Goal: Information Seeking & Learning: Understand process/instructions

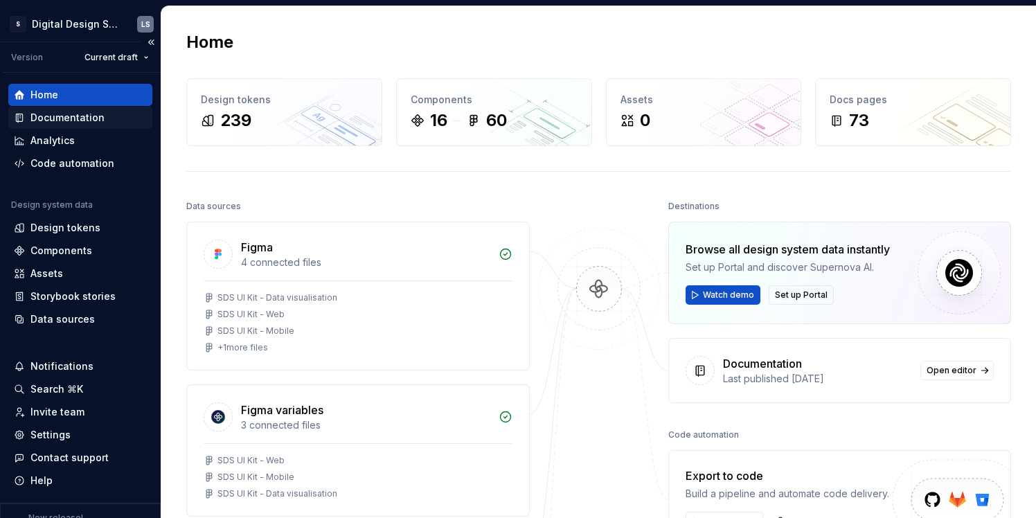
click at [85, 117] on div "Documentation" at bounding box center [67, 118] width 74 height 14
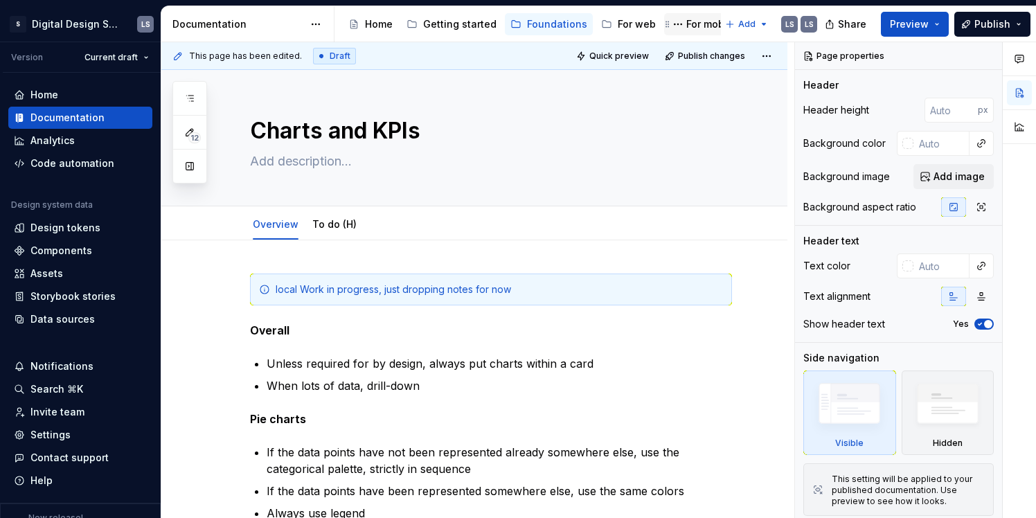
click at [698, 24] on div "For mobile" at bounding box center [711, 24] width 50 height 14
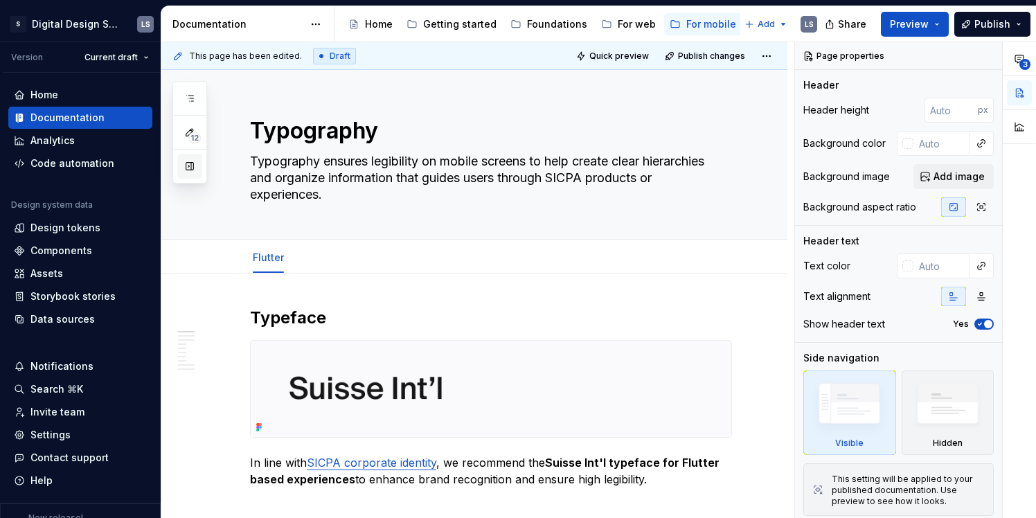
click at [190, 166] on button "button" at bounding box center [189, 166] width 25 height 25
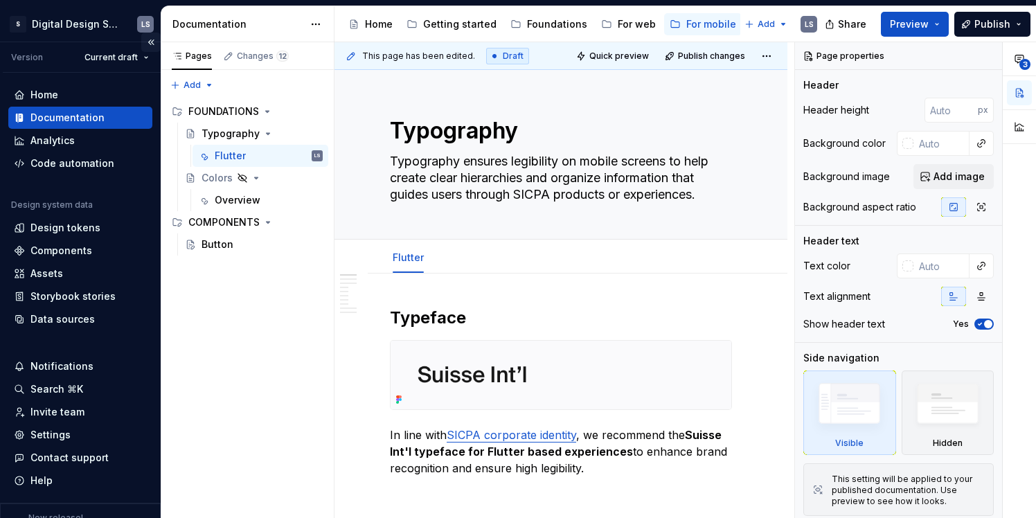
click at [154, 41] on button "Collapse sidebar" at bounding box center [150, 42] width 19 height 19
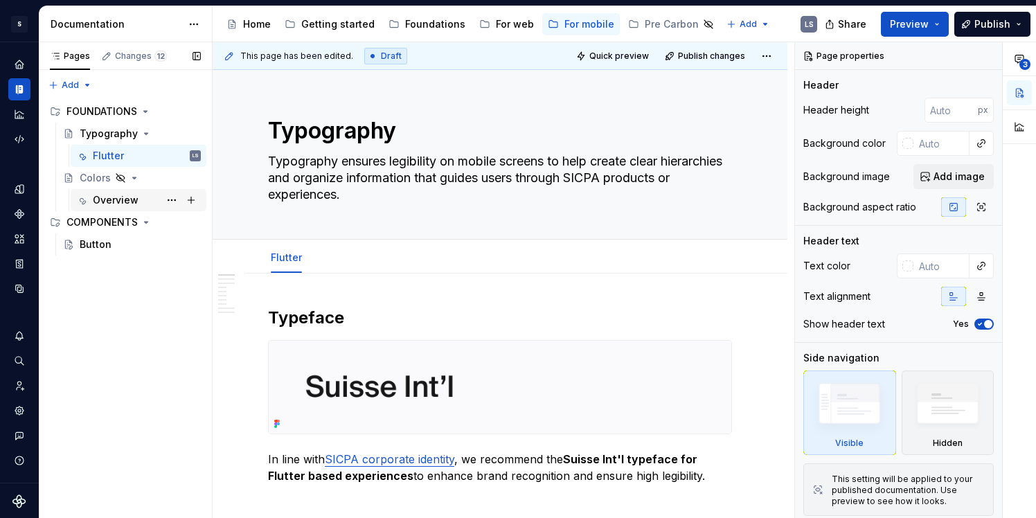
click at [115, 199] on div "Overview" at bounding box center [116, 200] width 46 height 14
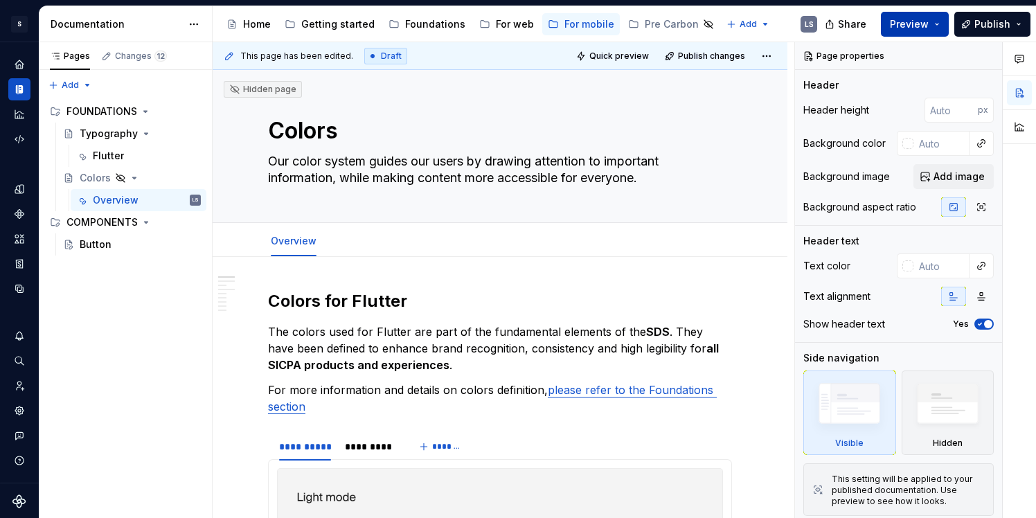
click at [941, 25] on button "Preview" at bounding box center [915, 24] width 68 height 25
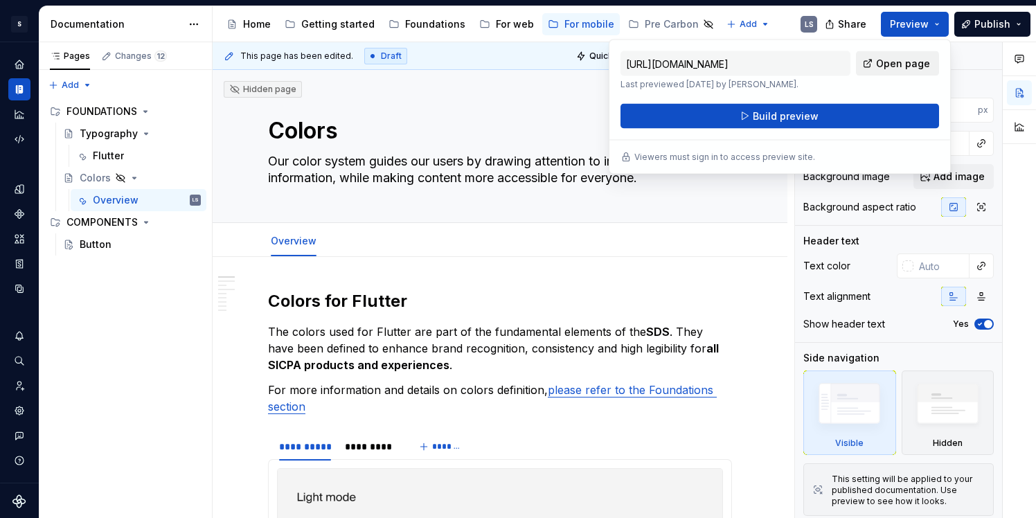
click at [893, 60] on span "Open page" at bounding box center [903, 64] width 54 height 14
type textarea "*"
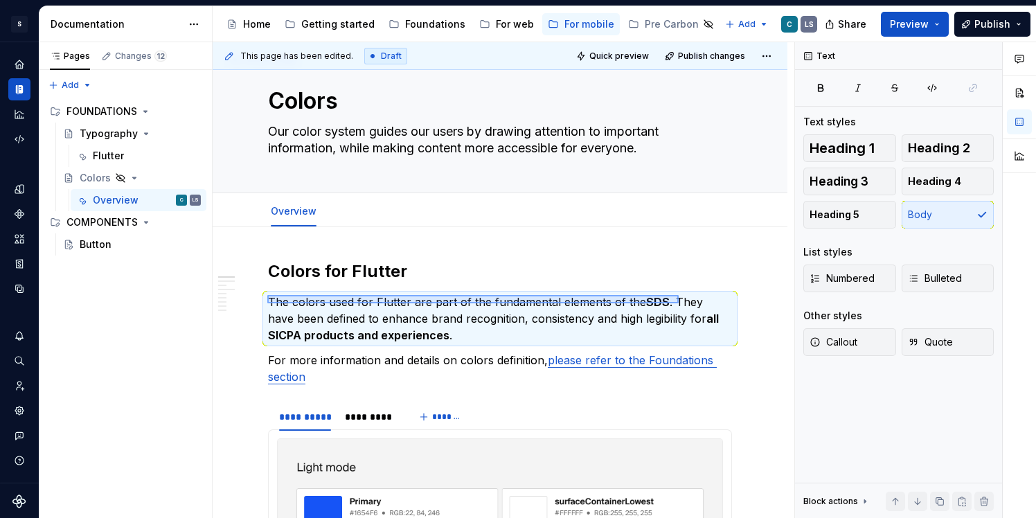
drag, startPoint x: 267, startPoint y: 303, endPoint x: 669, endPoint y: 299, distance: 401.8
click at [670, 299] on div "**********" at bounding box center [504, 280] width 582 height 477
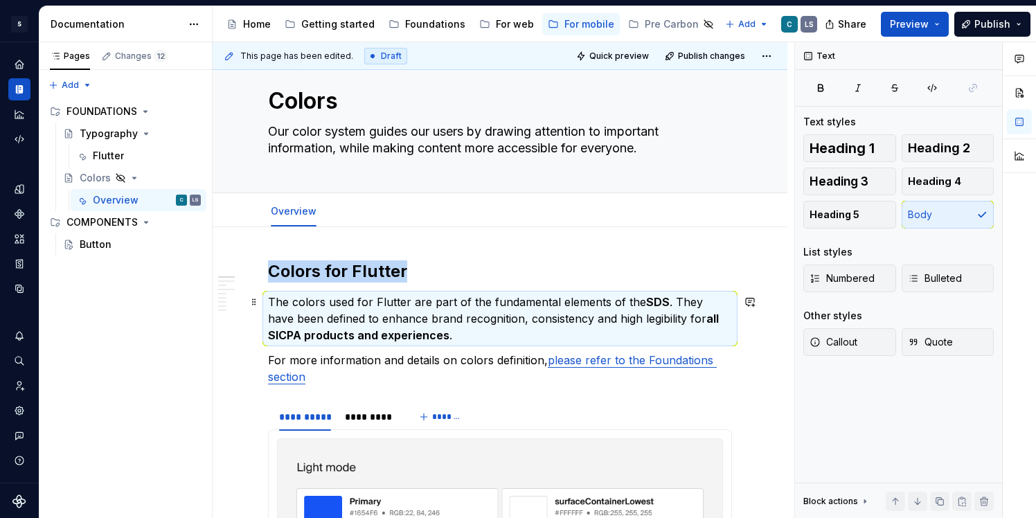
click at [661, 306] on strong "SDS" at bounding box center [658, 302] width 24 height 14
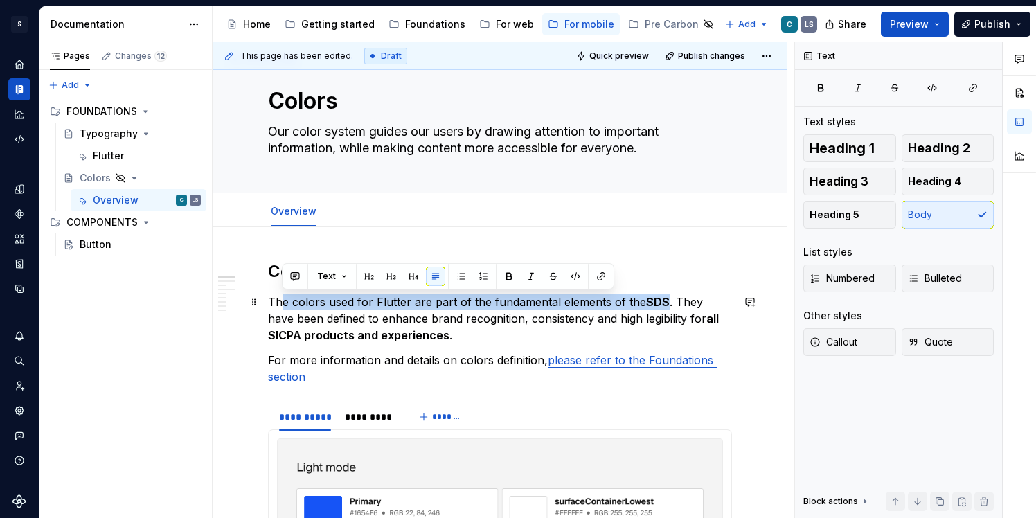
drag, startPoint x: 663, startPoint y: 303, endPoint x: 280, endPoint y: 306, distance: 383.1
click at [281, 306] on p "The colors used for Flutter are part of the fundamental elements of the SDS . T…" at bounding box center [500, 319] width 464 height 50
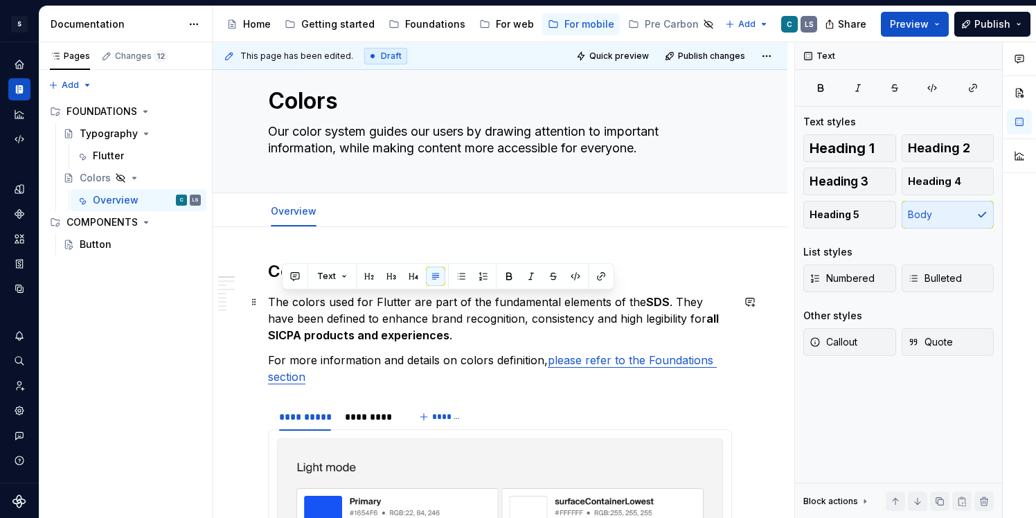
click at [345, 315] on p "The colors used for Flutter are part of the fundamental elements of the SDS . T…" at bounding box center [500, 319] width 464 height 50
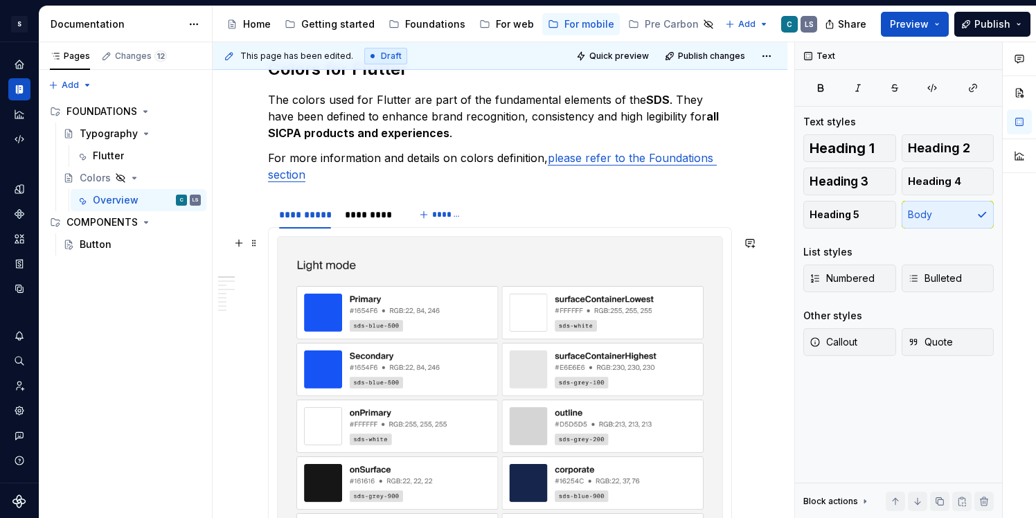
scroll to position [112, 0]
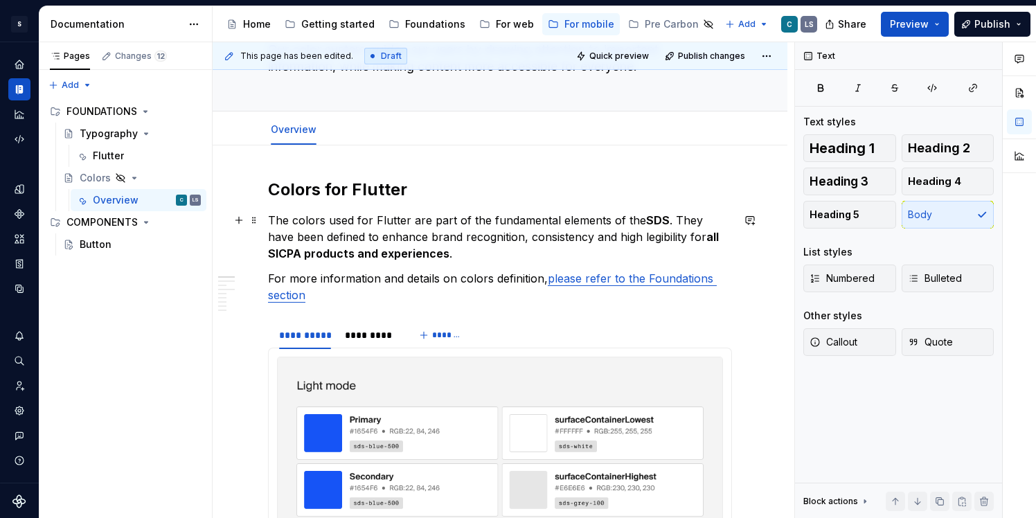
click at [391, 226] on p "The colors used for Flutter are part of the fundamental elements of the SDS . T…" at bounding box center [500, 237] width 464 height 50
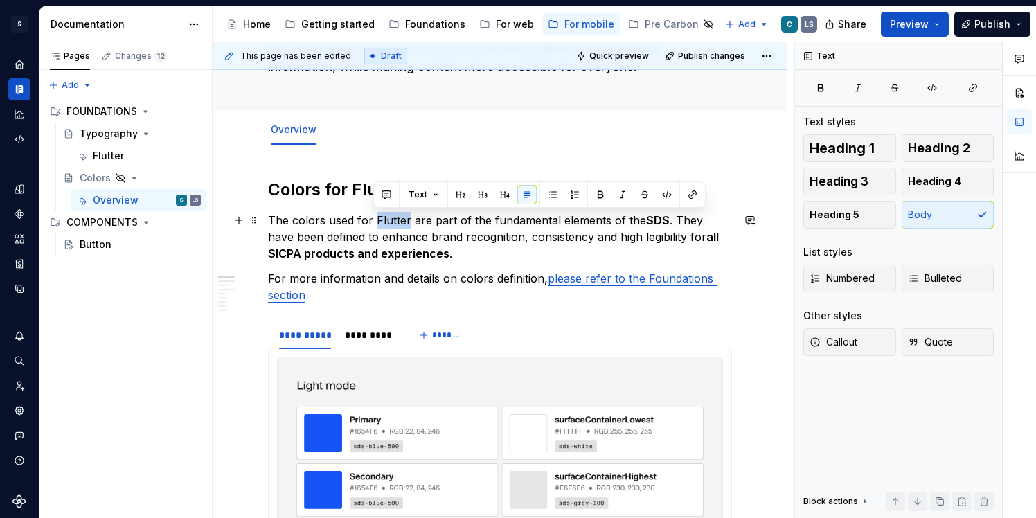
click at [597, 222] on p "The colors used for Flutter are part of the fundamental elements of the SDS . T…" at bounding box center [500, 237] width 464 height 50
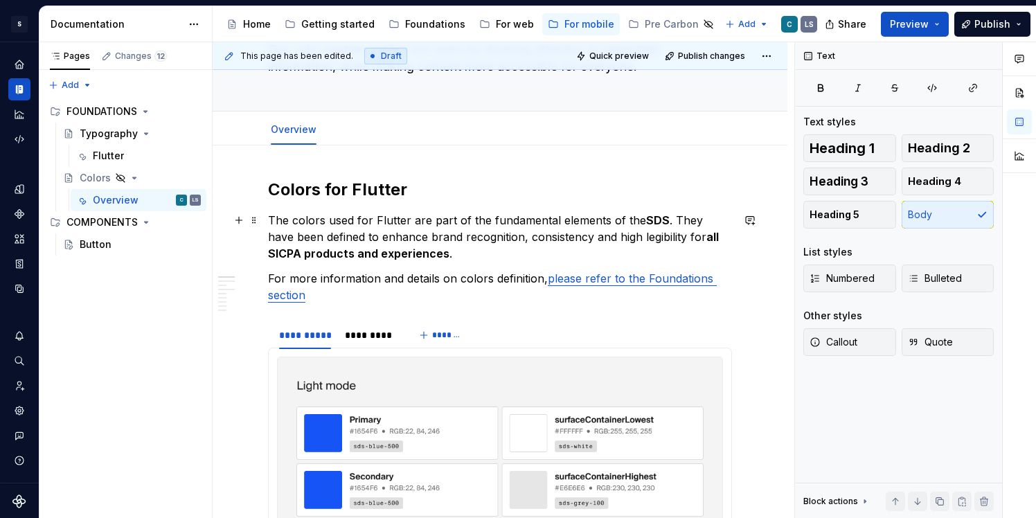
click at [597, 222] on p "The colors used for Flutter are part of the fundamental elements of the SDS . T…" at bounding box center [500, 237] width 464 height 50
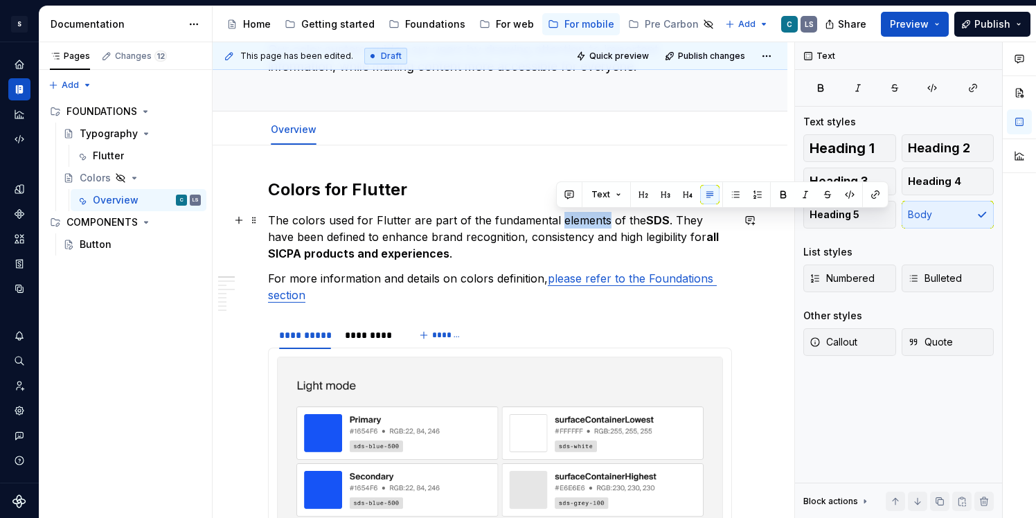
click at [647, 220] on strong "SDS" at bounding box center [658, 220] width 24 height 14
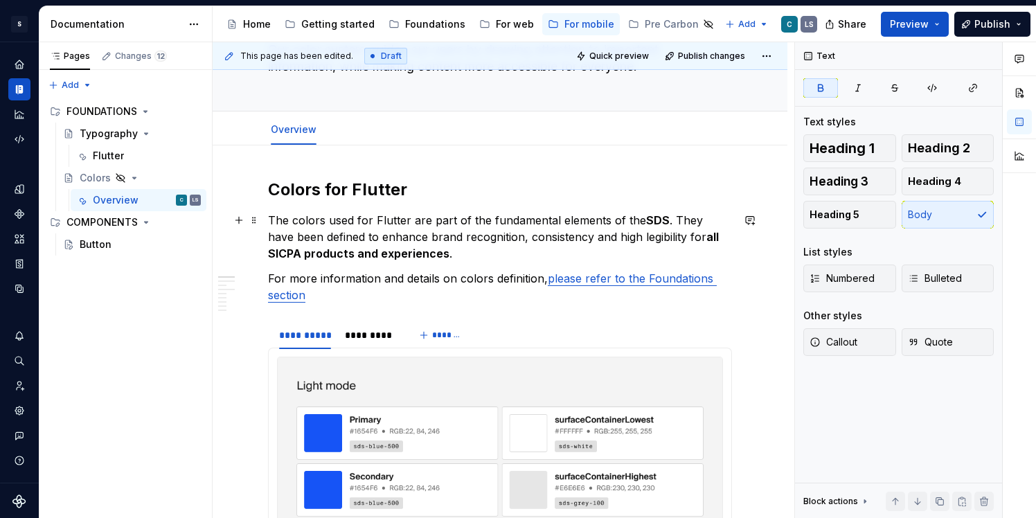
click at [647, 220] on strong "SDS" at bounding box center [658, 220] width 24 height 14
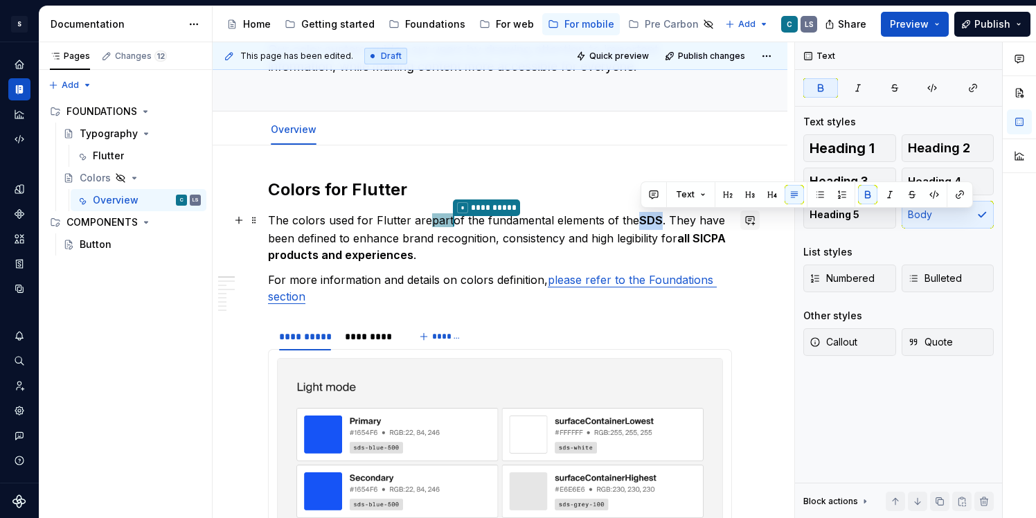
click at [757, 222] on button "button" at bounding box center [749, 220] width 19 height 19
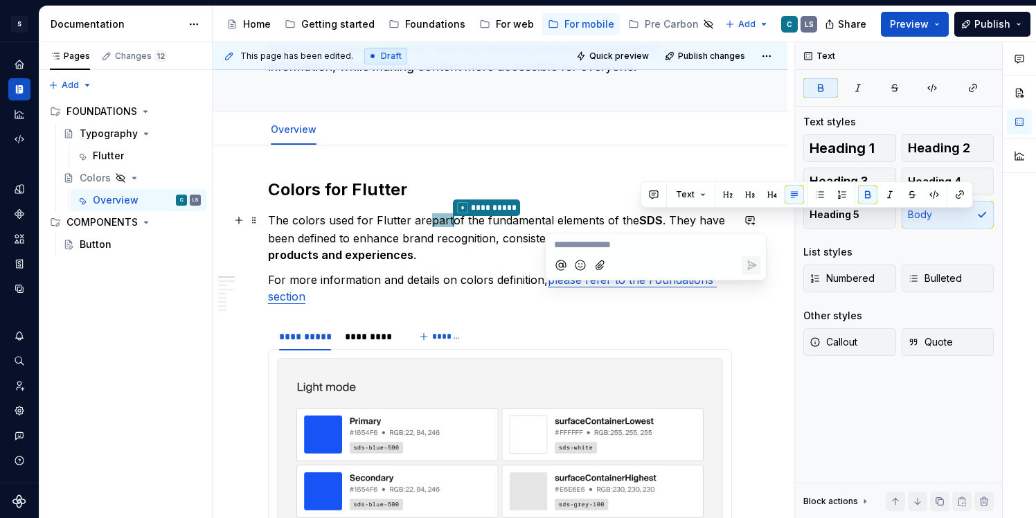
click at [628, 247] on p "**********" at bounding box center [656, 245] width 204 height 15
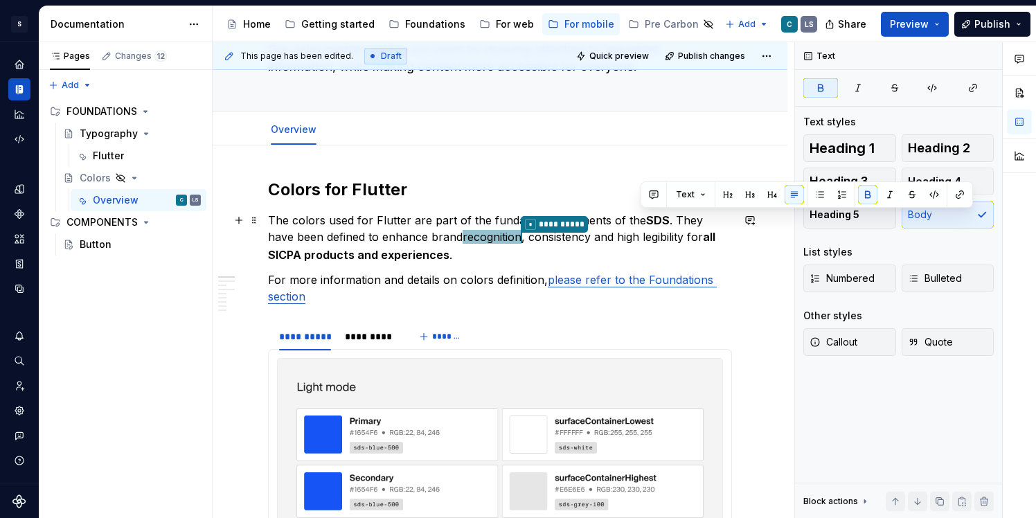
click at [573, 222] on p "**********" at bounding box center [500, 237] width 464 height 51
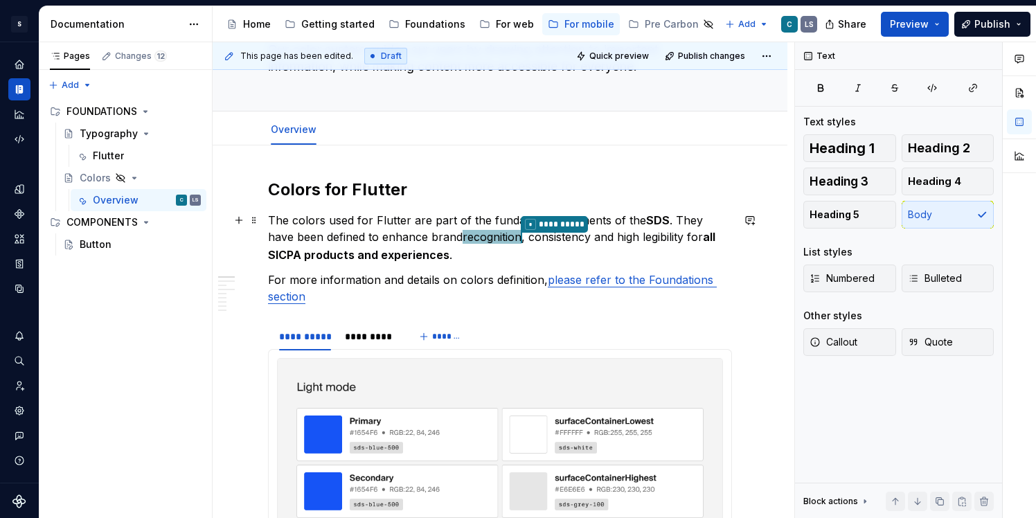
click at [470, 224] on p "**********" at bounding box center [500, 237] width 464 height 51
click at [464, 218] on p "**********" at bounding box center [500, 237] width 464 height 51
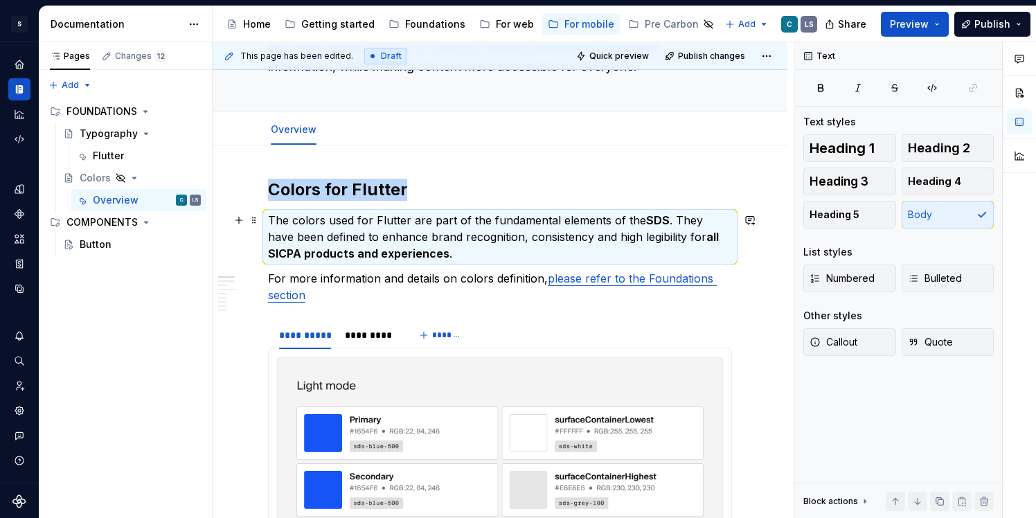
click at [486, 224] on p "The colors used for Flutter are part of the fundamental elements of the SDS . T…" at bounding box center [500, 237] width 464 height 50
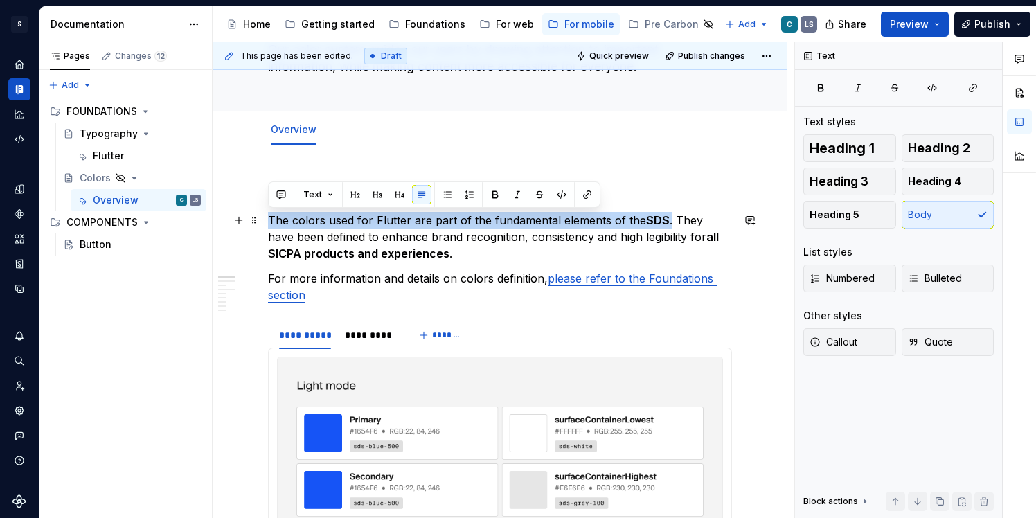
drag, startPoint x: 271, startPoint y: 219, endPoint x: 666, endPoint y: 218, distance: 394.8
click at [666, 218] on p "The colors used for Flutter are part of the fundamental elements of the SDS . T…" at bounding box center [500, 237] width 464 height 50
click at [760, 222] on button "button" at bounding box center [749, 220] width 19 height 19
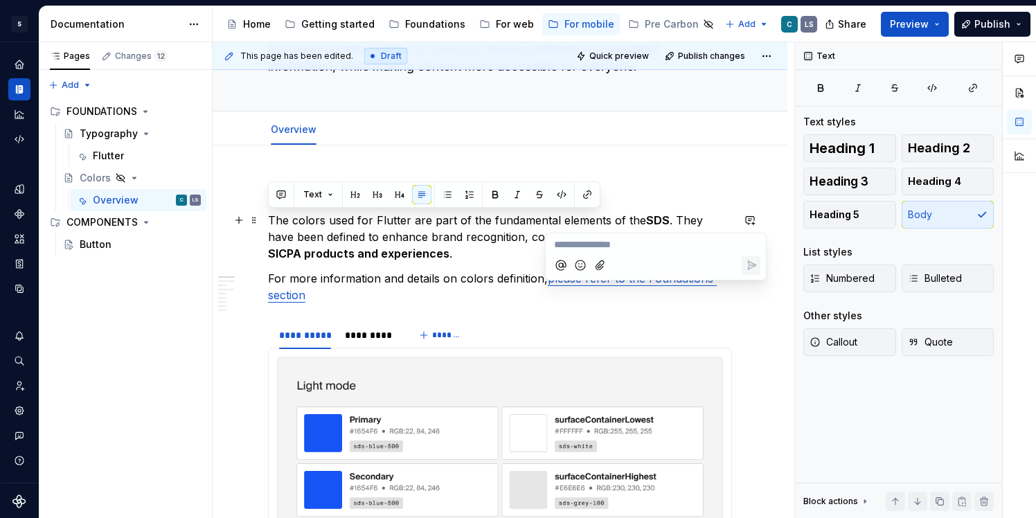
click at [623, 249] on p "**********" at bounding box center [656, 245] width 204 height 15
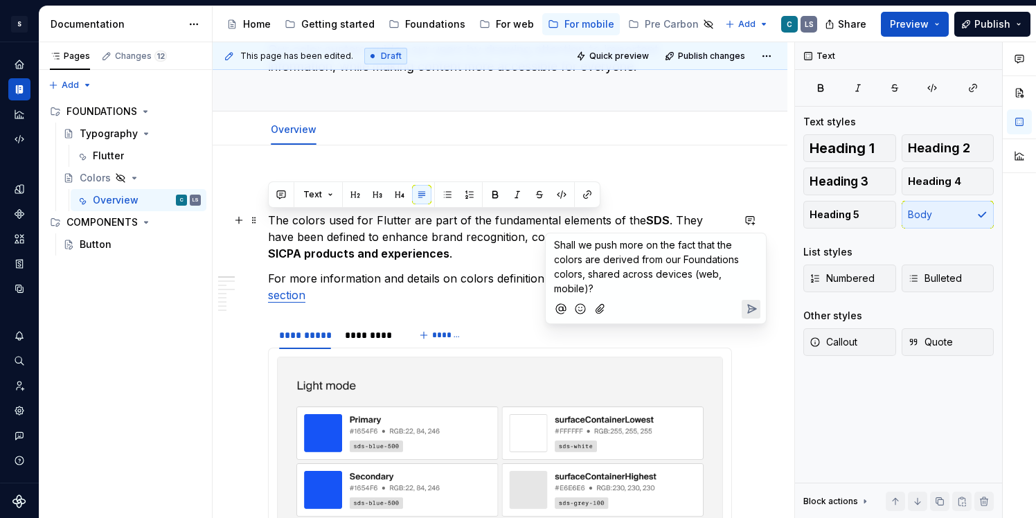
click at [754, 308] on icon "Send" at bounding box center [752, 309] width 8 height 8
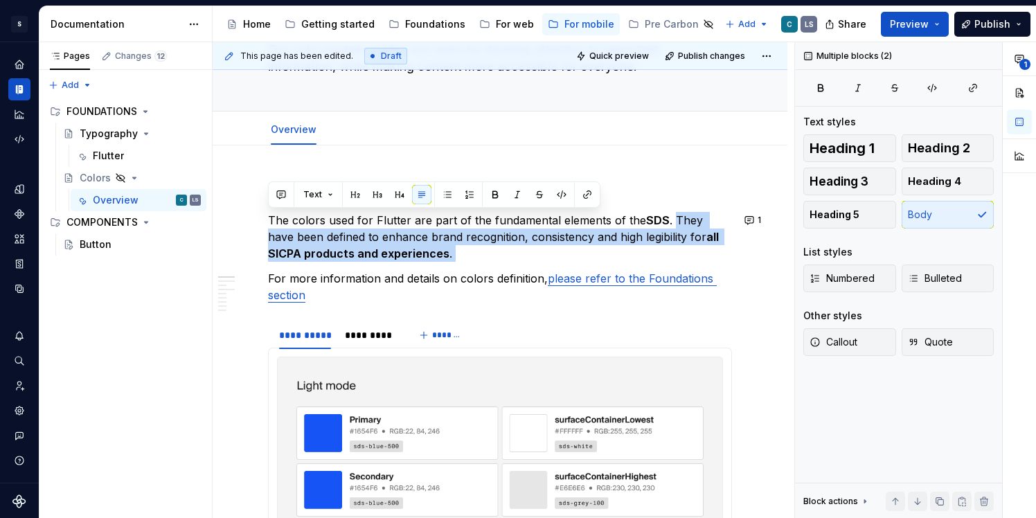
drag, startPoint x: 672, startPoint y: 218, endPoint x: 585, endPoint y: 262, distance: 97.0
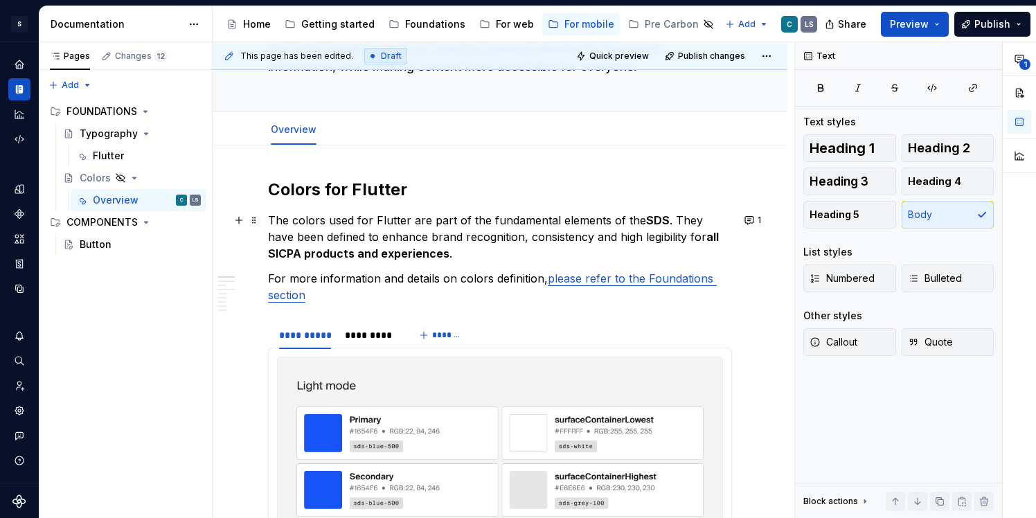
click at [393, 222] on p "The colors used for Flutter are part of the fundamental elements of the SDS . T…" at bounding box center [500, 237] width 464 height 50
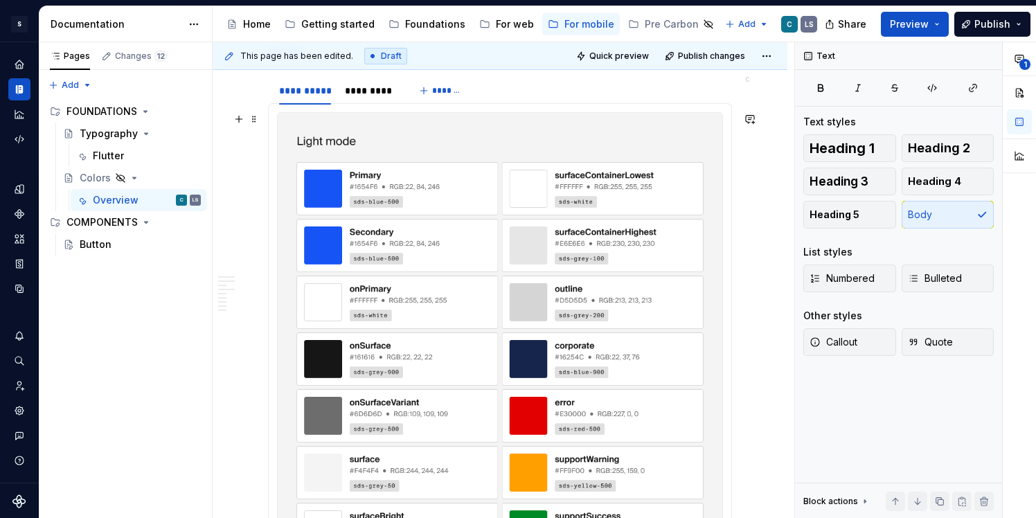
scroll to position [315, 0]
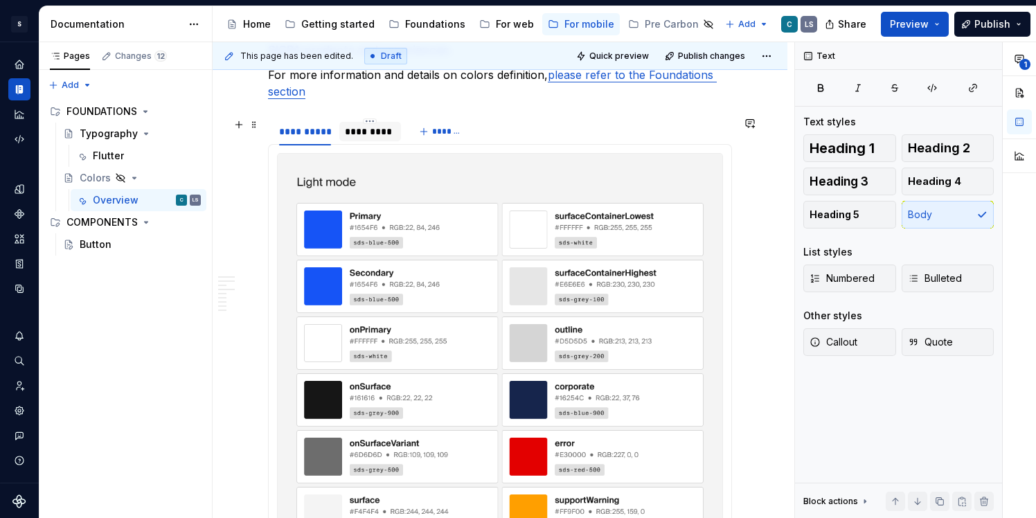
click at [362, 134] on div "*********" at bounding box center [370, 132] width 51 height 14
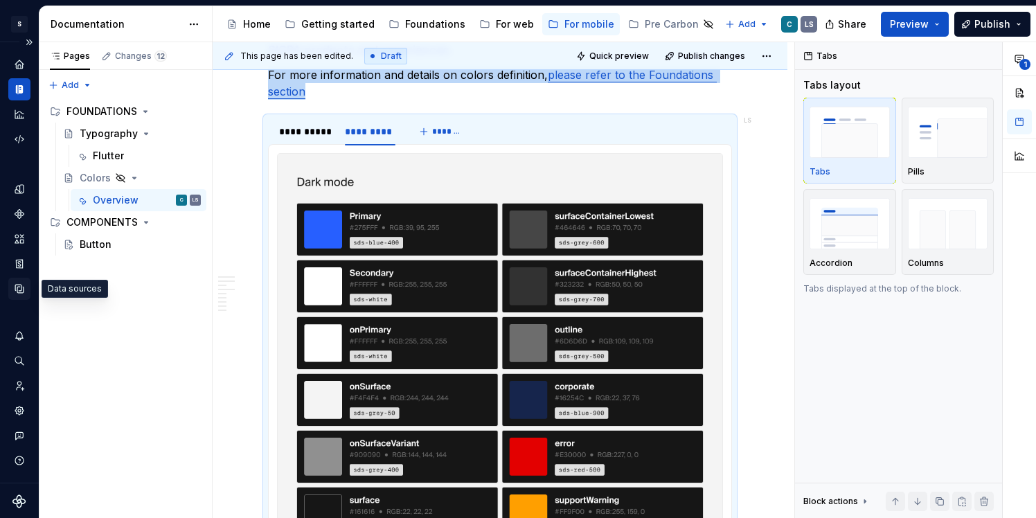
click at [24, 293] on icon "Data sources" at bounding box center [19, 289] width 12 height 12
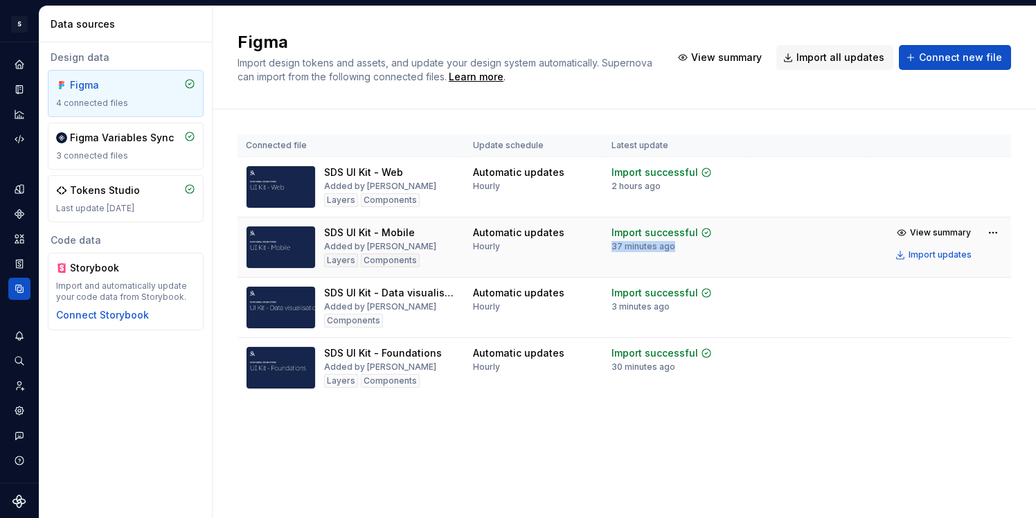
drag, startPoint x: 612, startPoint y: 248, endPoint x: 674, endPoint y: 249, distance: 61.7
click at [674, 249] on div "Import successful 37 minutes ago" at bounding box center [662, 239] width 100 height 26
click at [533, 232] on div "Automatic updates" at bounding box center [518, 233] width 91 height 14
click at [916, 251] on div "Import updates" at bounding box center [940, 254] width 63 height 11
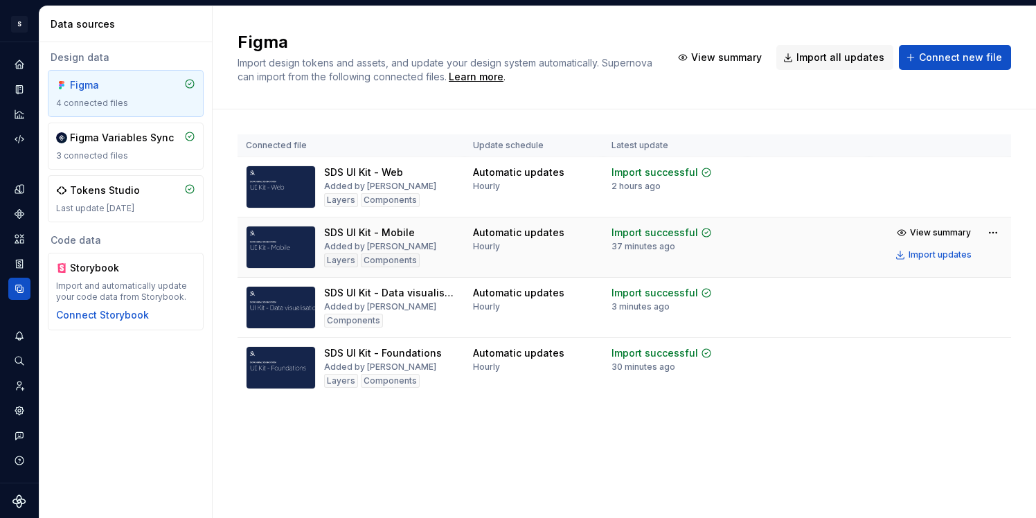
click at [815, 247] on td at bounding box center [808, 248] width 122 height 60
click at [947, 253] on div "Import updates" at bounding box center [940, 254] width 63 height 11
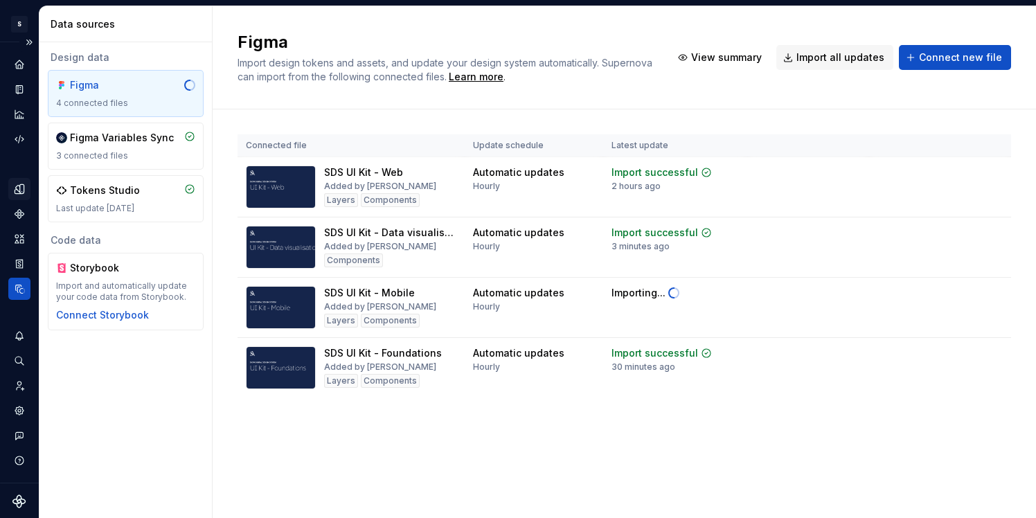
click at [20, 191] on icon "Design tokens" at bounding box center [22, 188] width 4 height 9
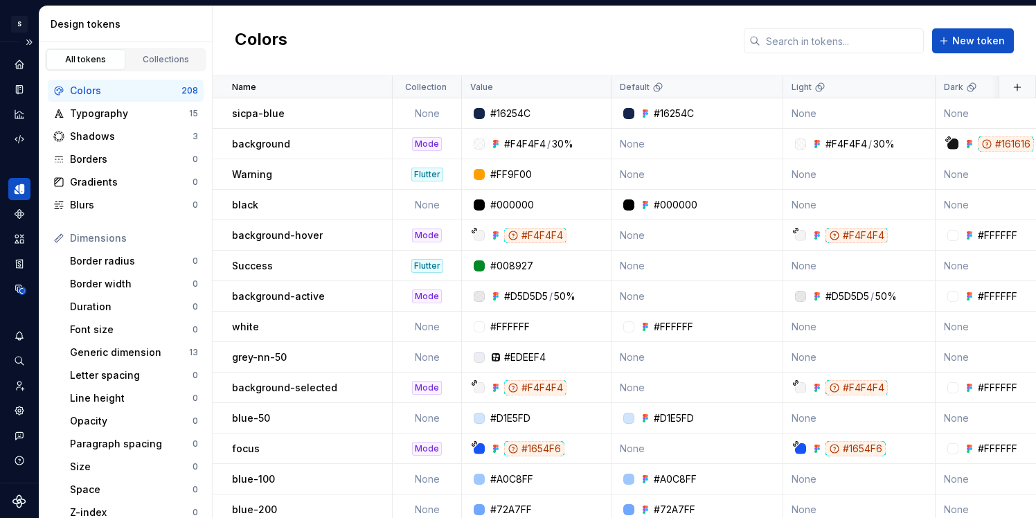
click at [105, 92] on div "Colors" at bounding box center [126, 91] width 112 height 14
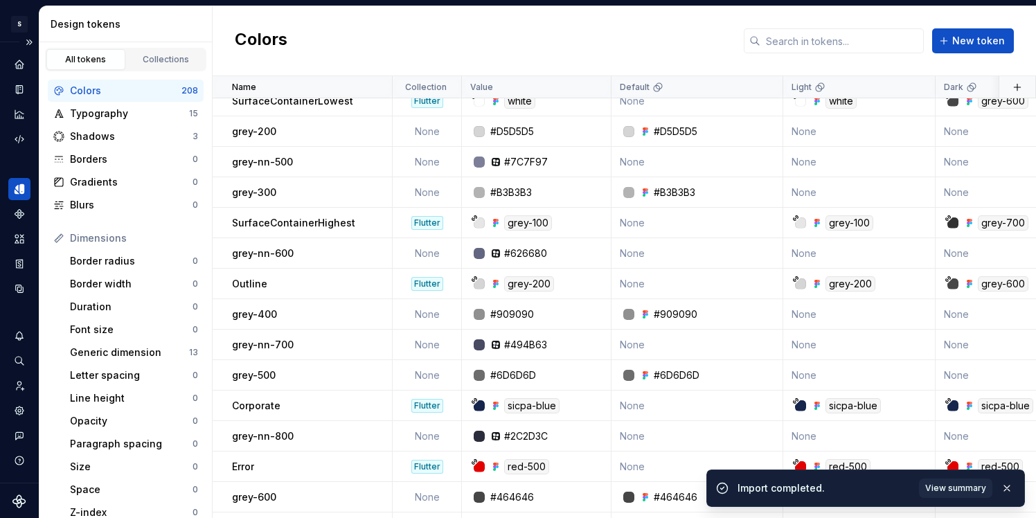
scroll to position [1098, 0]
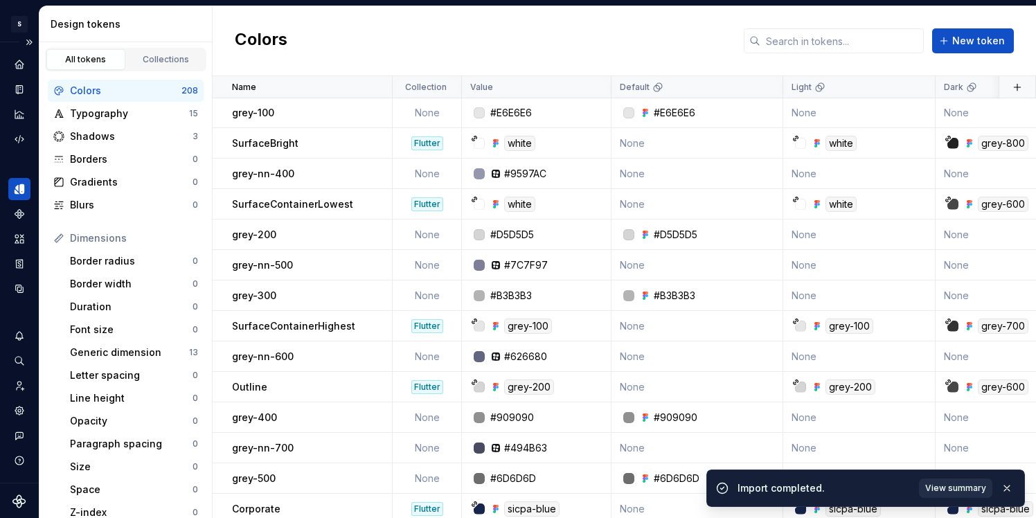
click at [935, 481] on button "View summary" at bounding box center [955, 488] width 73 height 19
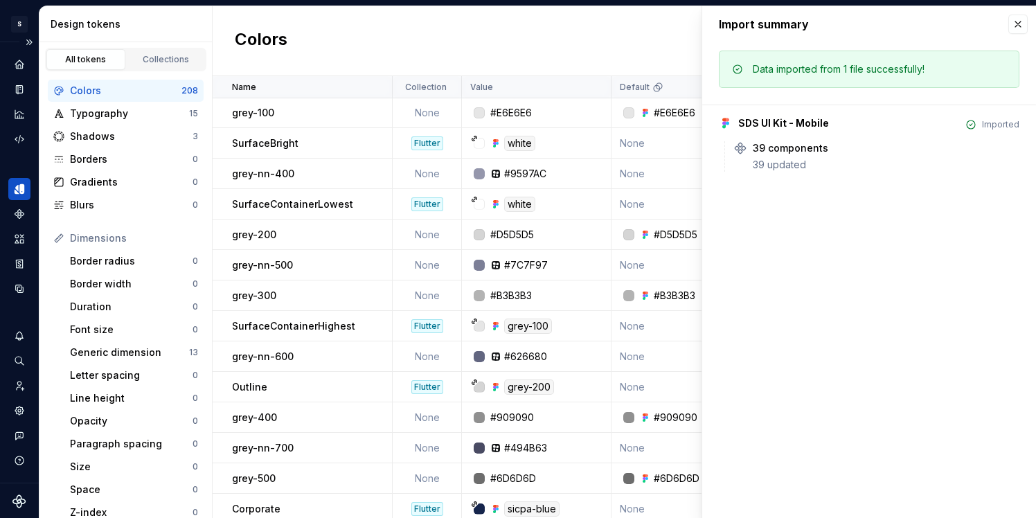
click at [935, 481] on div "Import summary Import summary Data imported from 1 file successfully! SDS UI Ki…" at bounding box center [869, 262] width 334 height 512
click at [782, 159] on div "39 updated" at bounding box center [886, 165] width 267 height 14
click at [792, 150] on div "39 components" at bounding box center [791, 148] width 76 height 14
click at [831, 151] on icon at bounding box center [836, 148] width 11 height 11
drag, startPoint x: 755, startPoint y: 150, endPoint x: 801, endPoint y: 161, distance: 47.9
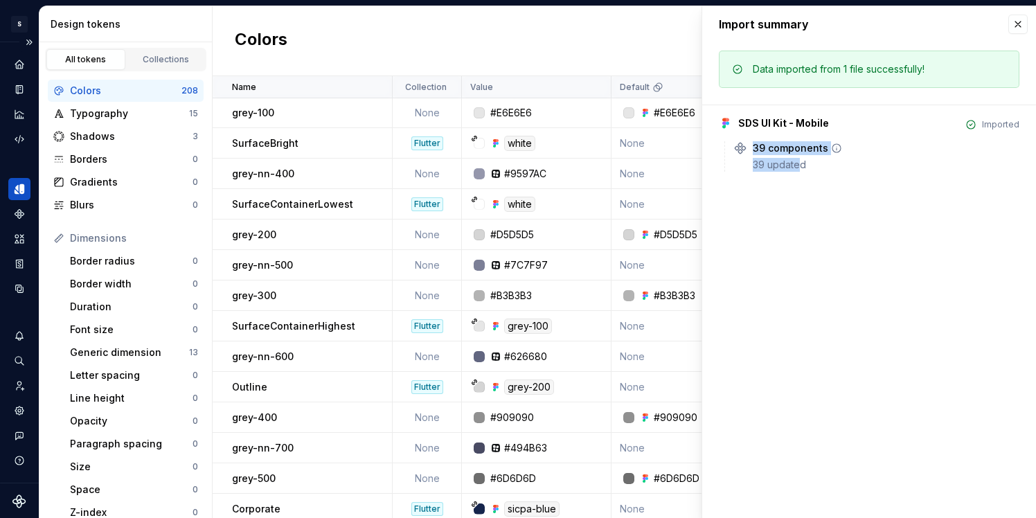
click at [801, 162] on div "39 components 39 updated" at bounding box center [886, 156] width 267 height 30
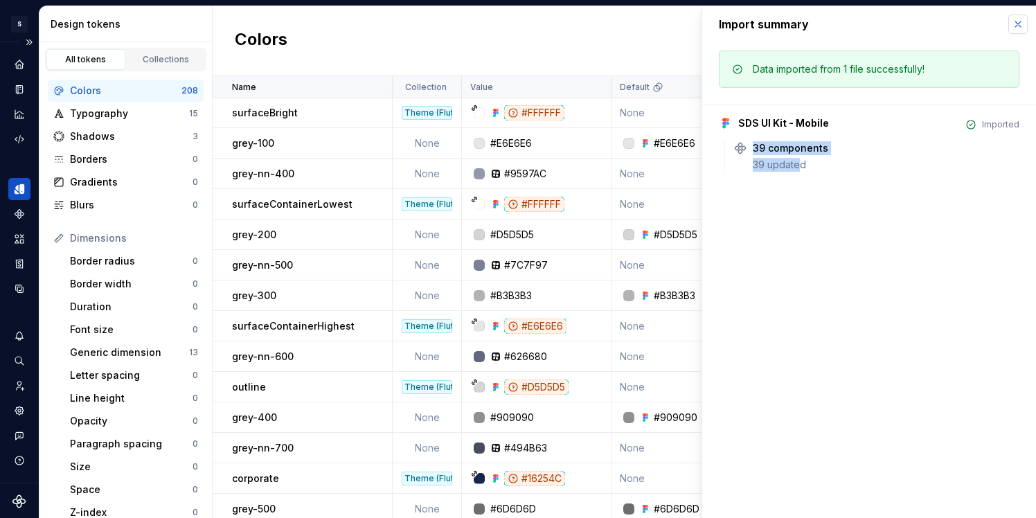
click at [1015, 27] on button "button" at bounding box center [1018, 24] width 19 height 19
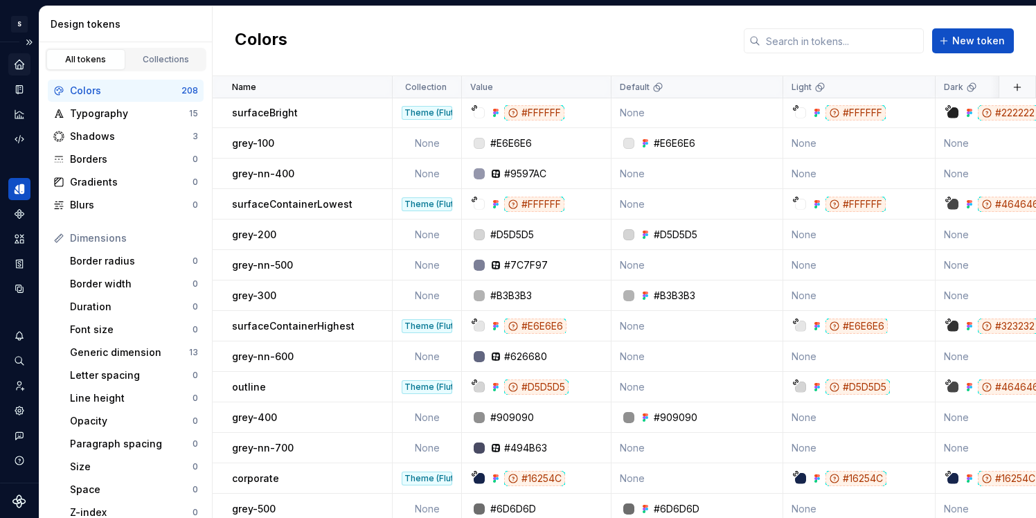
click at [17, 67] on icon "Home" at bounding box center [19, 64] width 9 height 9
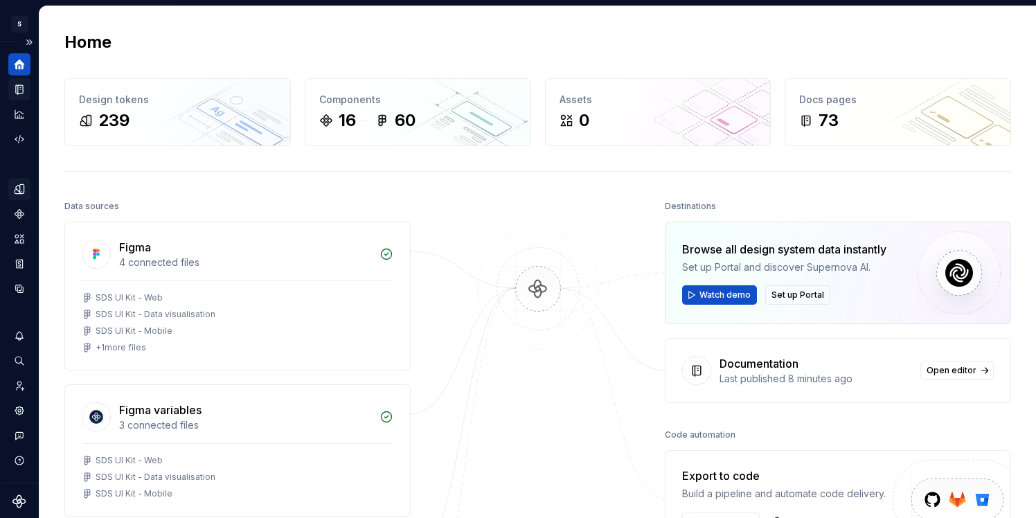
click at [27, 88] on div "Documentation" at bounding box center [19, 89] width 22 height 22
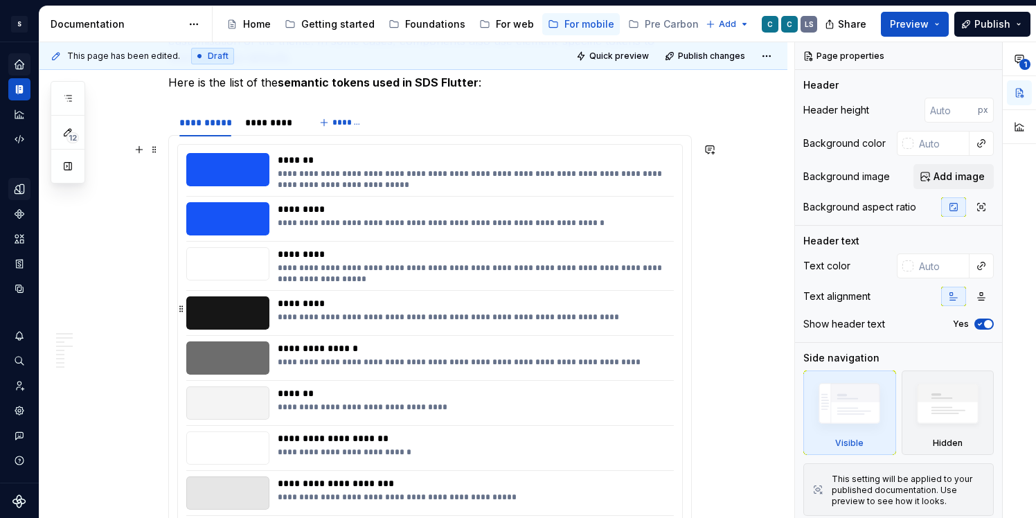
scroll to position [1085, 0]
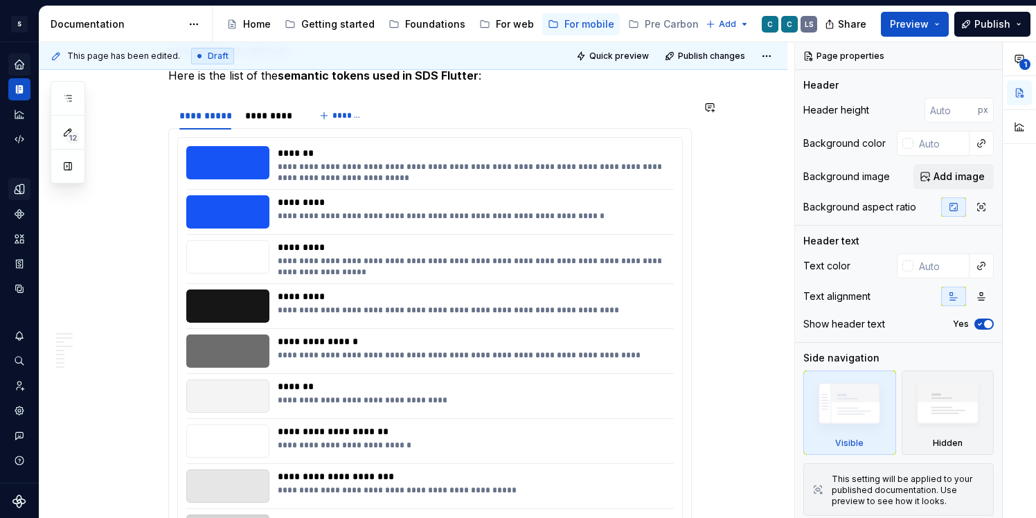
click at [328, 130] on div "**********" at bounding box center [430, 459] width 524 height 663
click at [215, 116] on div "**********" at bounding box center [205, 116] width 52 height 14
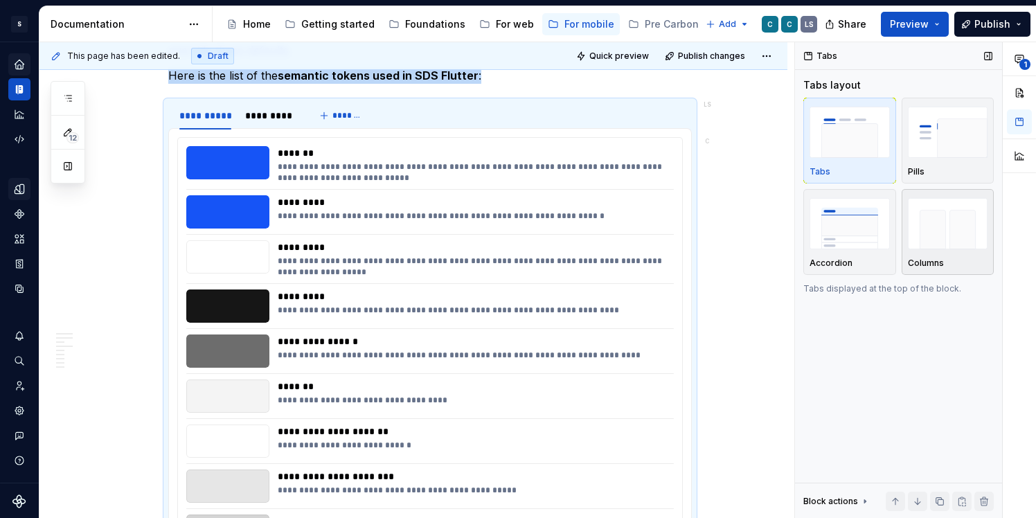
click at [936, 230] on img "button" at bounding box center [948, 223] width 80 height 51
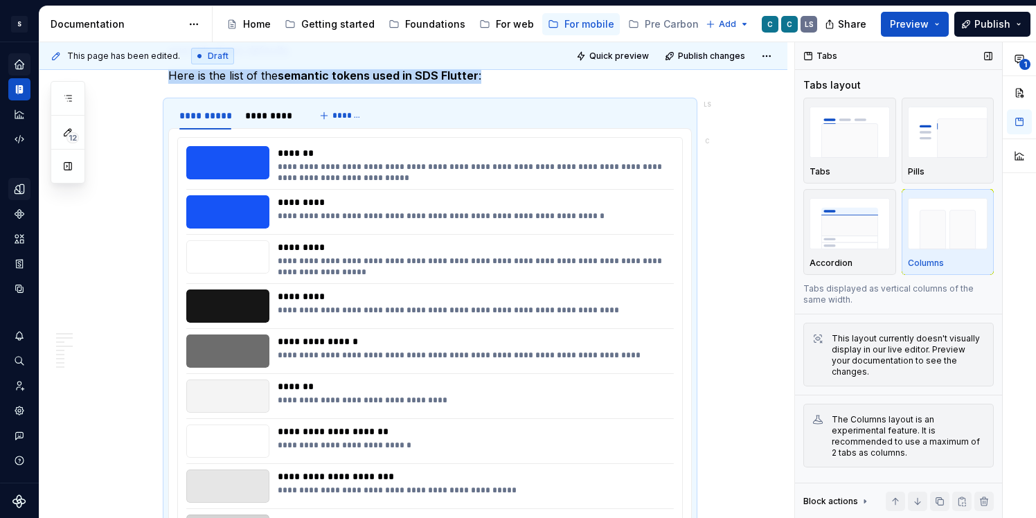
scroll to position [1143, 0]
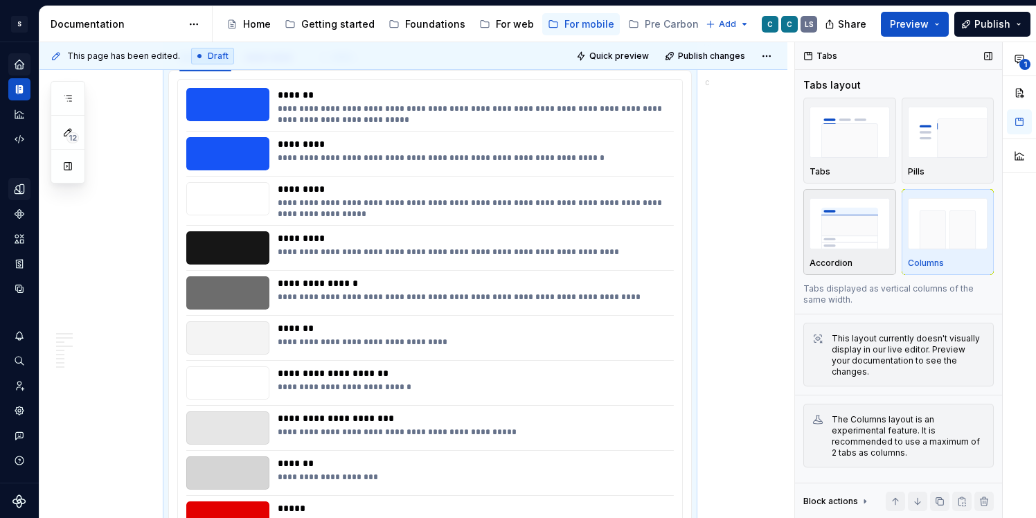
click at [849, 240] on img "button" at bounding box center [850, 223] width 80 height 51
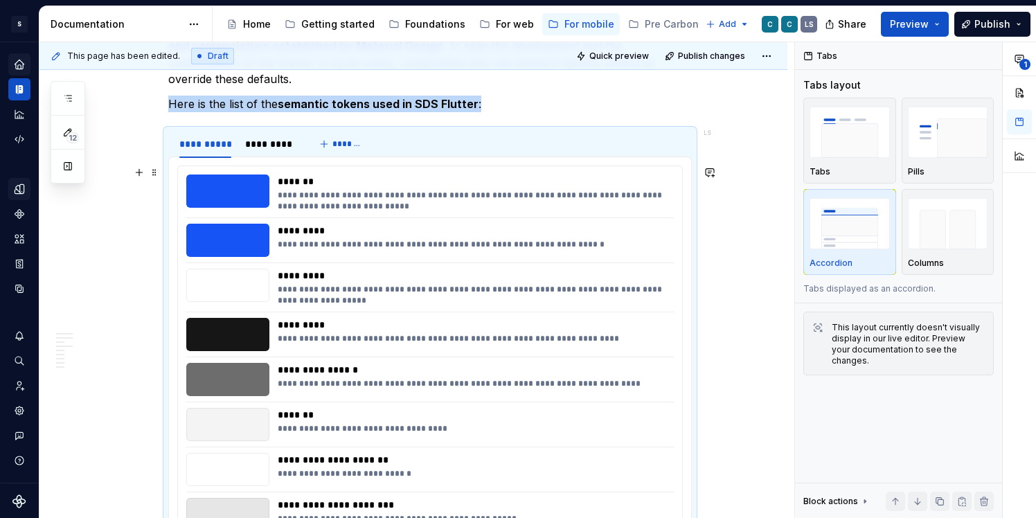
scroll to position [1047, 0]
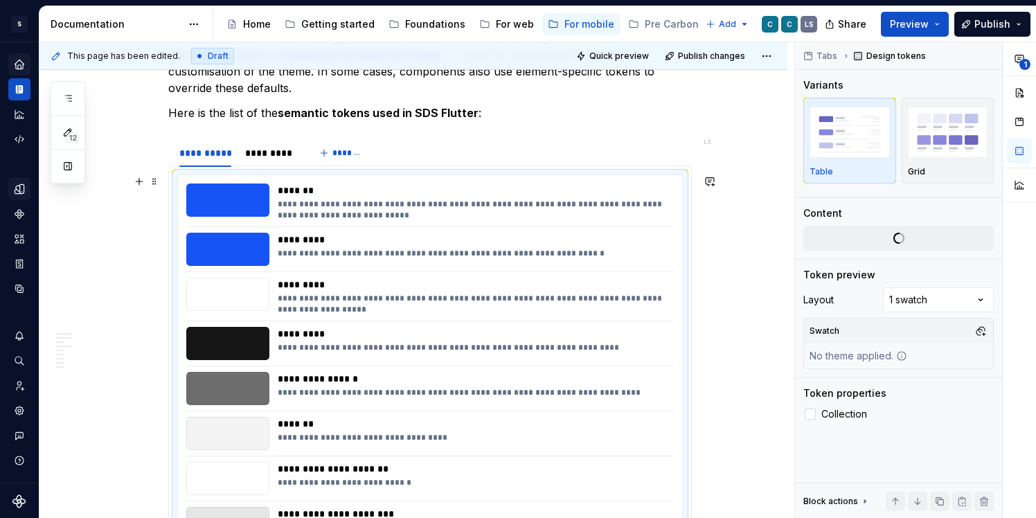
click at [271, 179] on div "**********" at bounding box center [430, 497] width 504 height 644
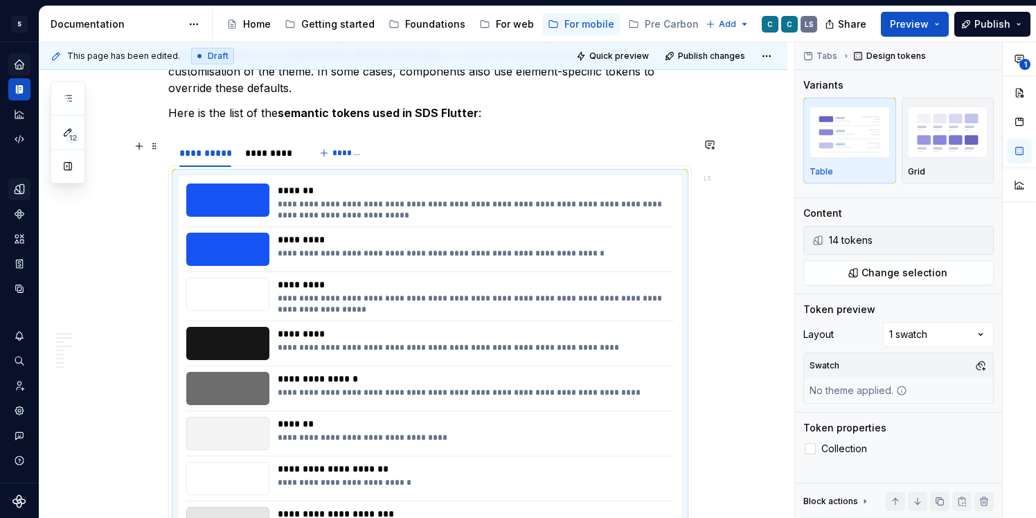
click at [427, 152] on div "**********" at bounding box center [430, 153] width 524 height 28
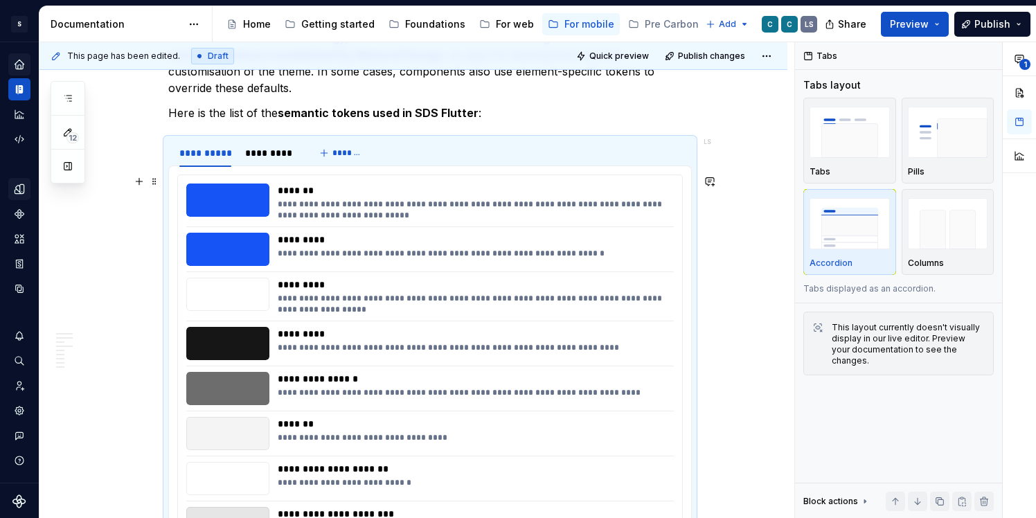
click at [384, 182] on div "**********" at bounding box center [430, 497] width 504 height 644
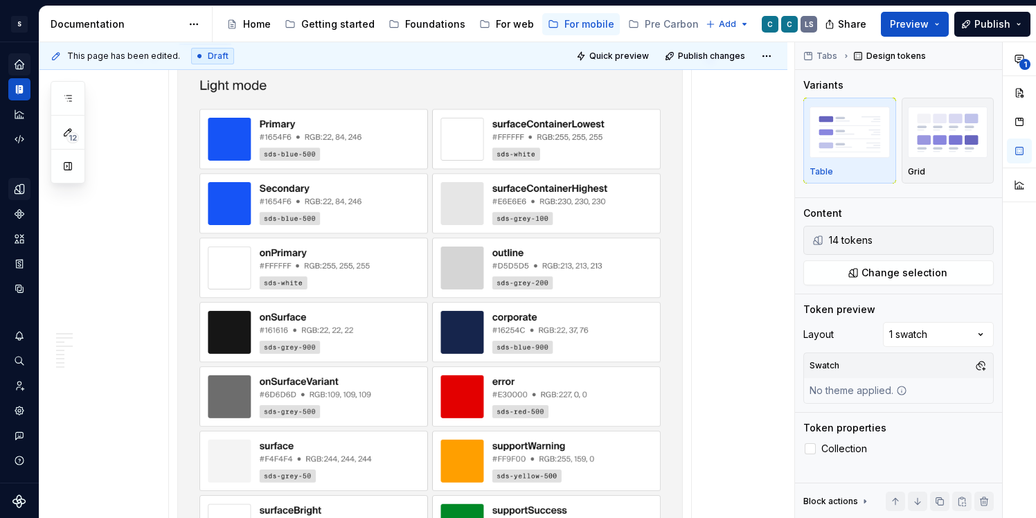
scroll to position [398, 0]
click at [283, 158] on img at bounding box center [430, 316] width 504 height 524
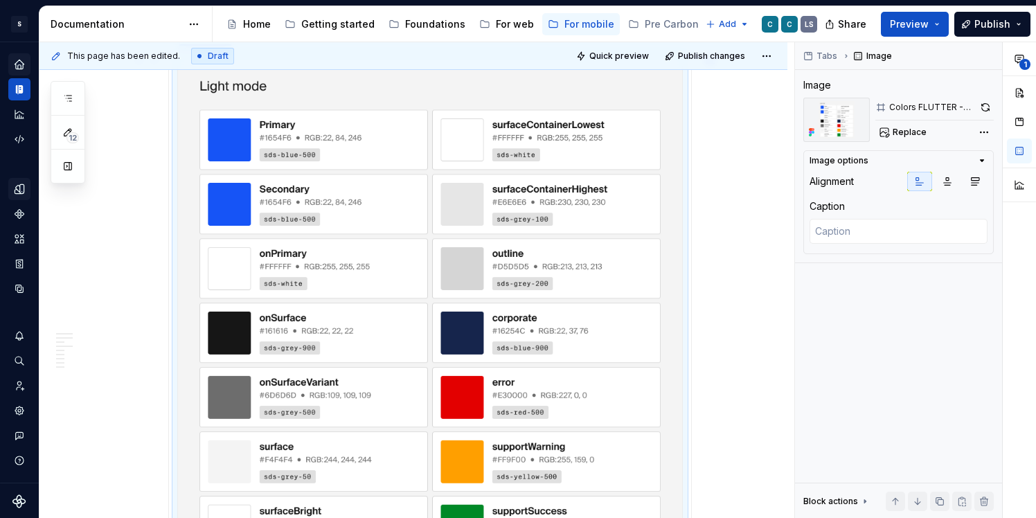
click at [275, 138] on img at bounding box center [430, 316] width 504 height 524
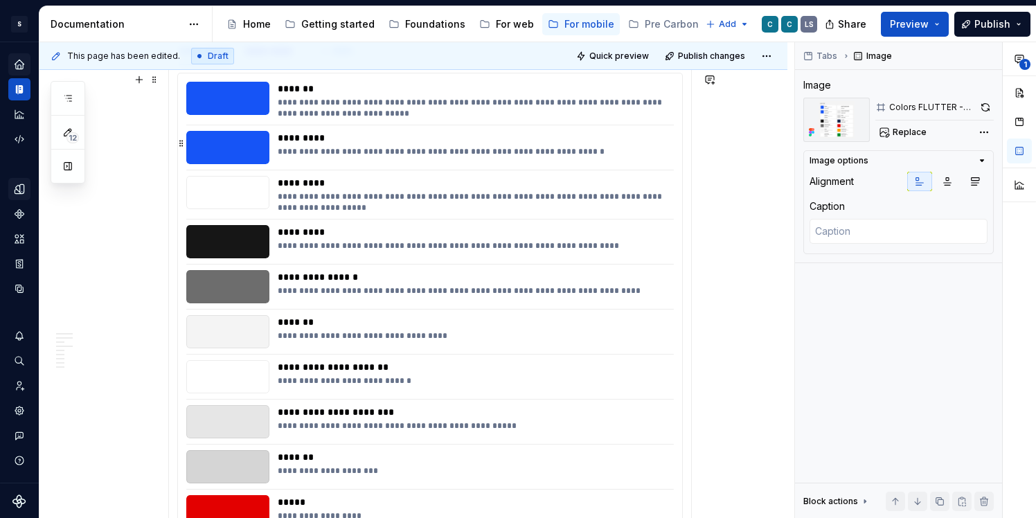
scroll to position [1129, 0]
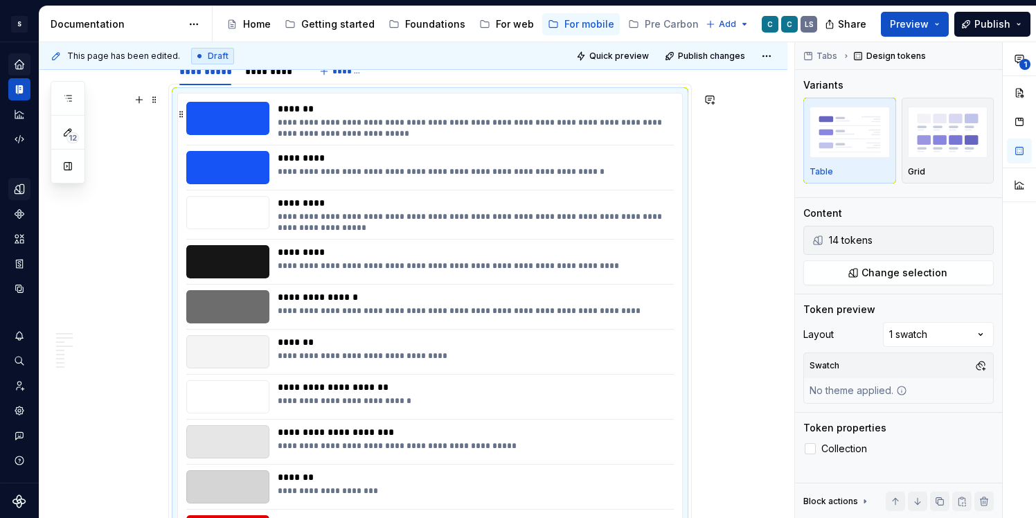
click at [225, 118] on div at bounding box center [227, 118] width 83 height 33
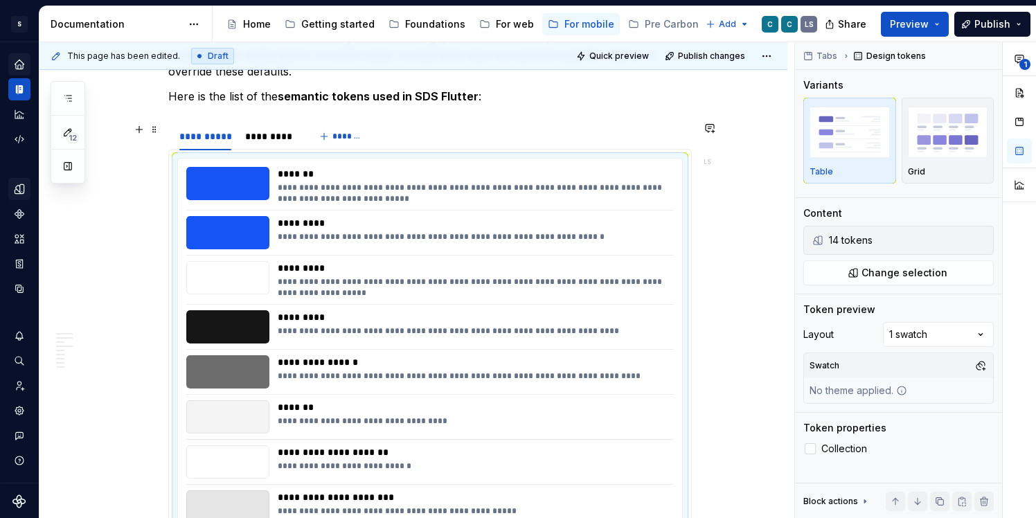
scroll to position [1047, 0]
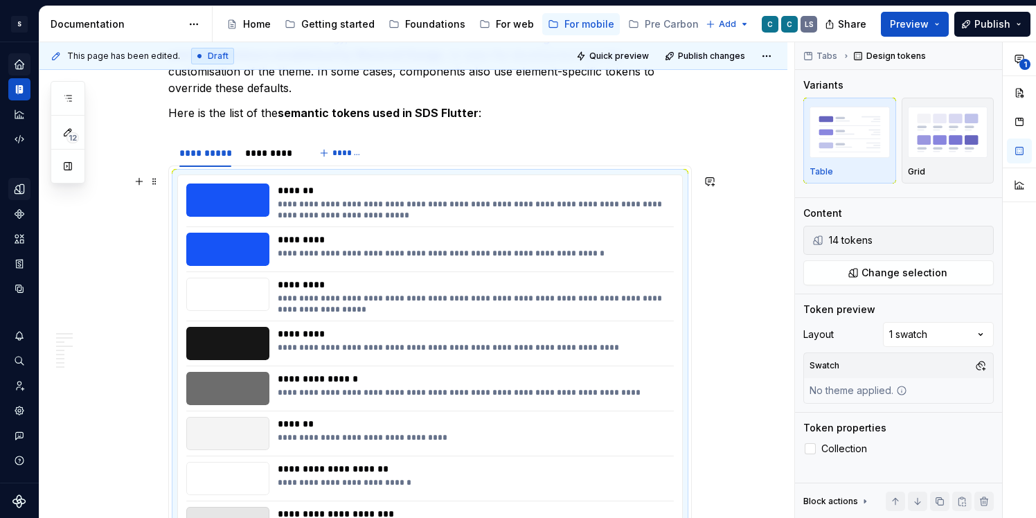
click at [224, 178] on div "**********" at bounding box center [430, 497] width 504 height 644
click at [969, 341] on div "**********" at bounding box center [915, 280] width 241 height 477
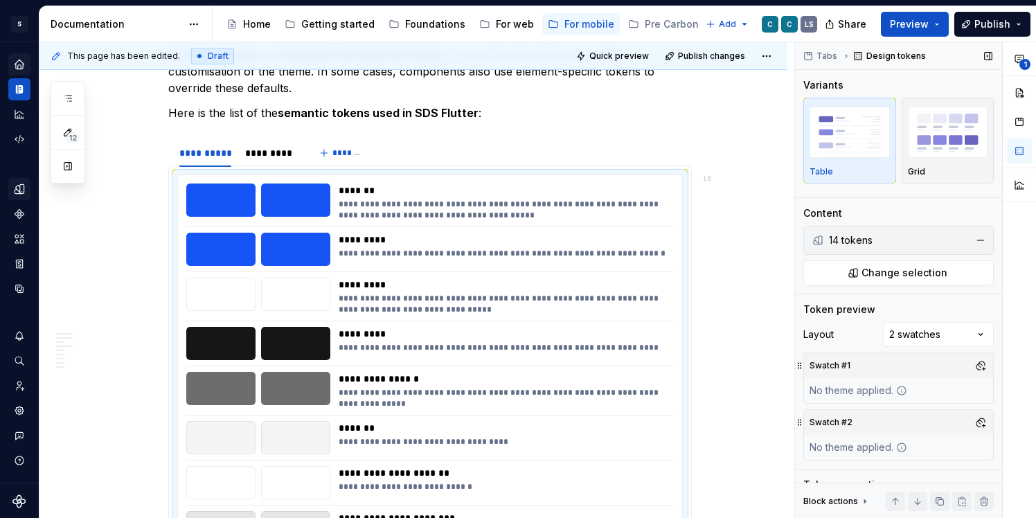
scroll to position [39, 0]
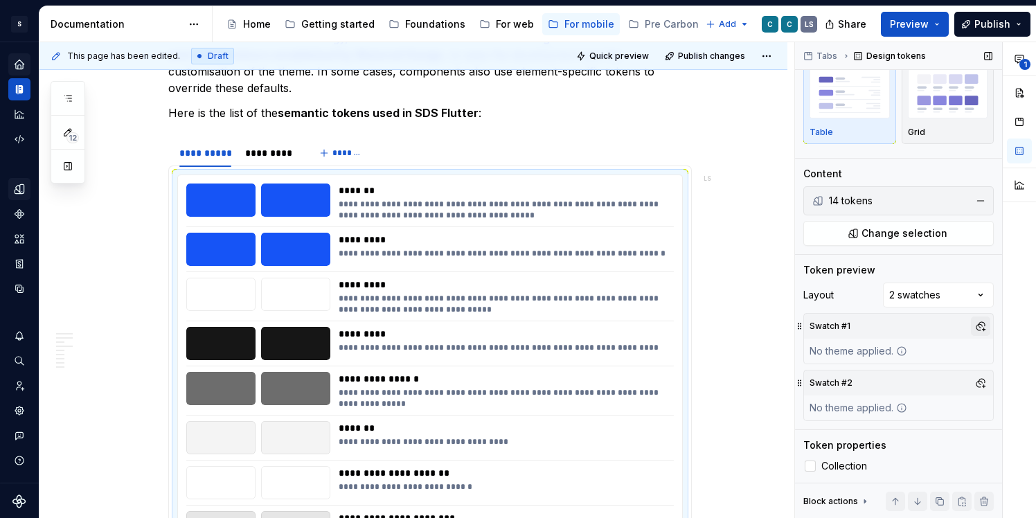
click at [981, 324] on button "button" at bounding box center [980, 326] width 19 height 19
click at [867, 403] on div "Light" at bounding box center [862, 401] width 24 height 14
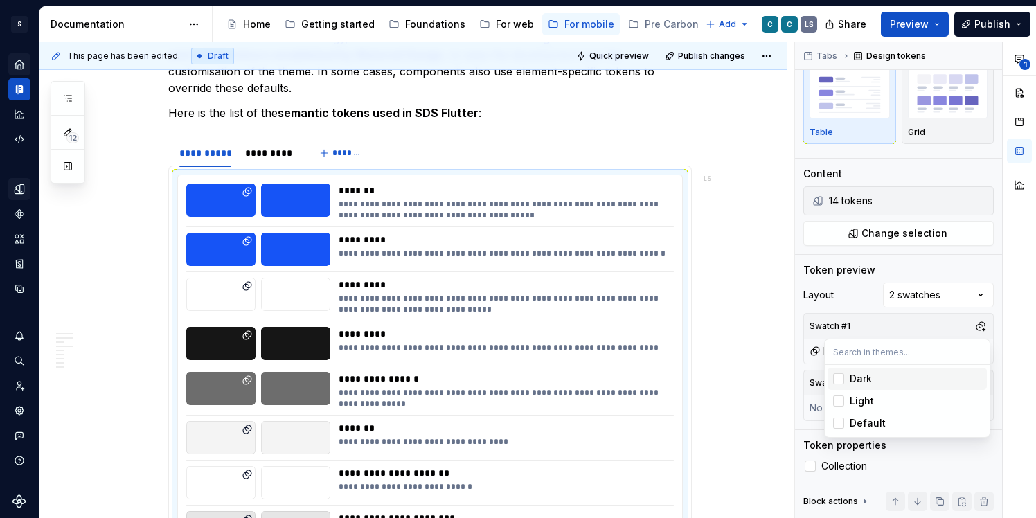
click at [809, 389] on div "**********" at bounding box center [915, 280] width 241 height 477
click at [979, 380] on button "button" at bounding box center [980, 382] width 19 height 19
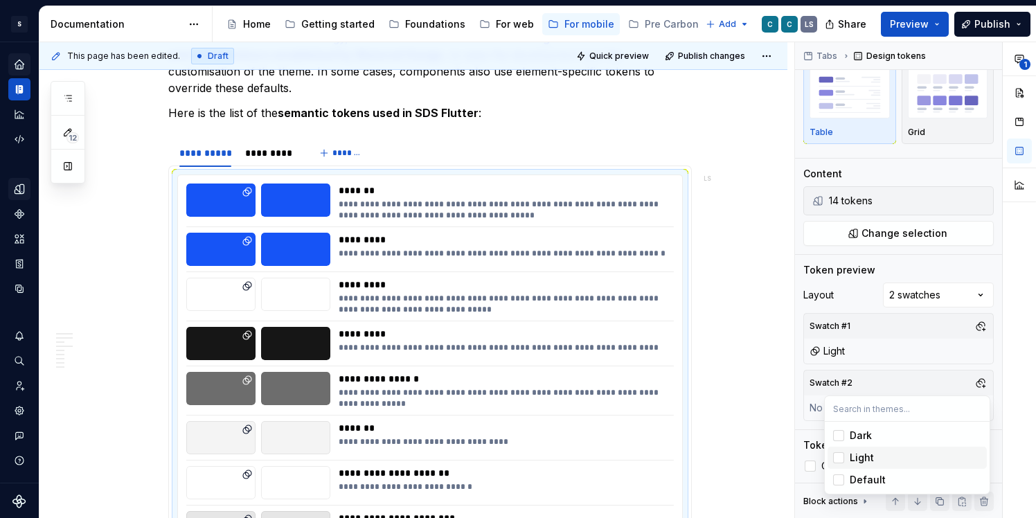
click at [858, 453] on div "Light" at bounding box center [862, 458] width 24 height 14
click at [862, 436] on div "Dark" at bounding box center [861, 436] width 22 height 14
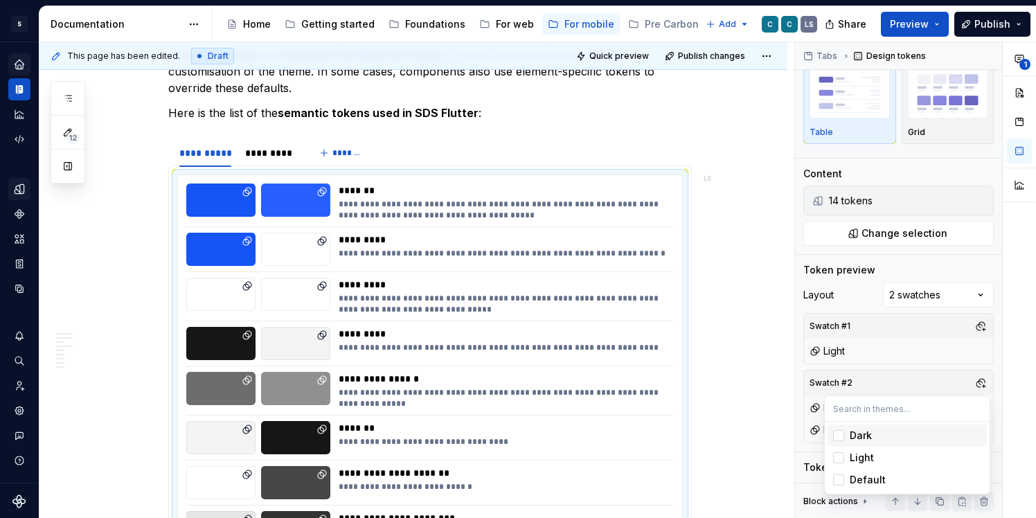
click at [478, 345] on html "1496px x 748px S Digital Design System LS Design system data Documentation Acce…" at bounding box center [518, 259] width 1036 height 518
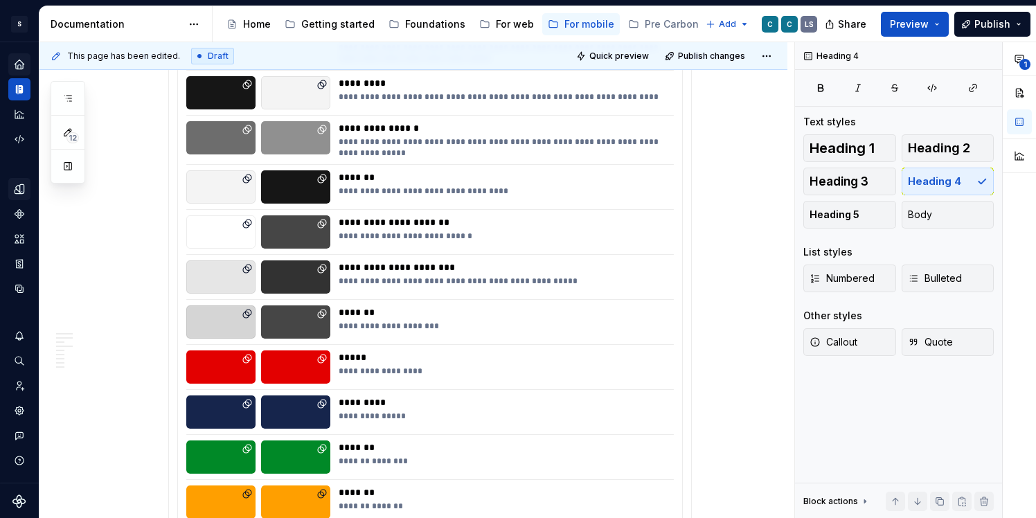
scroll to position [1297, 0]
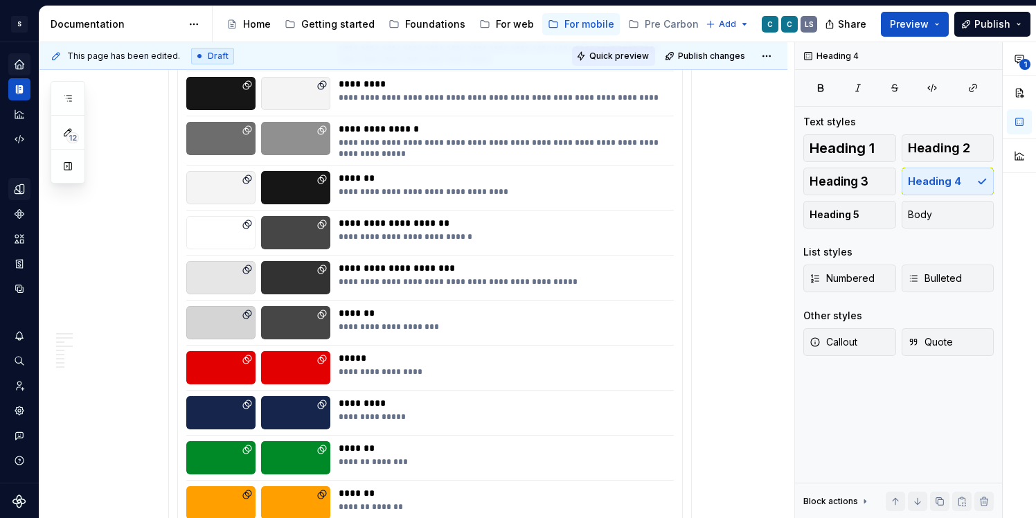
click at [631, 59] on span "Quick preview" at bounding box center [619, 56] width 60 height 11
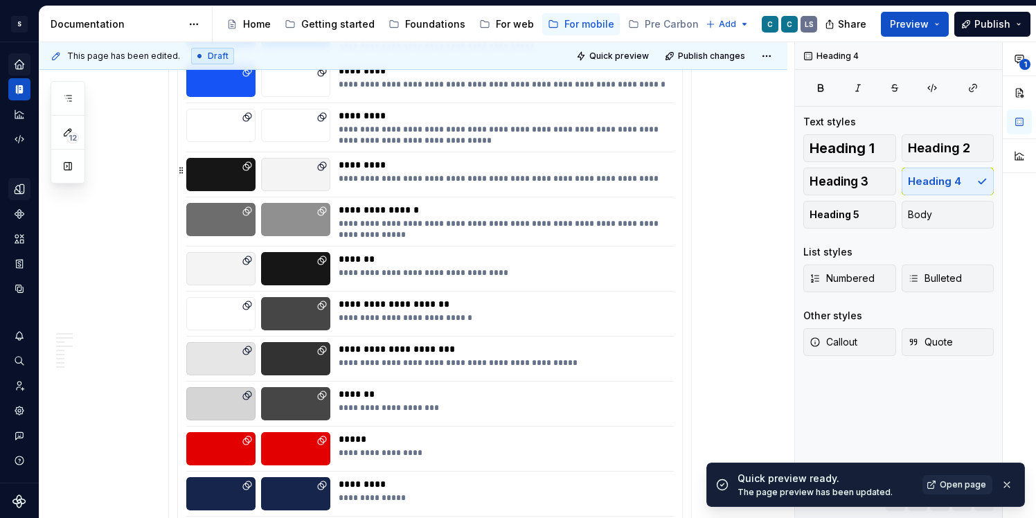
click at [317, 132] on div at bounding box center [295, 125] width 69 height 33
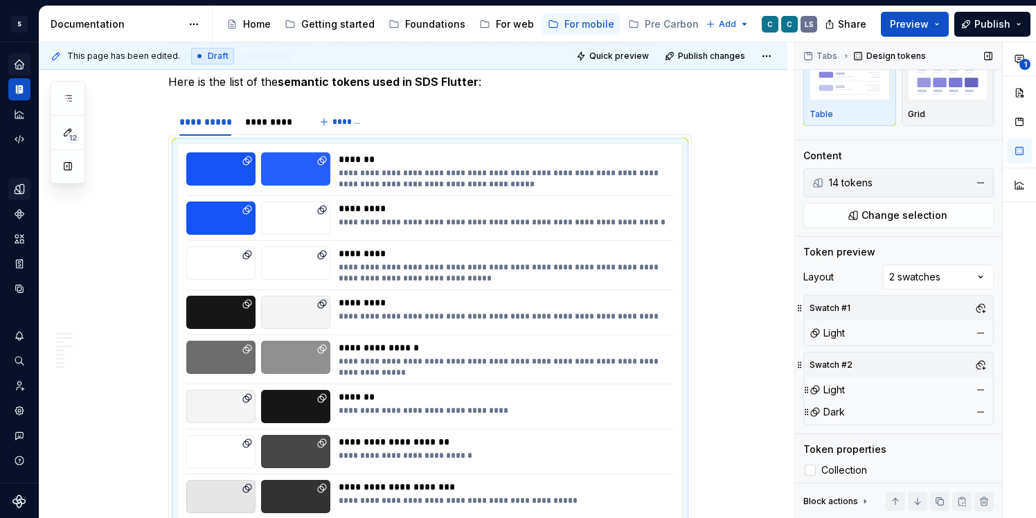
scroll to position [62, 0]
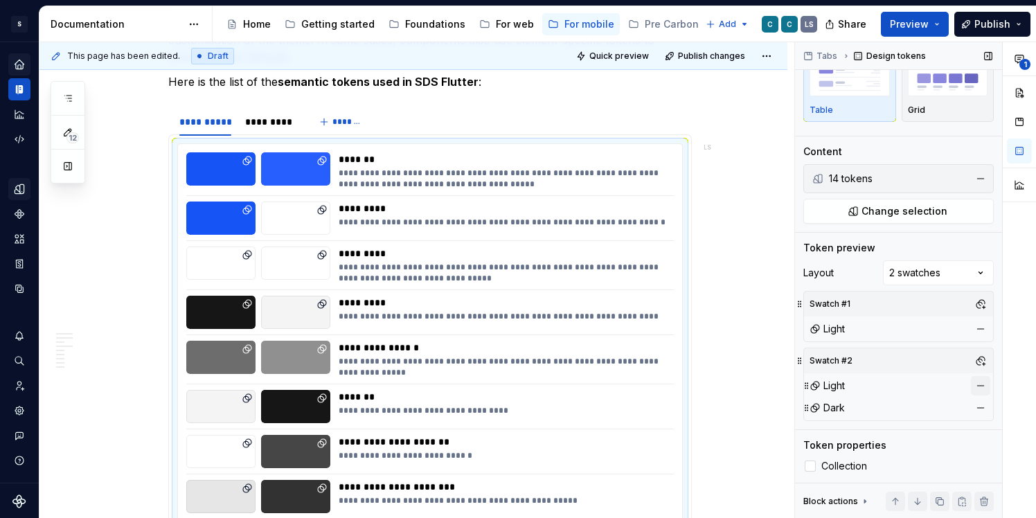
click at [981, 387] on button "button" at bounding box center [980, 385] width 19 height 19
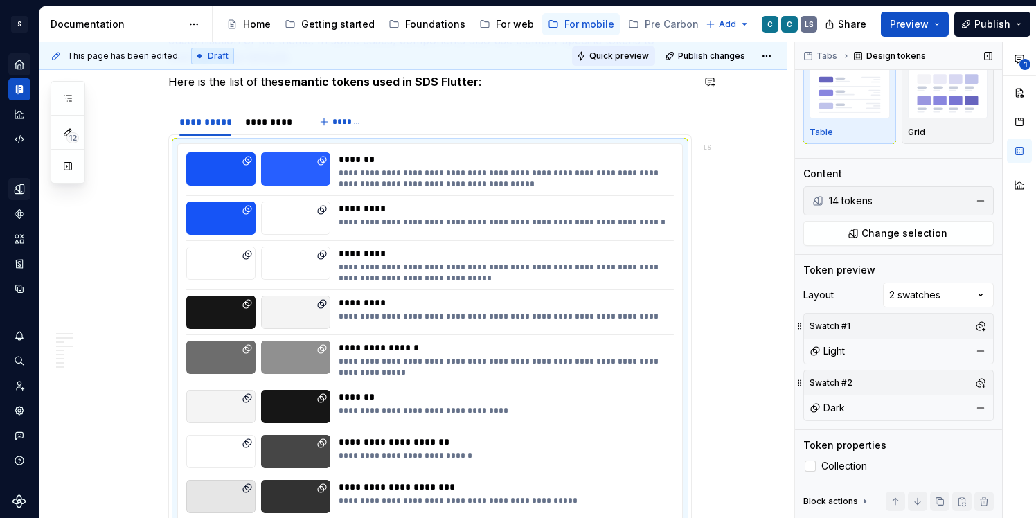
click at [638, 57] on span "Quick preview" at bounding box center [619, 56] width 60 height 11
click at [386, 136] on div "**********" at bounding box center [430, 467] width 524 height 667
click at [380, 122] on div "**********" at bounding box center [430, 122] width 524 height 28
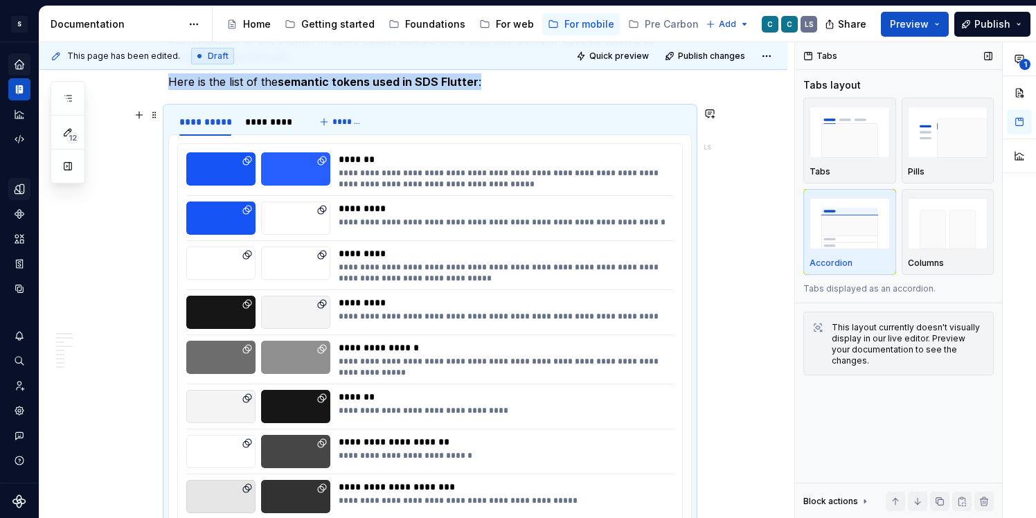
scroll to position [0, 0]
click at [947, 240] on img "button" at bounding box center [948, 223] width 80 height 51
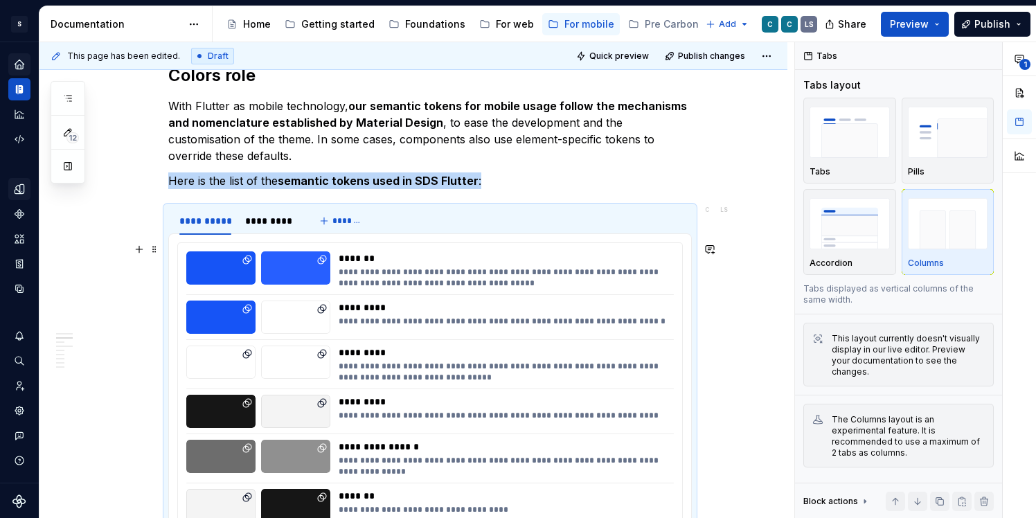
scroll to position [975, 0]
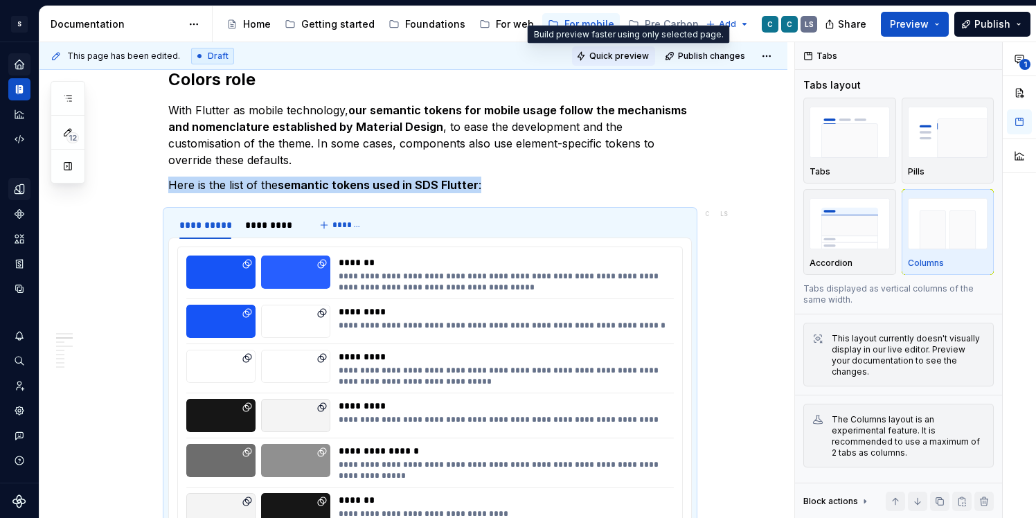
click at [613, 55] on span "Quick preview" at bounding box center [619, 56] width 60 height 11
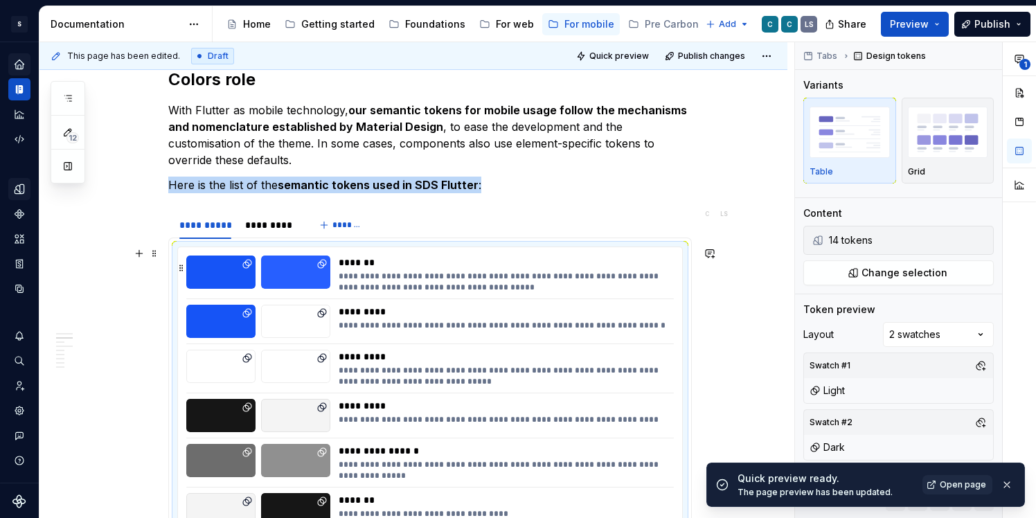
click at [351, 258] on div "*******" at bounding box center [502, 263] width 327 height 14
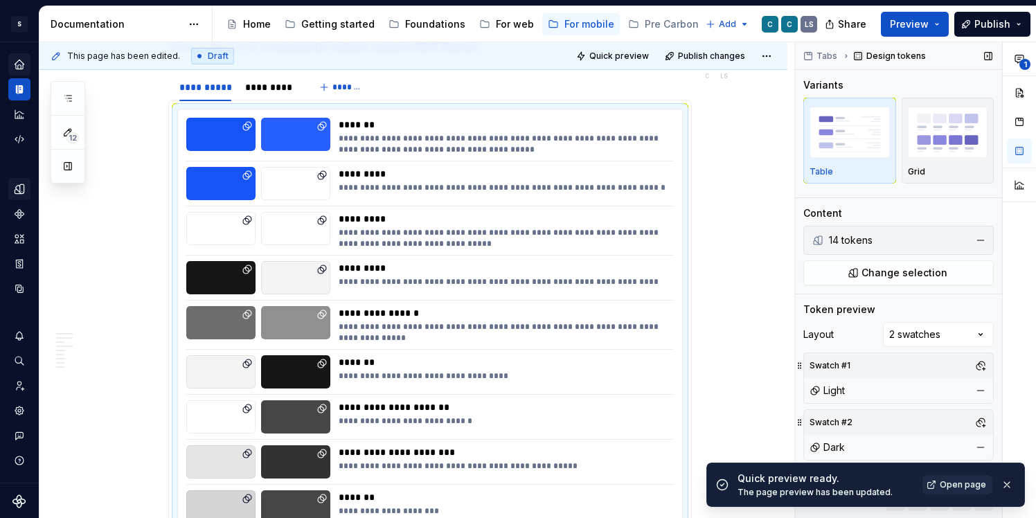
scroll to position [39, 0]
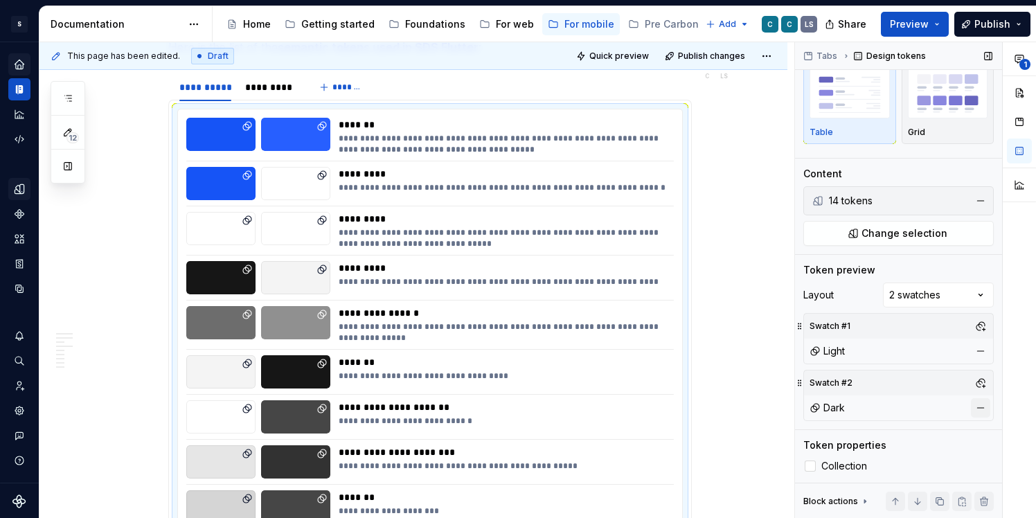
click at [982, 410] on button "button" at bounding box center [980, 407] width 19 height 19
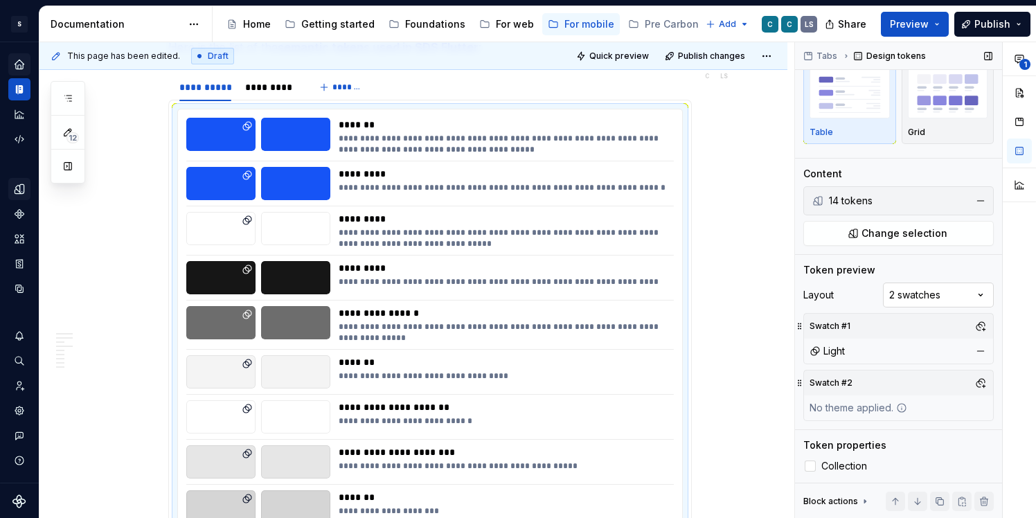
click at [946, 302] on div "**********" at bounding box center [915, 280] width 241 height 477
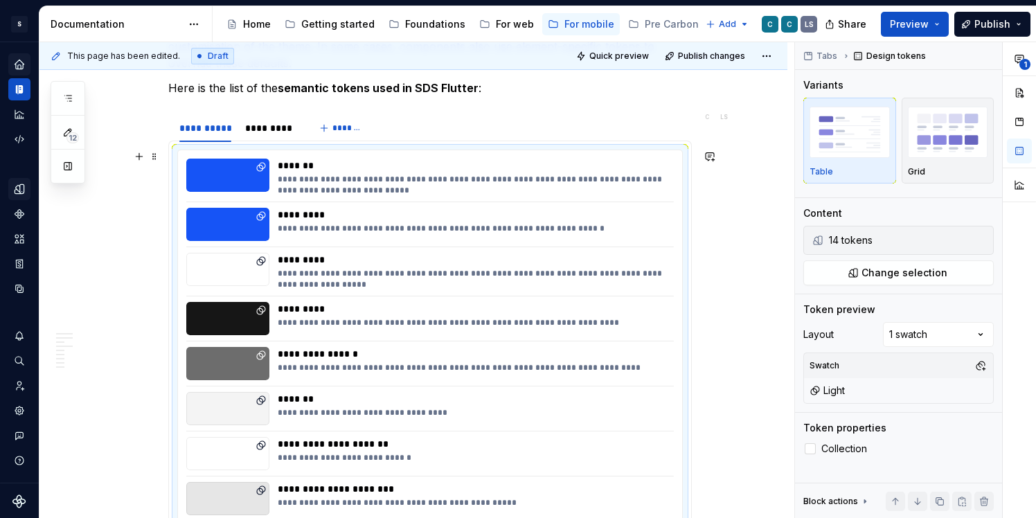
scroll to position [1068, 0]
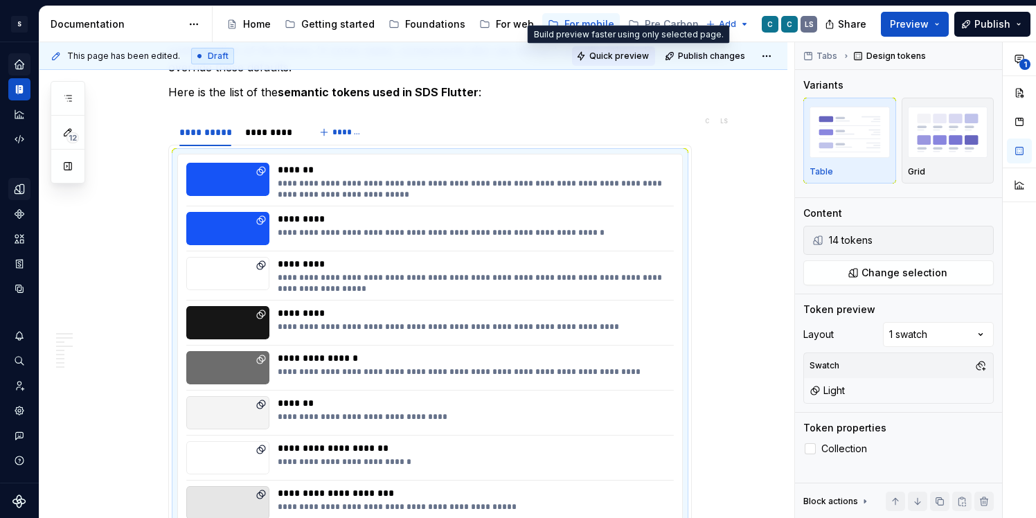
click at [623, 61] on span "Quick preview" at bounding box center [619, 56] width 60 height 11
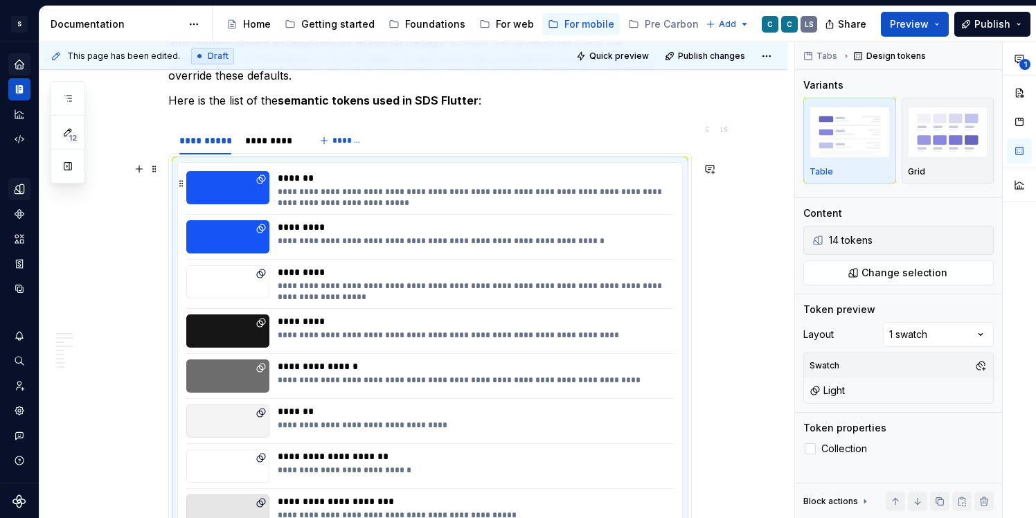
scroll to position [1061, 0]
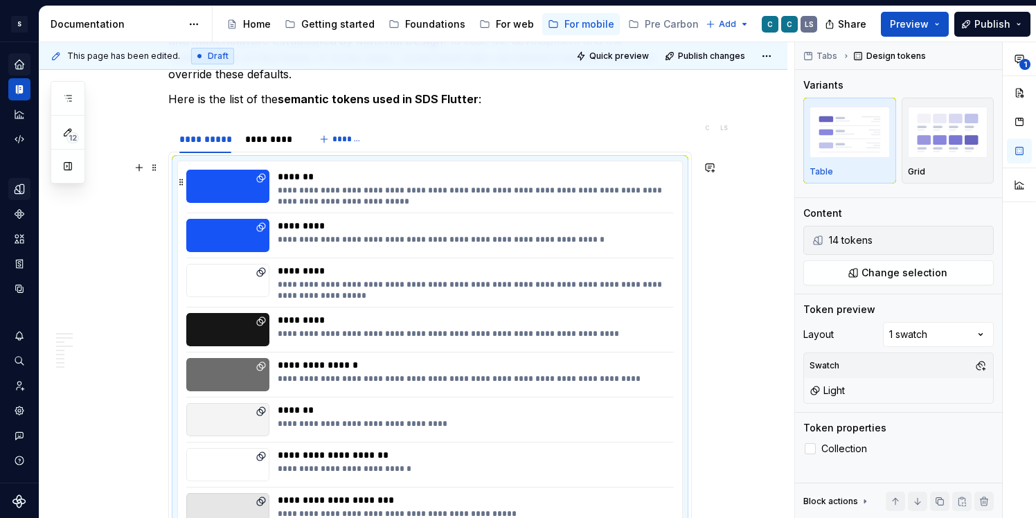
type textarea "*"
click at [267, 131] on div "*********" at bounding box center [271, 139] width 62 height 19
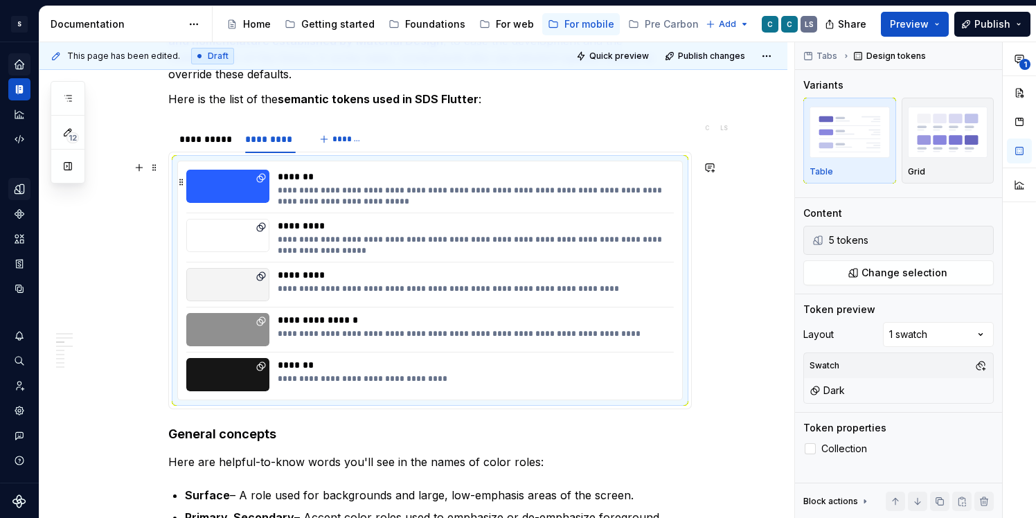
click at [319, 170] on div "*******" at bounding box center [472, 177] width 388 height 14
click at [862, 245] on div "5 tokens" at bounding box center [897, 240] width 136 height 14
click at [943, 271] on span "Change selection" at bounding box center [905, 273] width 86 height 14
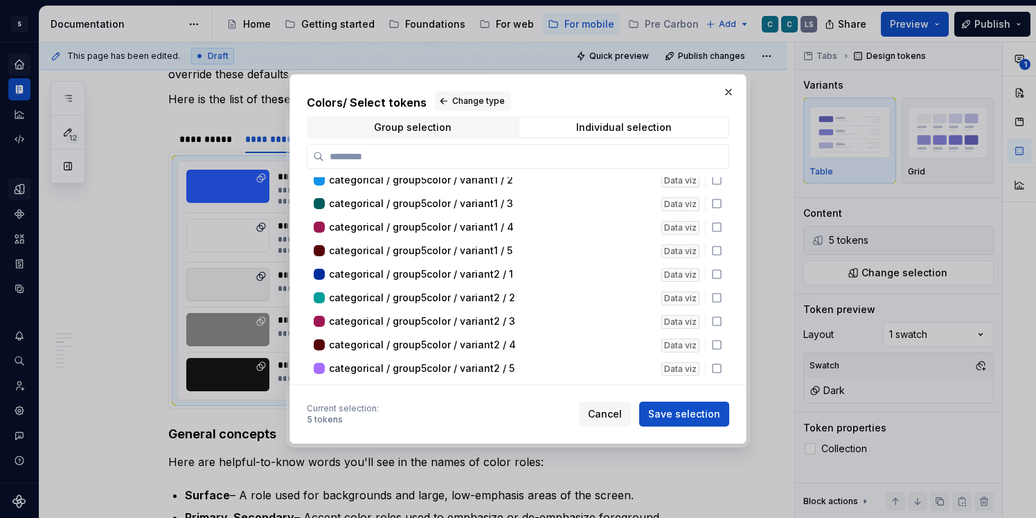
scroll to position [4505, 0]
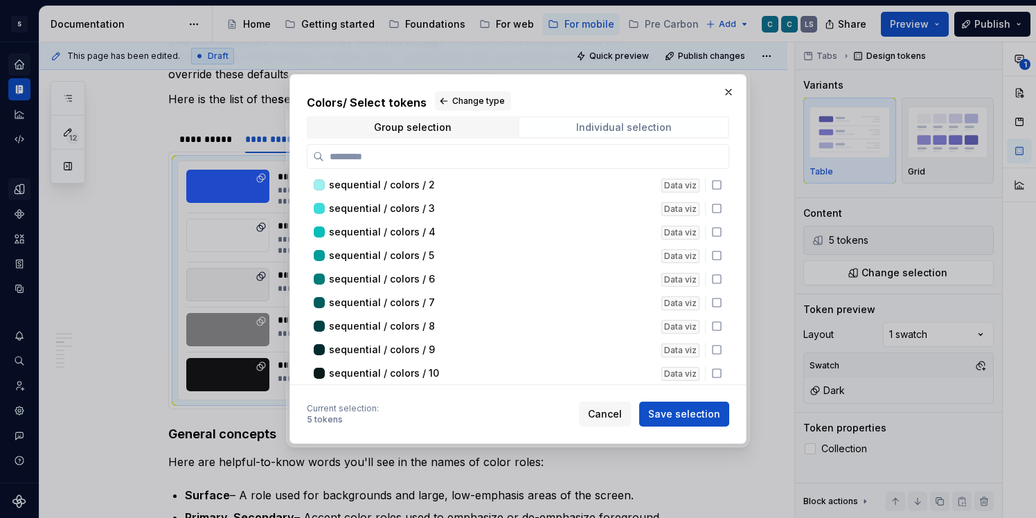
click at [617, 126] on div "Individual selection" at bounding box center [624, 127] width 96 height 11
click at [397, 123] on div "Group selection" at bounding box center [413, 127] width 78 height 11
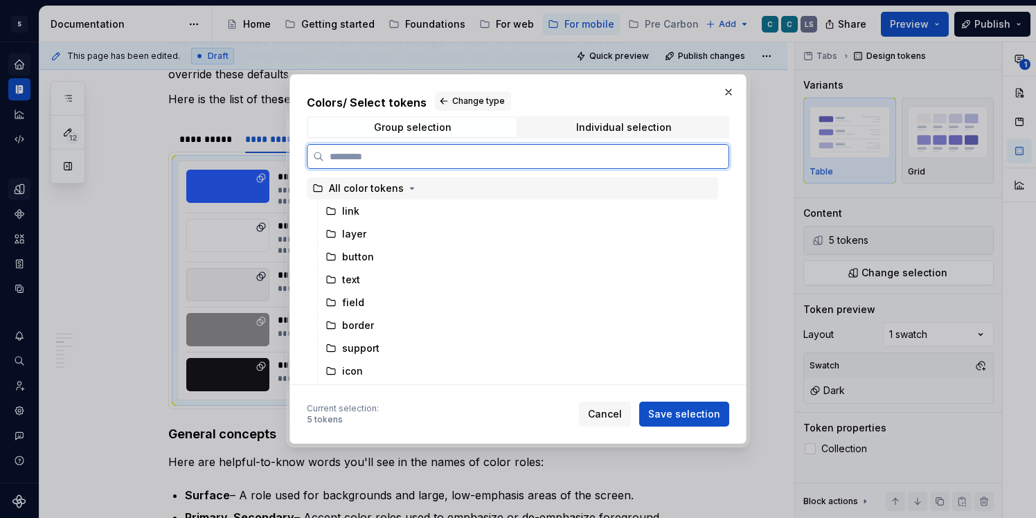
click at [400, 191] on div "All color tokens" at bounding box center [366, 188] width 75 height 14
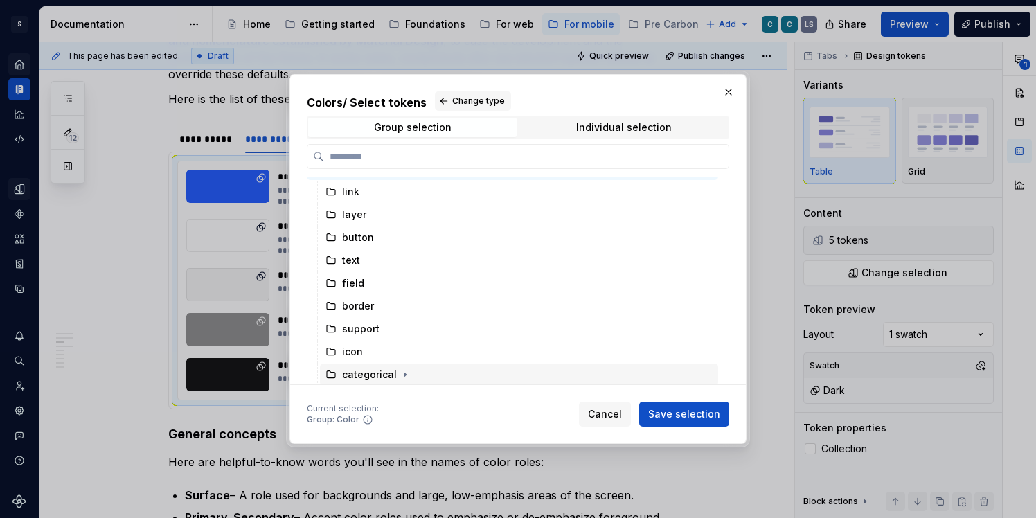
scroll to position [0, 0]
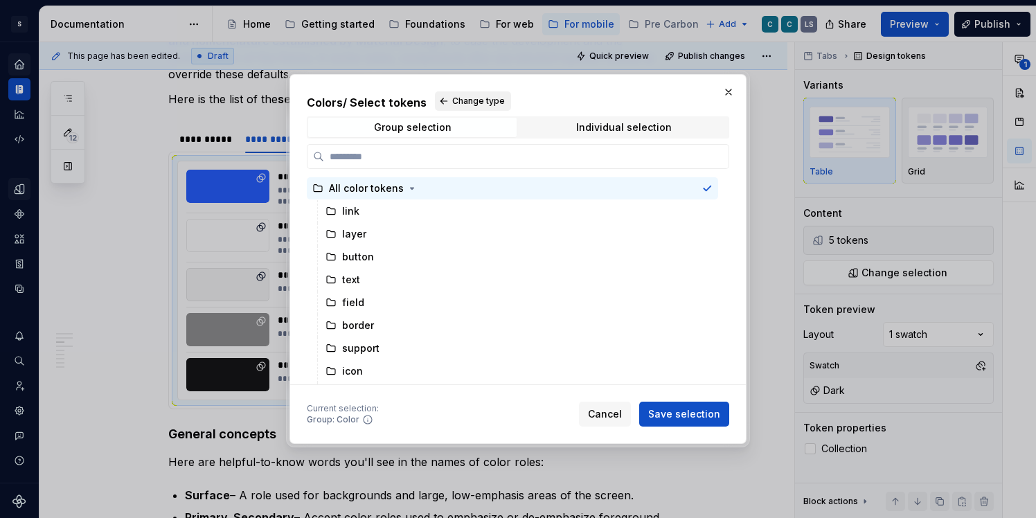
click at [438, 96] on button "Change type" at bounding box center [473, 100] width 76 height 19
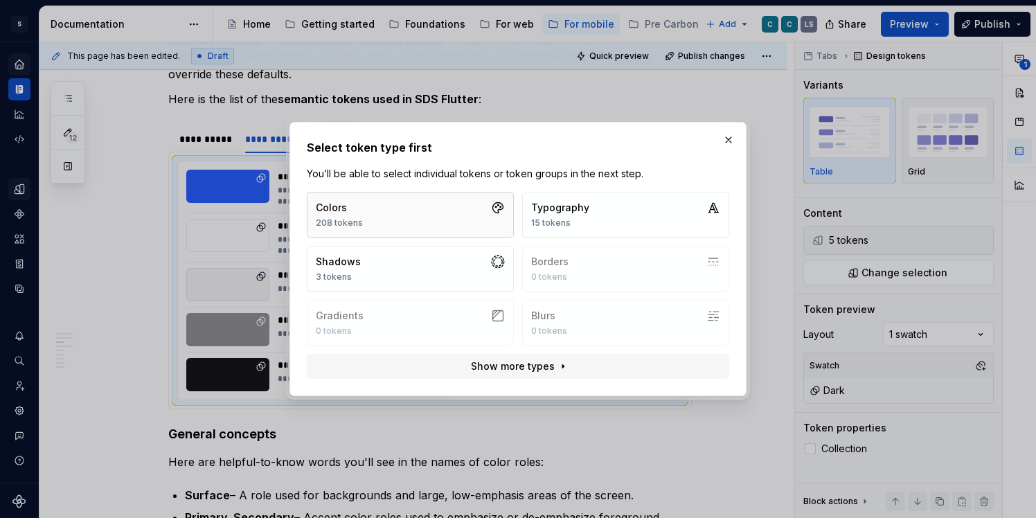
click at [390, 216] on button "Colors 208 tokens" at bounding box center [410, 215] width 207 height 46
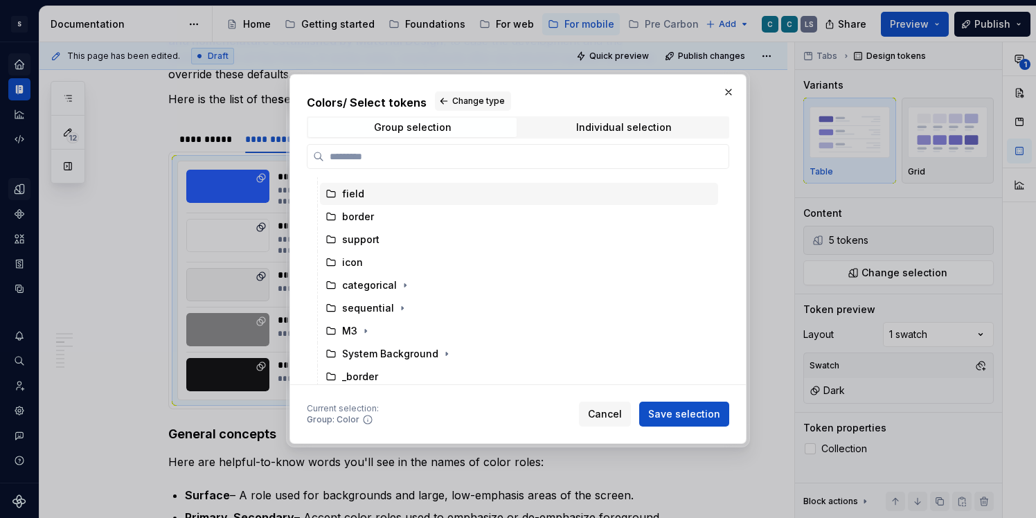
scroll to position [112, 0]
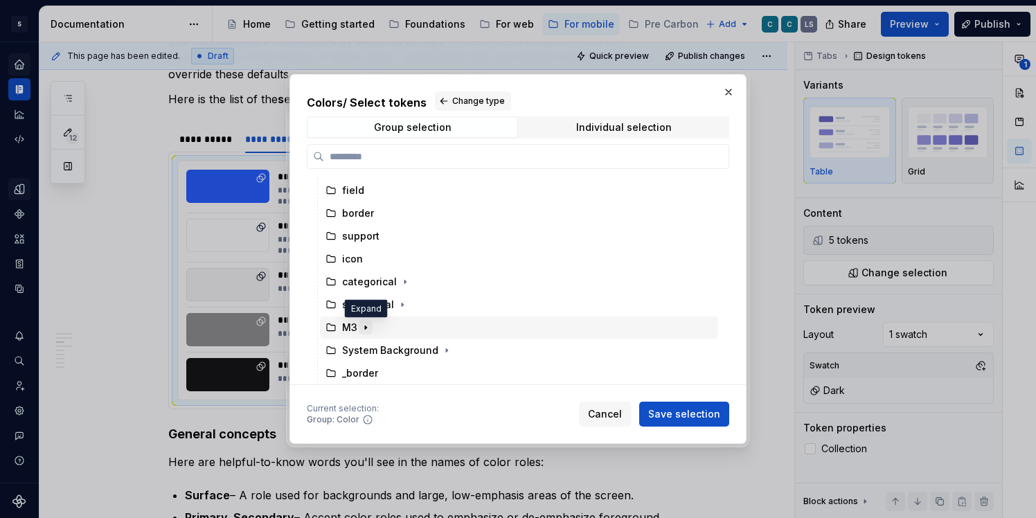
click at [364, 326] on icon "button" at bounding box center [365, 327] width 11 height 11
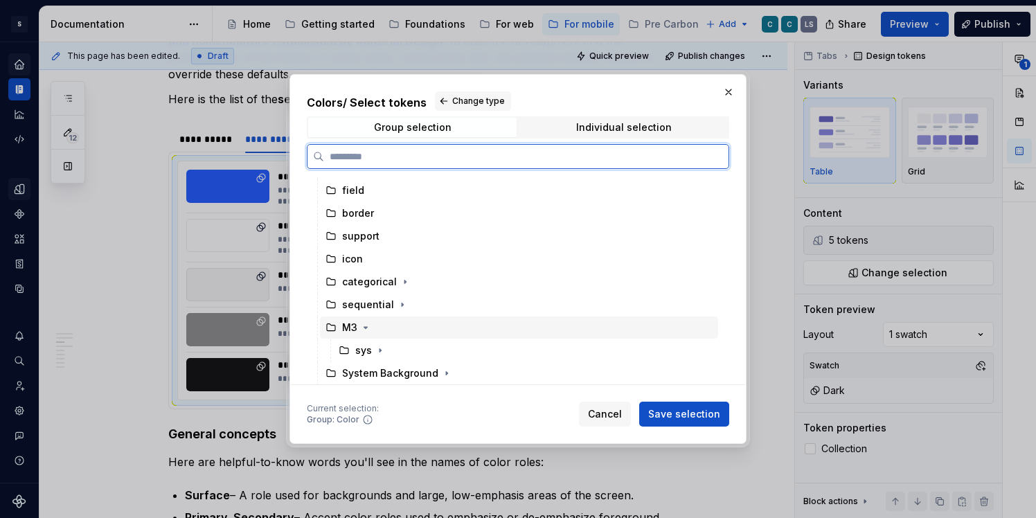
scroll to position [135, 0]
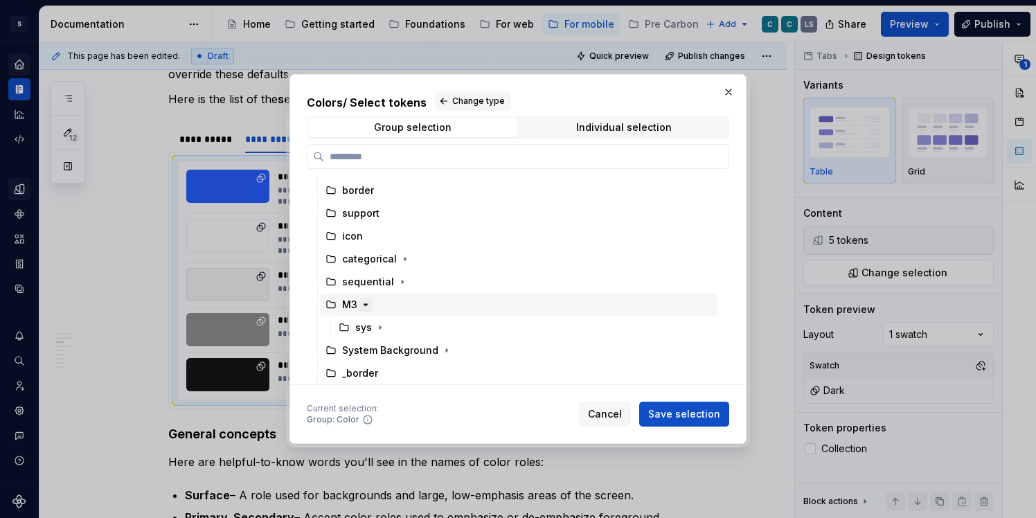
click at [362, 309] on icon "button" at bounding box center [365, 304] width 11 height 11
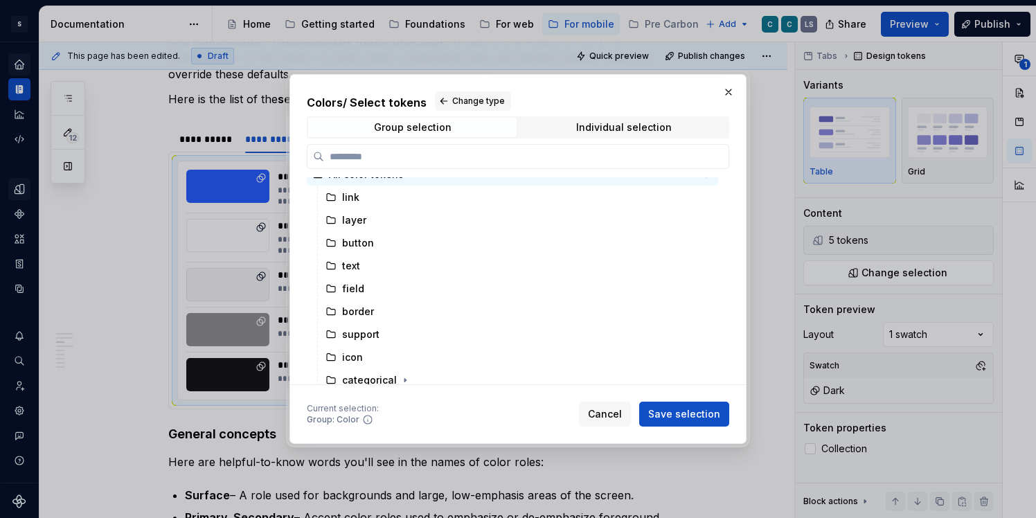
scroll to position [0, 0]
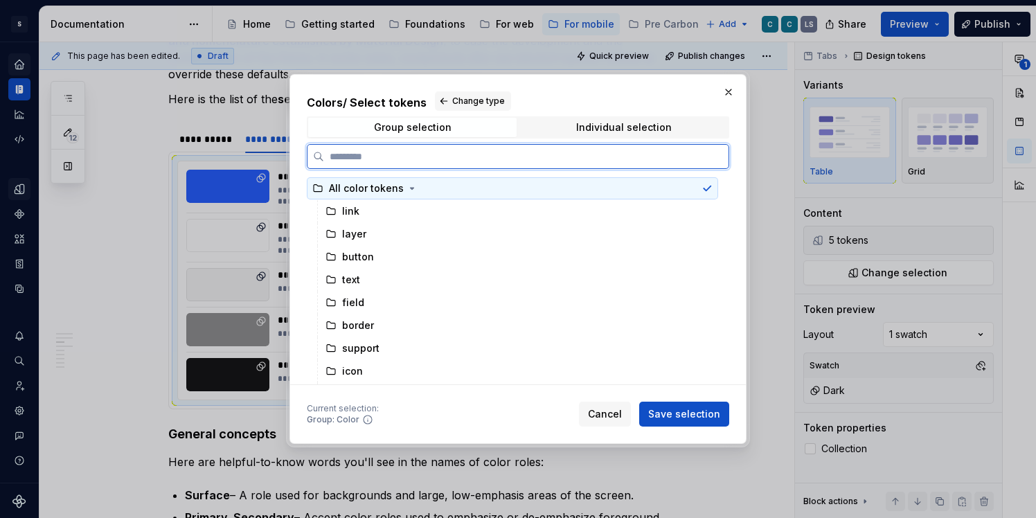
click at [713, 187] on icon at bounding box center [707, 188] width 11 height 11
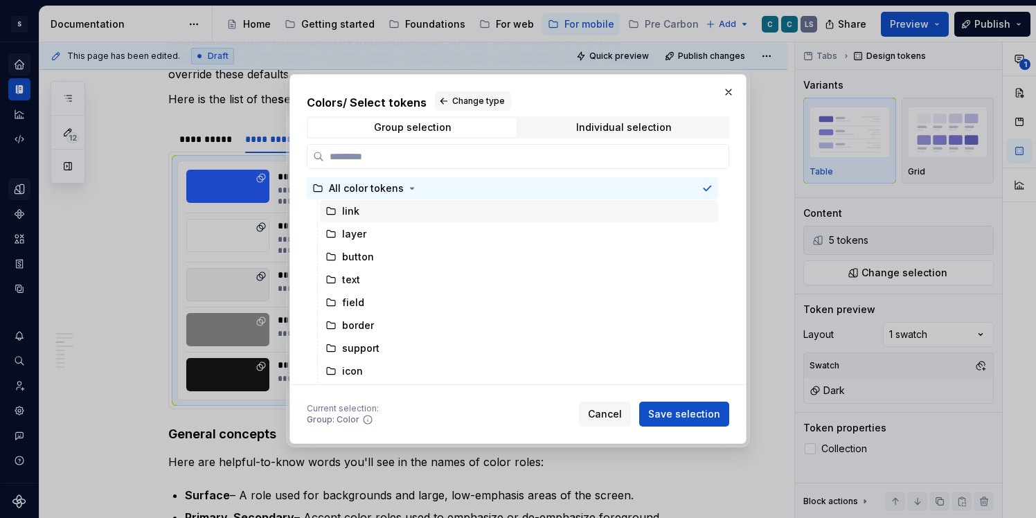
scroll to position [0, 6]
click at [461, 97] on span "Change type" at bounding box center [478, 101] width 53 height 11
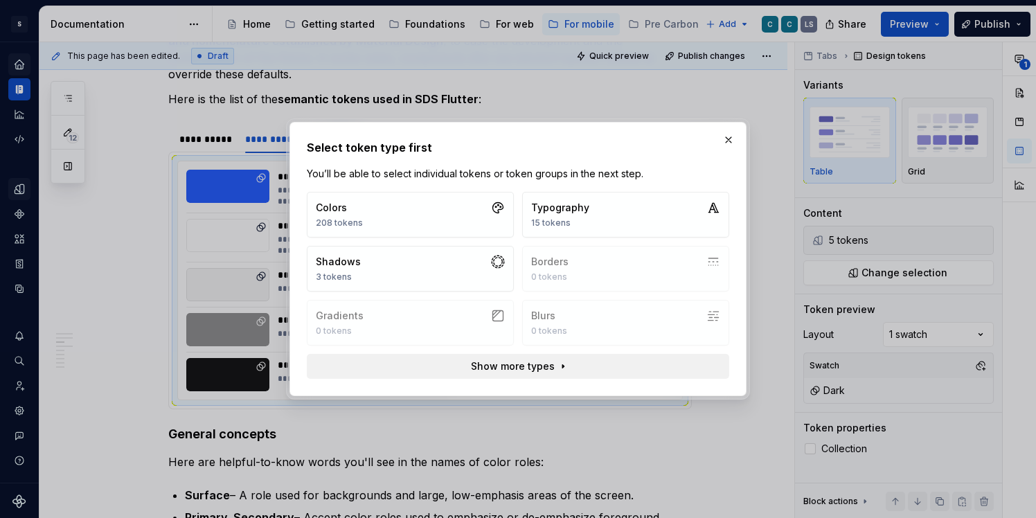
click at [471, 371] on button "Show more types" at bounding box center [518, 366] width 423 height 25
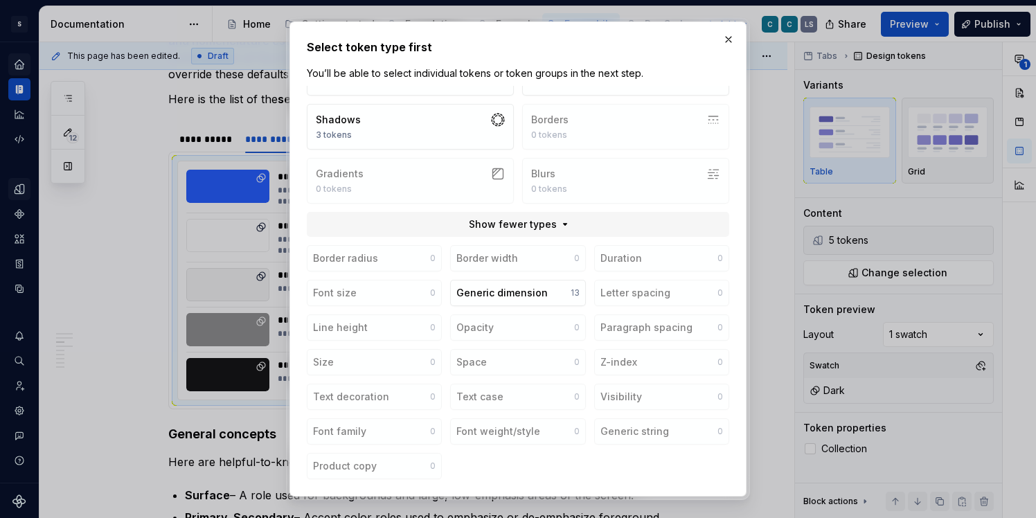
scroll to position [0, 0]
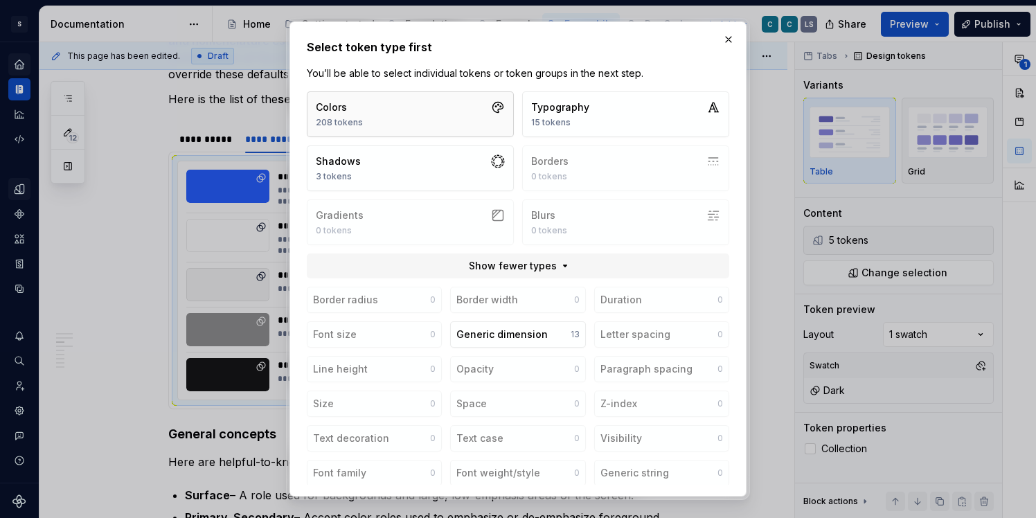
click at [400, 125] on button "Colors 208 tokens" at bounding box center [410, 114] width 207 height 46
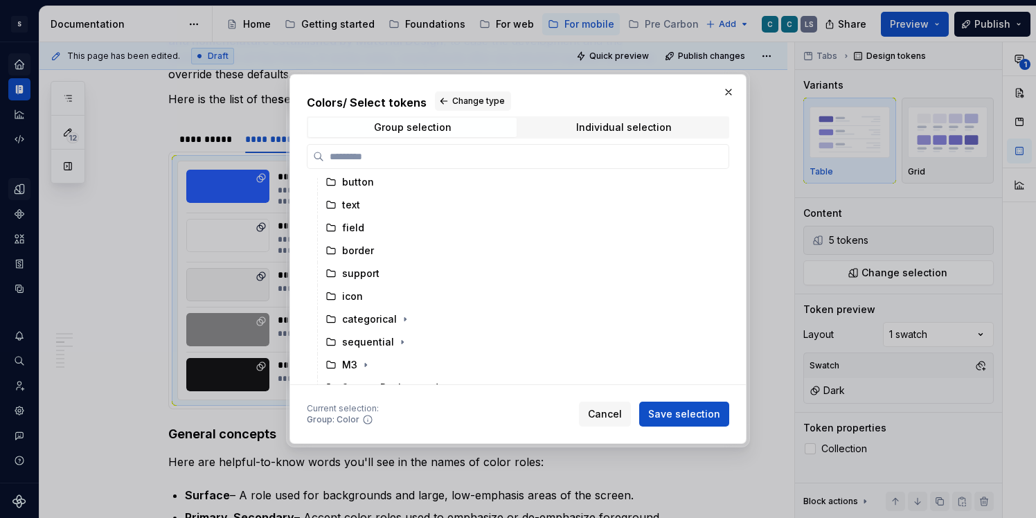
scroll to position [112, 0]
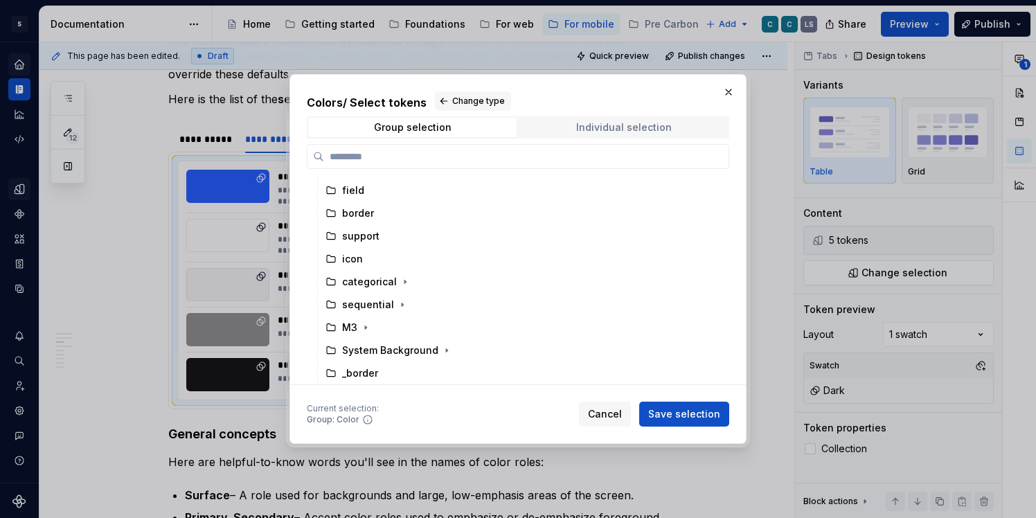
click at [603, 127] on div "Individual selection" at bounding box center [624, 127] width 96 height 11
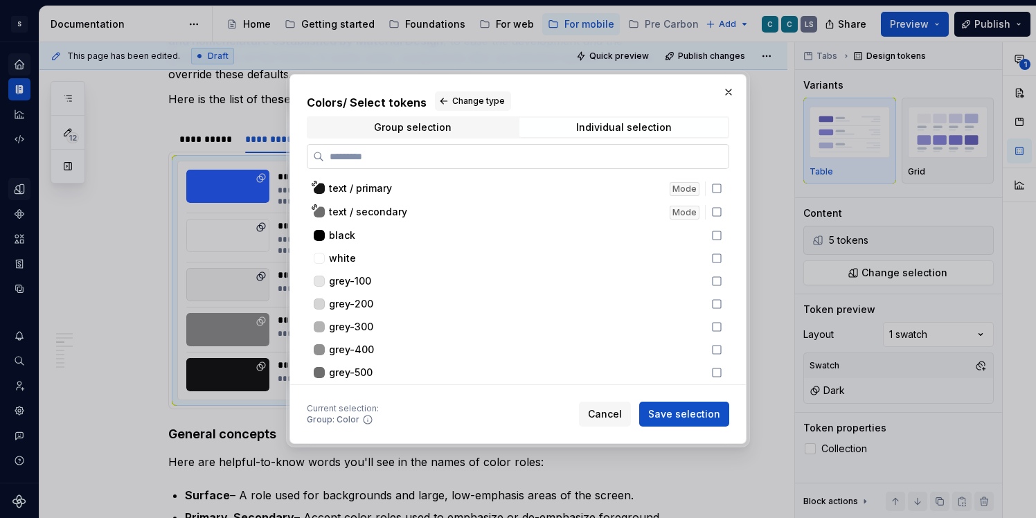
click at [424, 160] on input "search" at bounding box center [526, 157] width 405 height 14
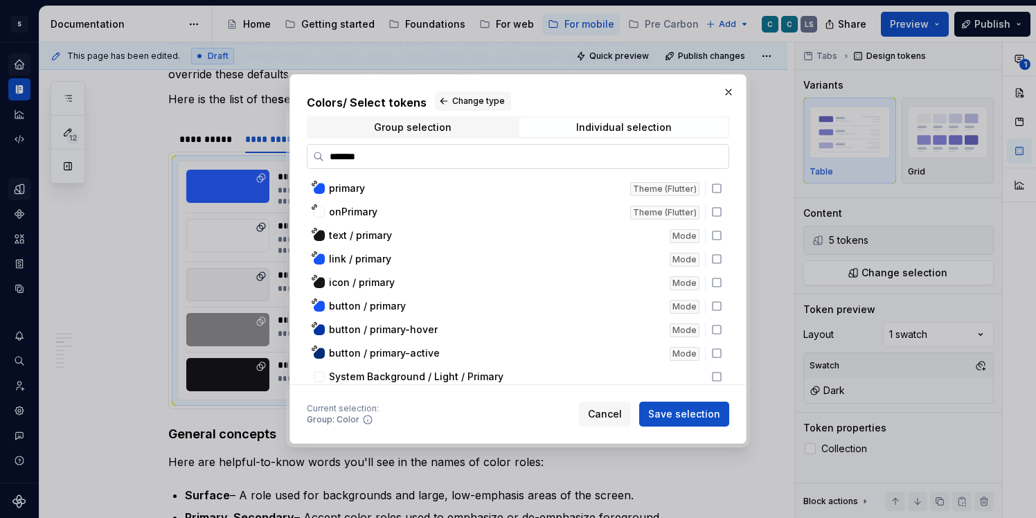
click at [524, 144] on label "*******" at bounding box center [518, 156] width 423 height 25
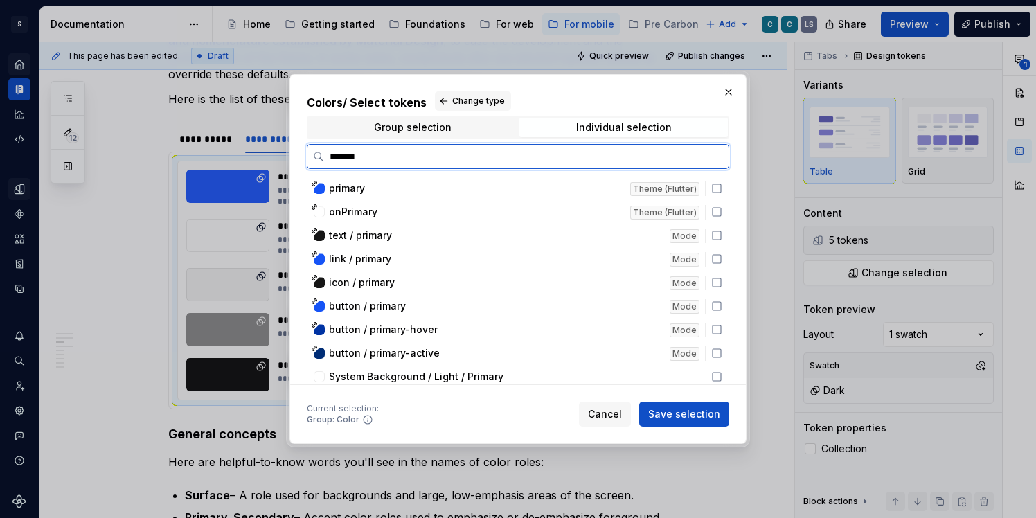
click at [524, 150] on input "*******" at bounding box center [526, 157] width 405 height 14
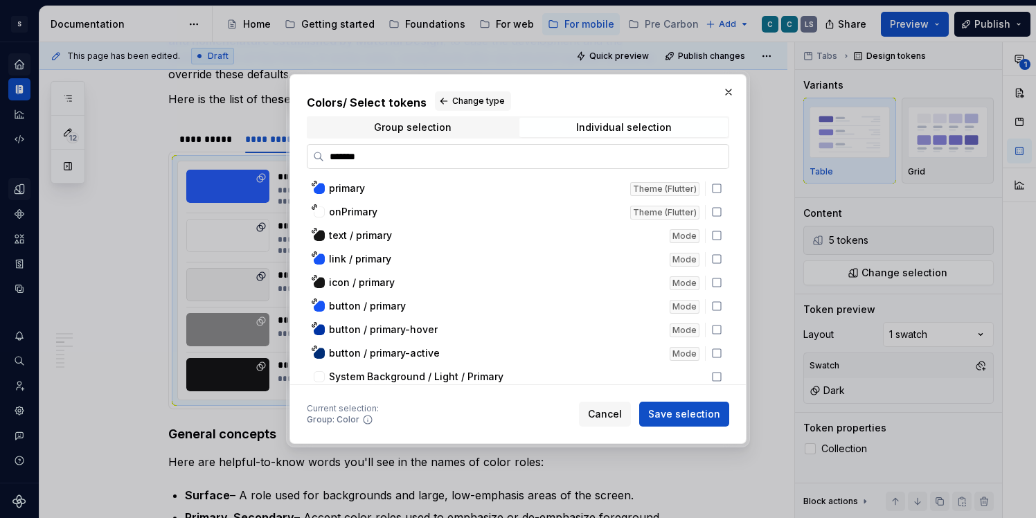
click at [524, 144] on label "*******" at bounding box center [518, 156] width 423 height 25
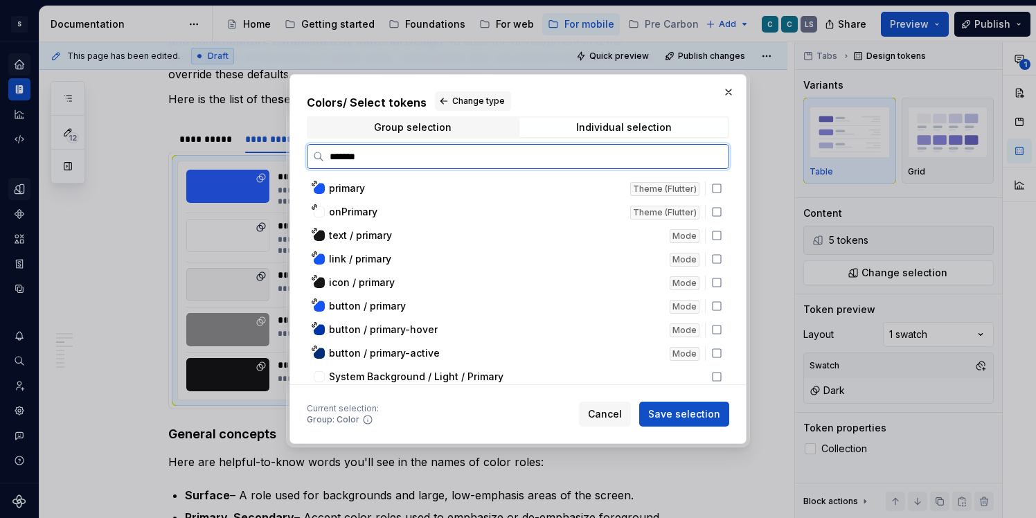
click at [524, 150] on input "*******" at bounding box center [526, 157] width 405 height 14
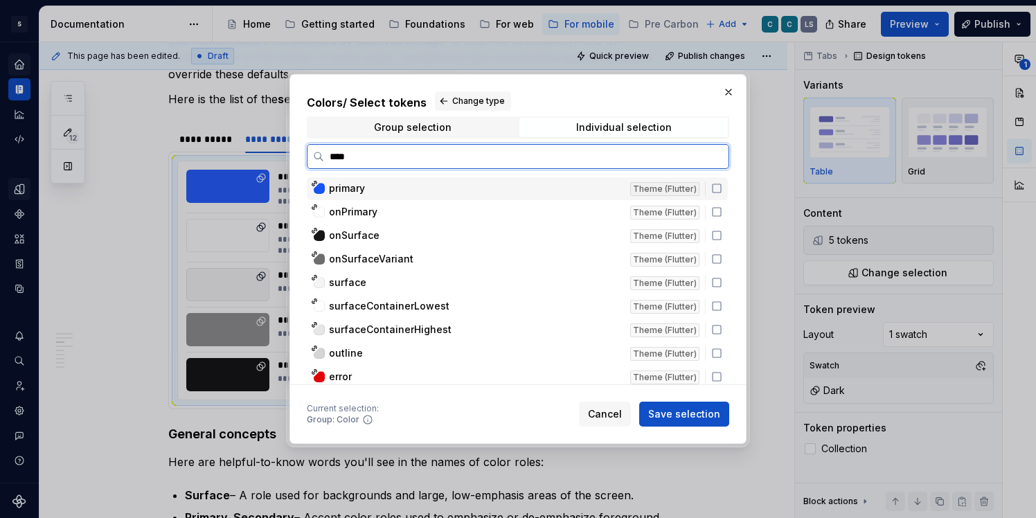
type input "*****"
click at [720, 188] on icon at bounding box center [716, 188] width 11 height 11
click at [722, 215] on icon at bounding box center [716, 211] width 11 height 11
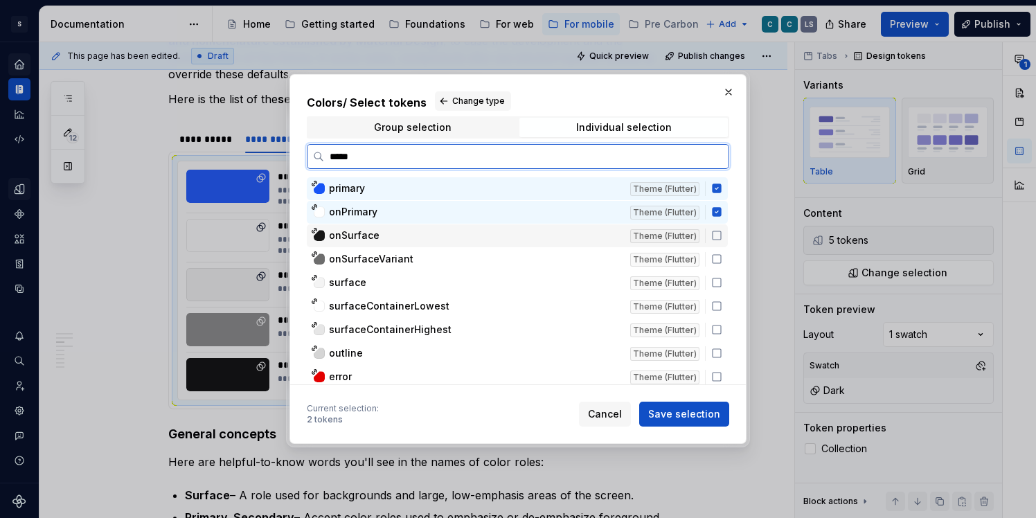
click at [722, 233] on icon at bounding box center [716, 235] width 11 height 11
click at [470, 262] on div "onSurfaceVariant" at bounding box center [475, 259] width 293 height 14
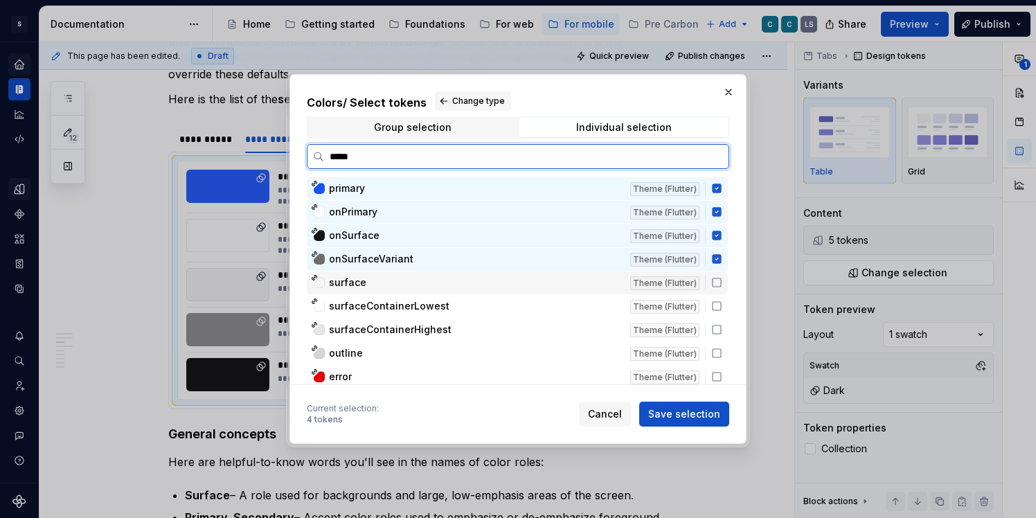
click at [457, 281] on div "surface" at bounding box center [475, 283] width 293 height 14
click at [452, 308] on div "surfaceContainerLowest" at bounding box center [475, 306] width 293 height 14
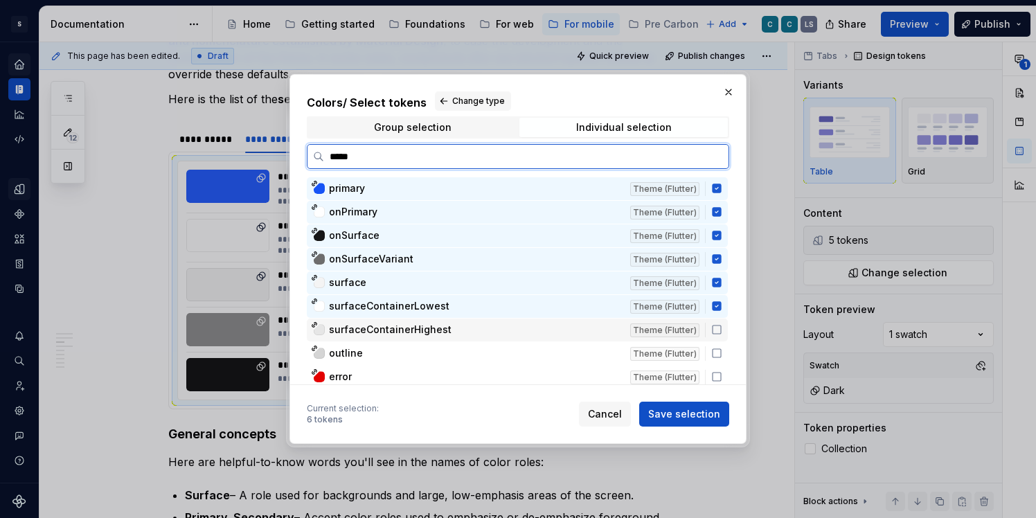
click at [452, 324] on div "surfaceContainerHighest" at bounding box center [475, 330] width 293 height 14
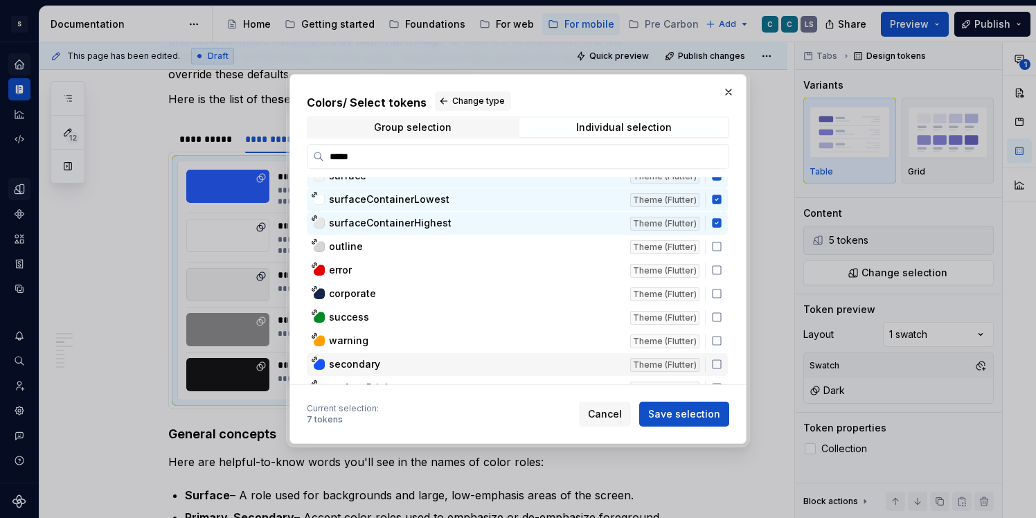
scroll to position [118, 0]
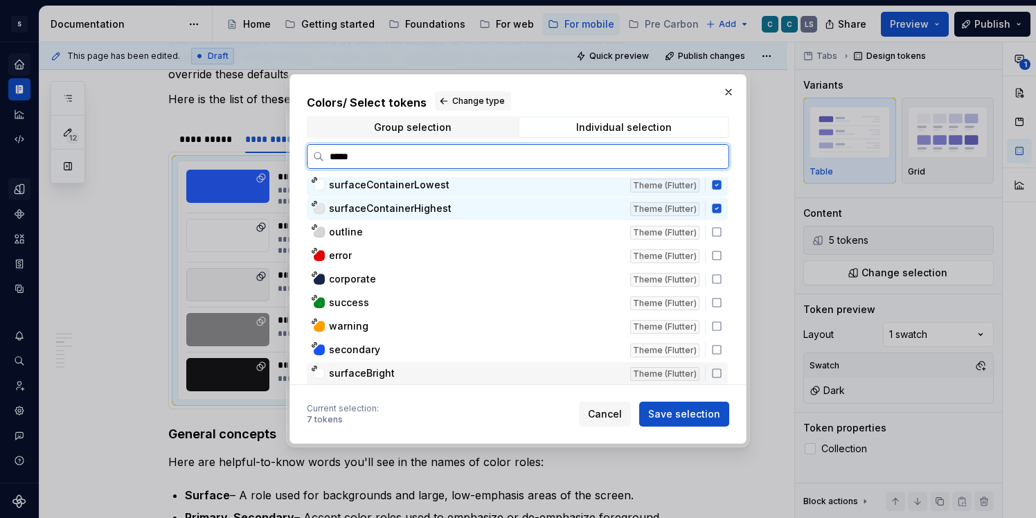
click at [427, 382] on div "surfaceBright Theme (Flutter)" at bounding box center [517, 373] width 421 height 23
click at [427, 351] on div "secondary" at bounding box center [475, 350] width 293 height 14
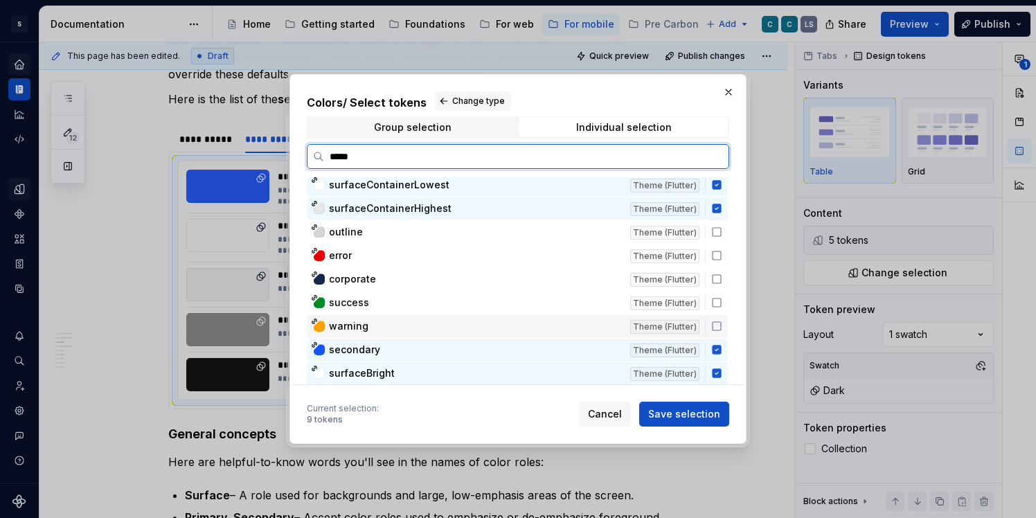
click at [424, 327] on div "warning" at bounding box center [475, 326] width 293 height 14
click at [423, 304] on div "success" at bounding box center [475, 303] width 293 height 14
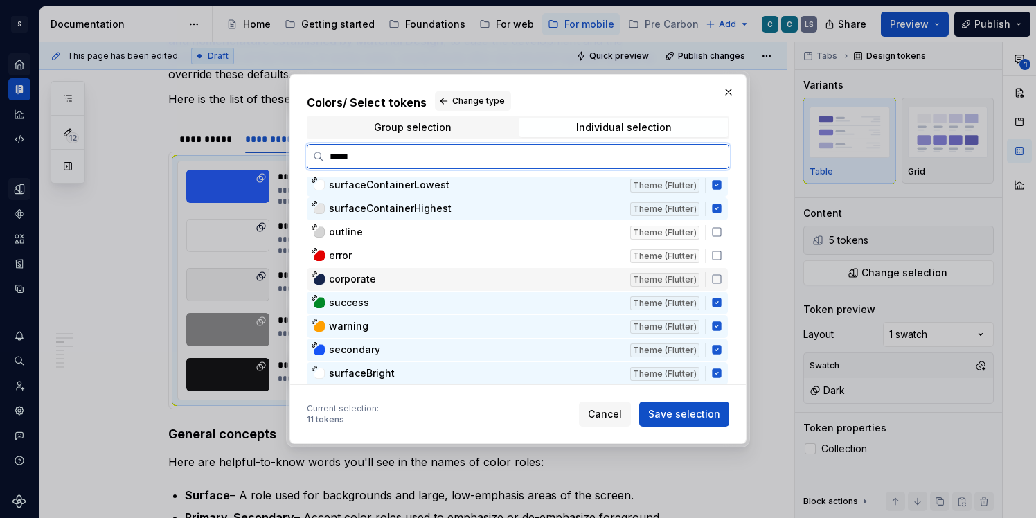
click at [421, 281] on div "corporate" at bounding box center [475, 279] width 293 height 14
click at [417, 253] on div "error" at bounding box center [475, 256] width 293 height 14
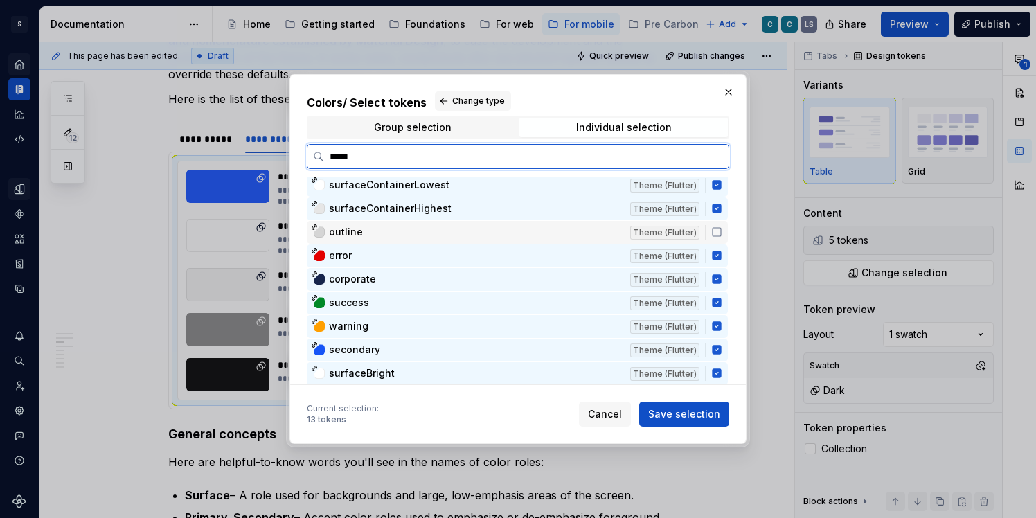
click at [414, 238] on div "outline" at bounding box center [475, 232] width 293 height 14
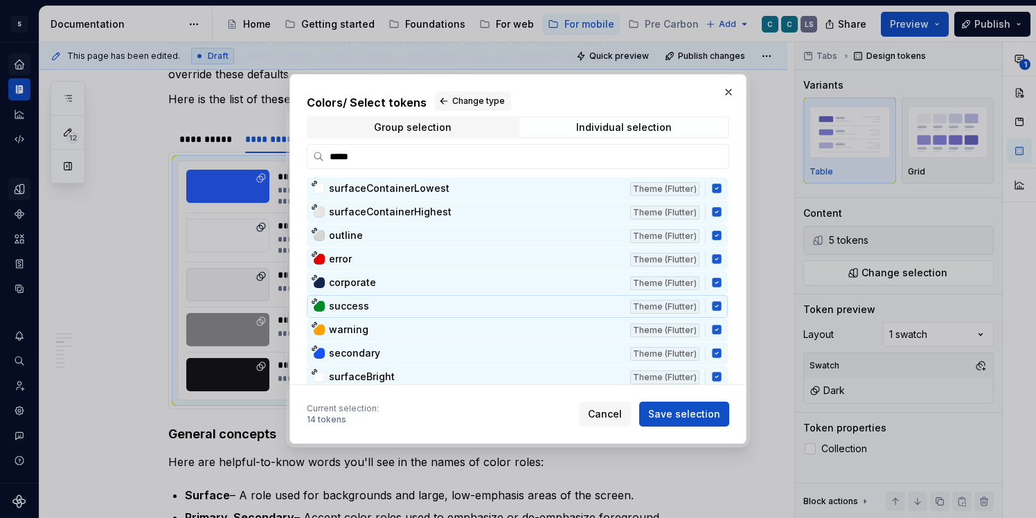
scroll to position [0, 0]
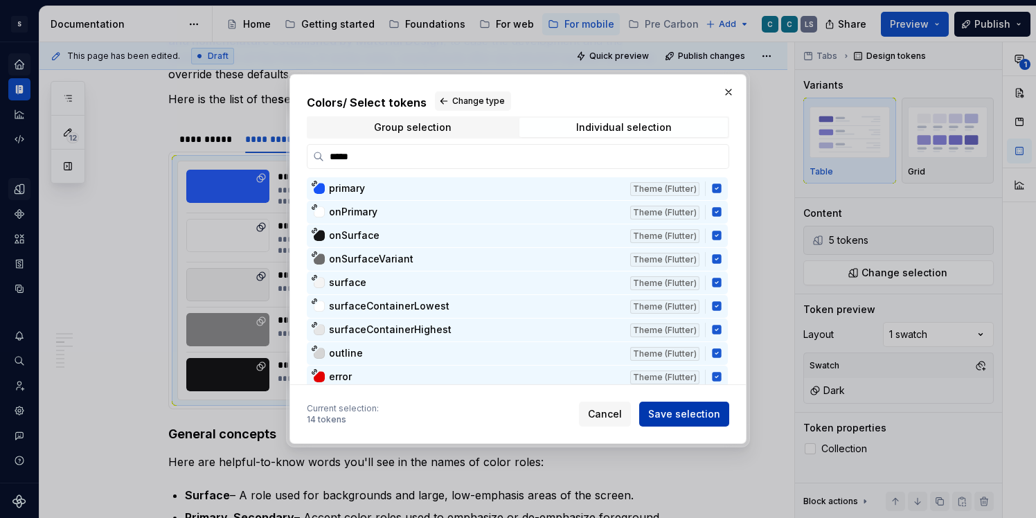
click at [686, 410] on span "Save selection" at bounding box center [684, 414] width 72 height 14
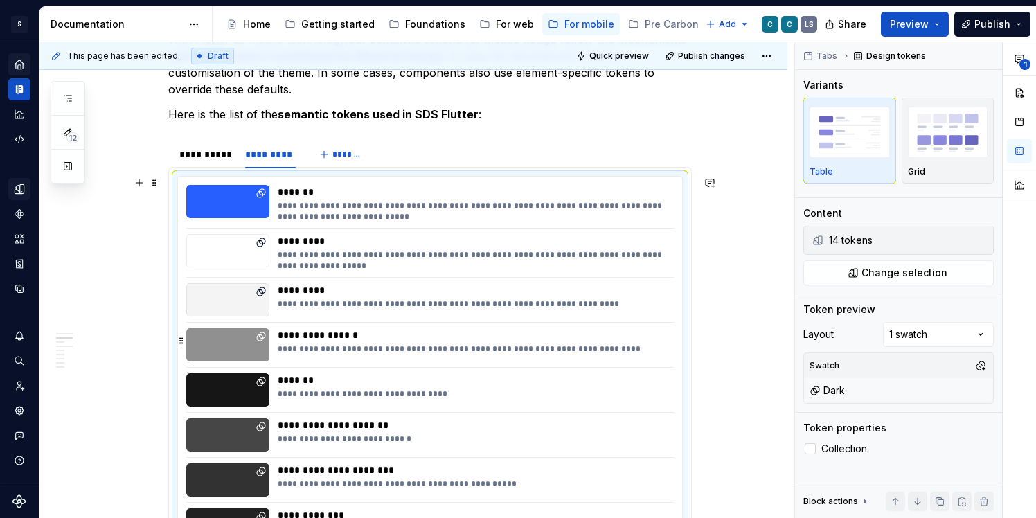
scroll to position [954, 0]
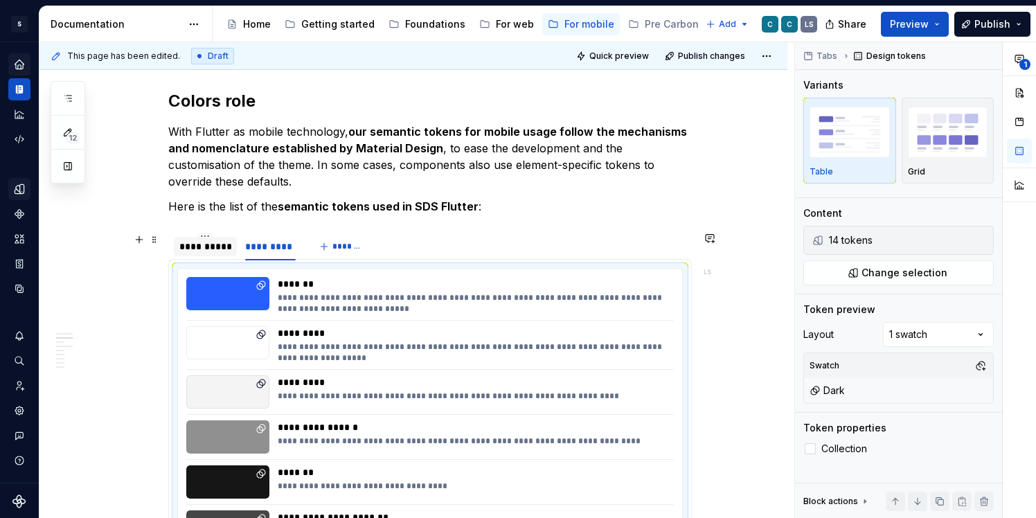
click at [210, 256] on div "**********" at bounding box center [205, 247] width 63 height 22
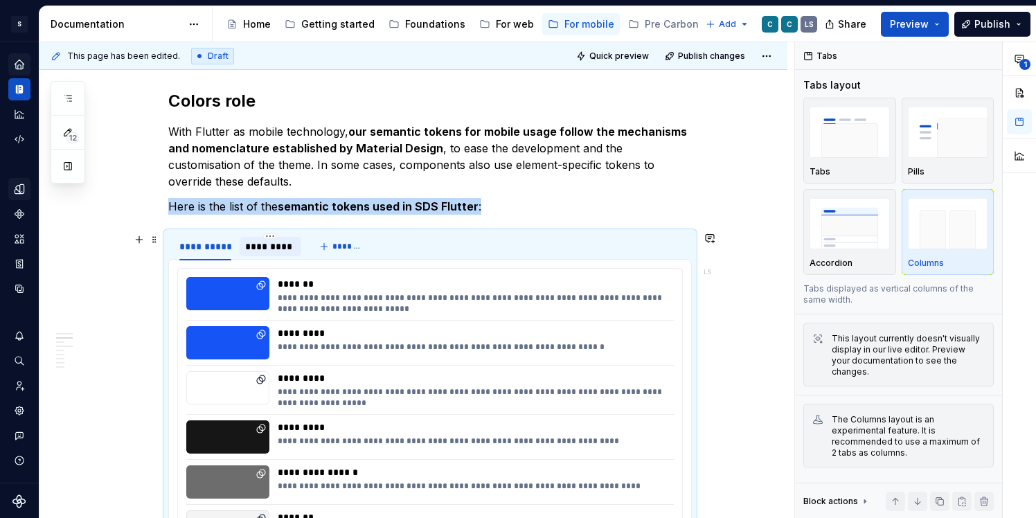
click at [293, 246] on div "*********" at bounding box center [270, 247] width 51 height 14
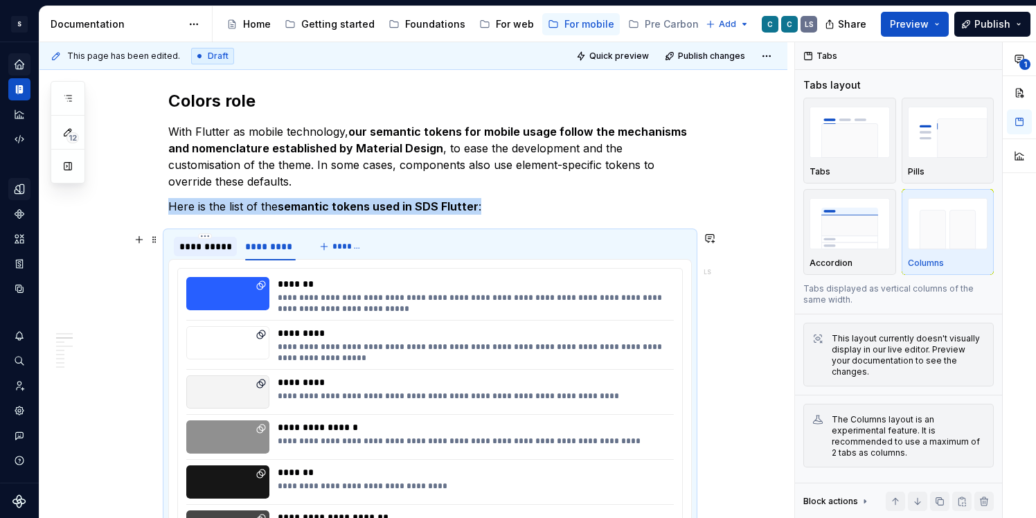
click at [220, 242] on div "**********" at bounding box center [205, 247] width 52 height 14
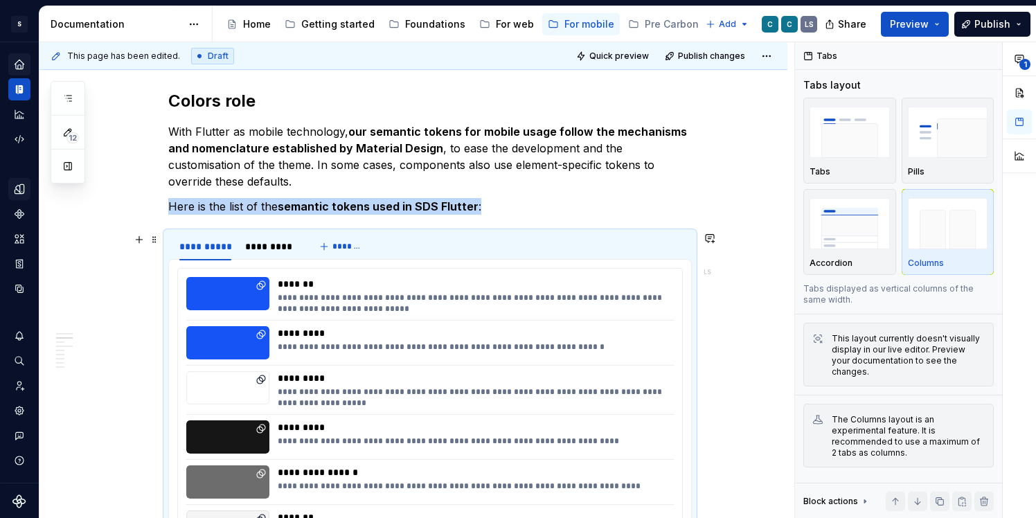
click at [474, 249] on div "**********" at bounding box center [430, 247] width 524 height 28
click at [605, 51] on span "Quick preview" at bounding box center [619, 56] width 60 height 11
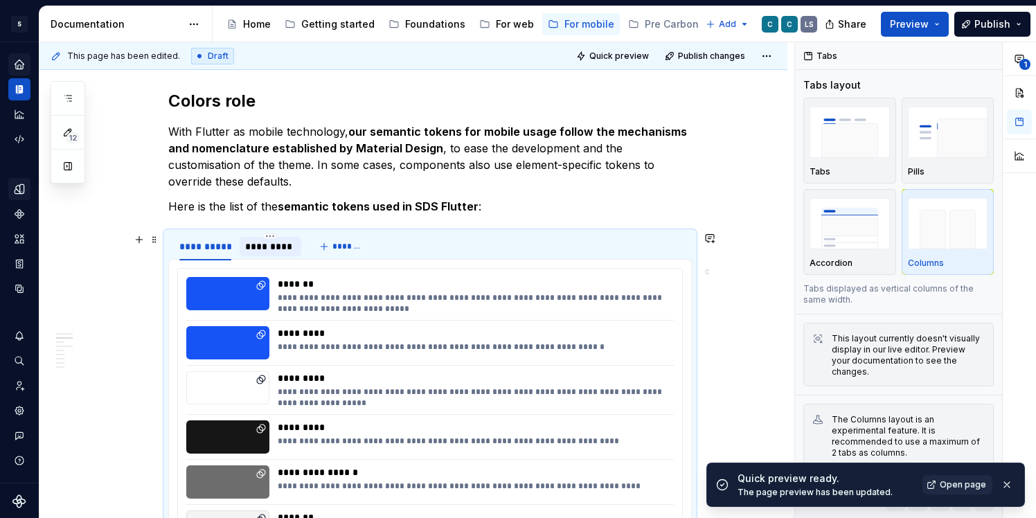
click at [279, 247] on div "*********" at bounding box center [270, 247] width 51 height 14
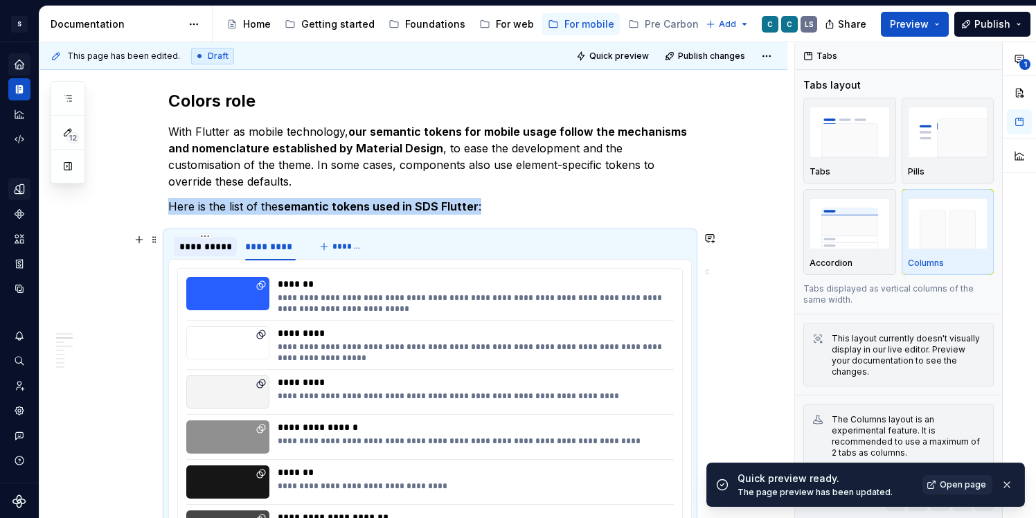
click at [216, 249] on div "**********" at bounding box center [205, 247] width 52 height 14
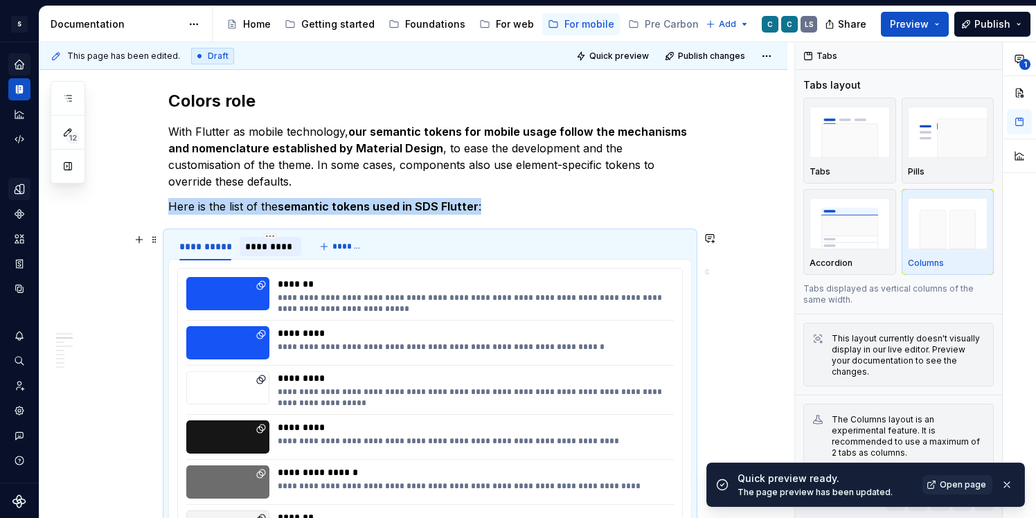
click at [287, 252] on div "*********" at bounding box center [270, 247] width 51 height 14
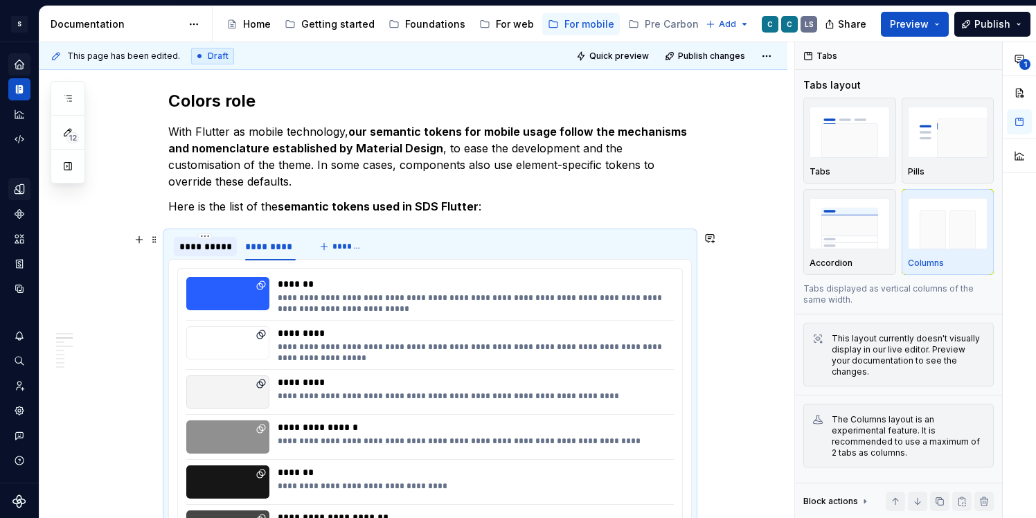
click at [208, 240] on div "**********" at bounding box center [205, 247] width 52 height 14
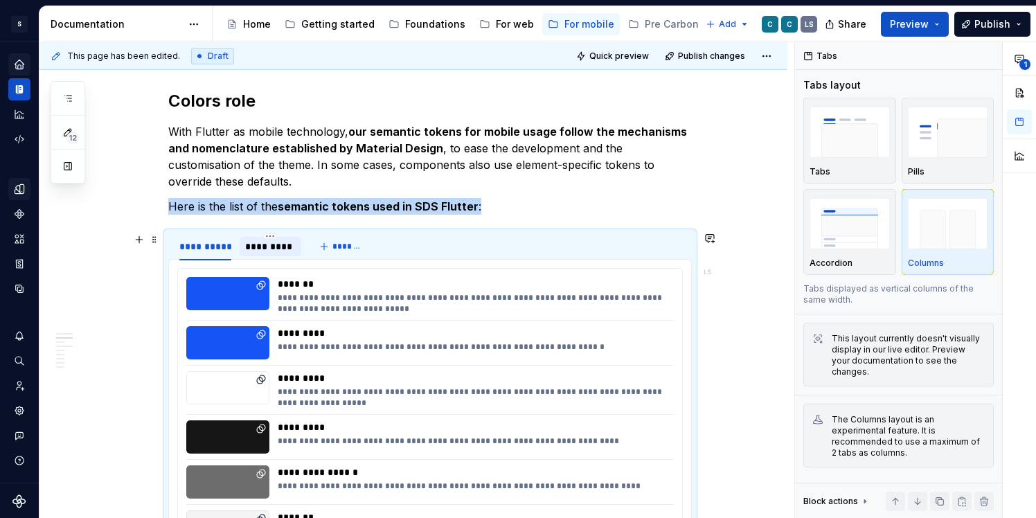
click at [290, 244] on div "*********" at bounding box center [270, 247] width 51 height 14
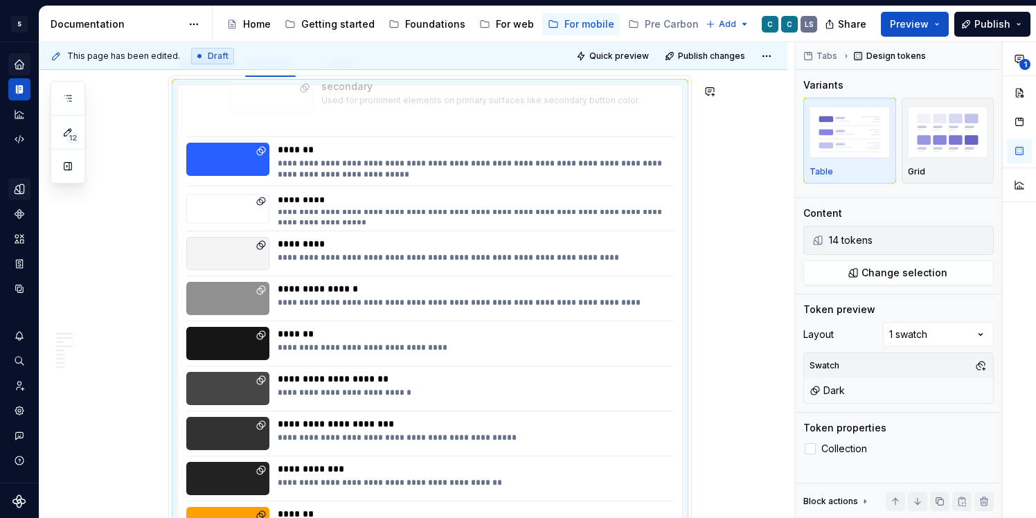
scroll to position [1103, 0]
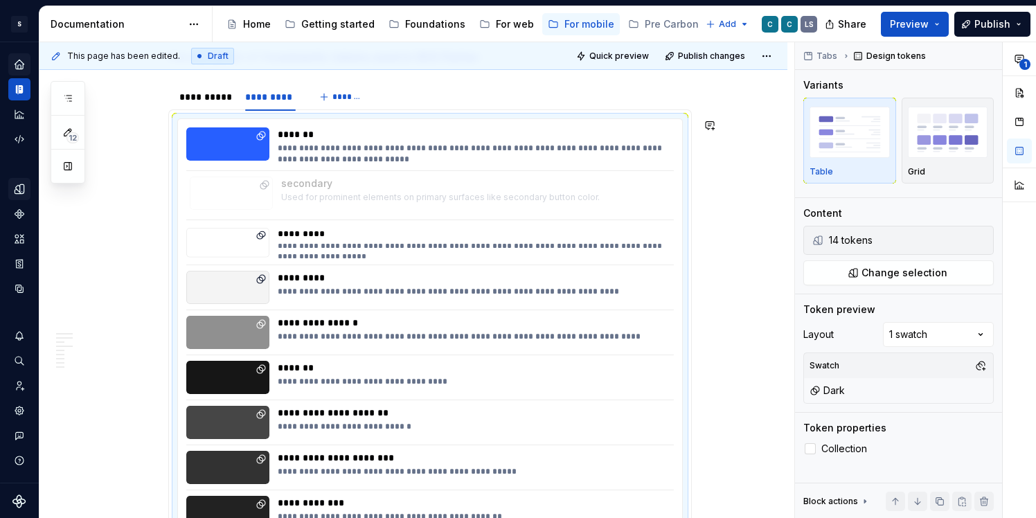
drag, startPoint x: 185, startPoint y: 400, endPoint x: 208, endPoint y: 209, distance: 192.6
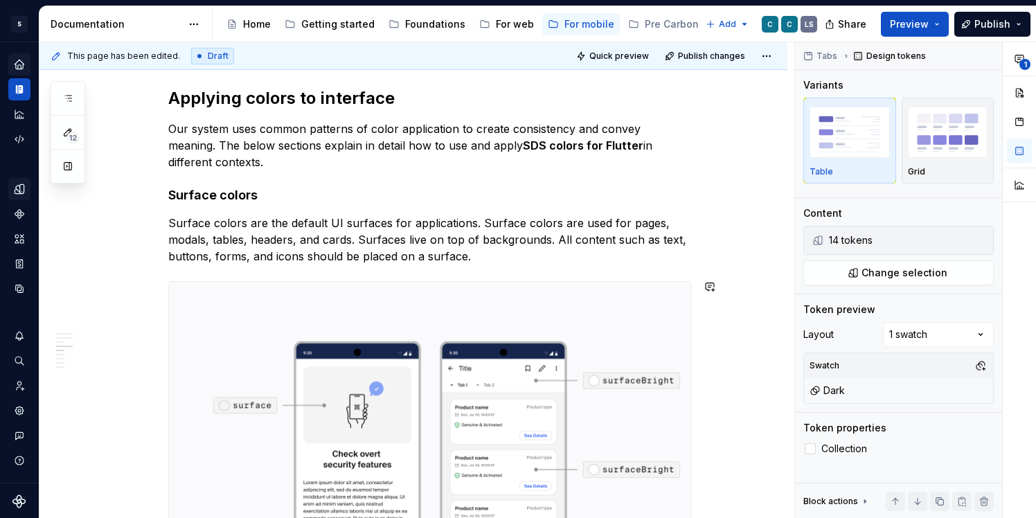
scroll to position [2088, 0]
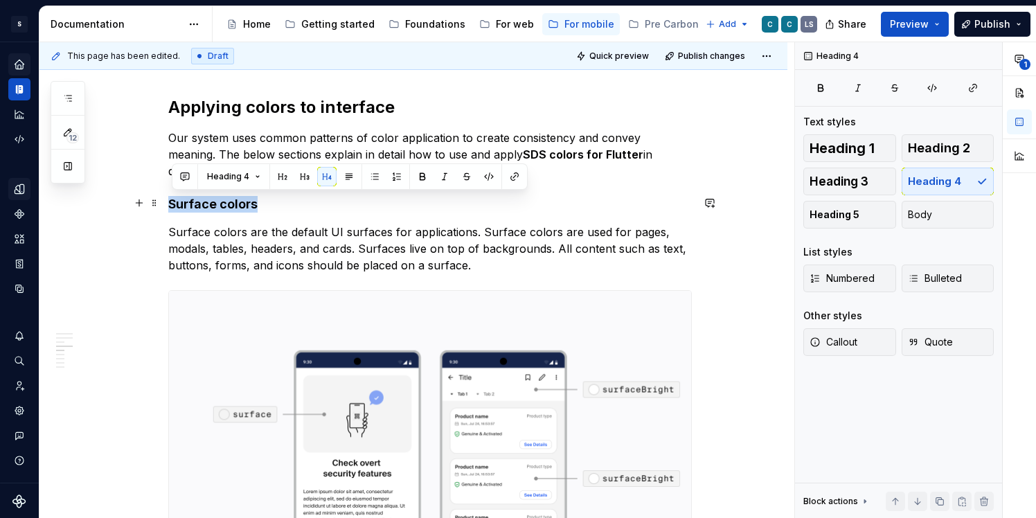
drag, startPoint x: 205, startPoint y: 198, endPoint x: 276, endPoint y: 202, distance: 71.5
click at [276, 202] on h4 "Surface colors" at bounding box center [430, 204] width 524 height 17
click at [305, 180] on button "button" at bounding box center [304, 176] width 19 height 19
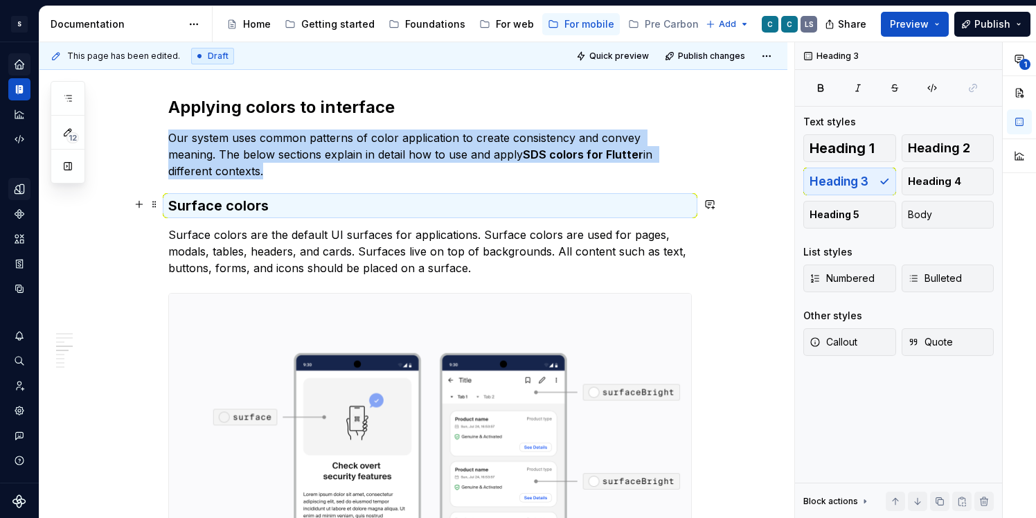
click at [273, 211] on h3 "Surface colors" at bounding box center [430, 205] width 524 height 19
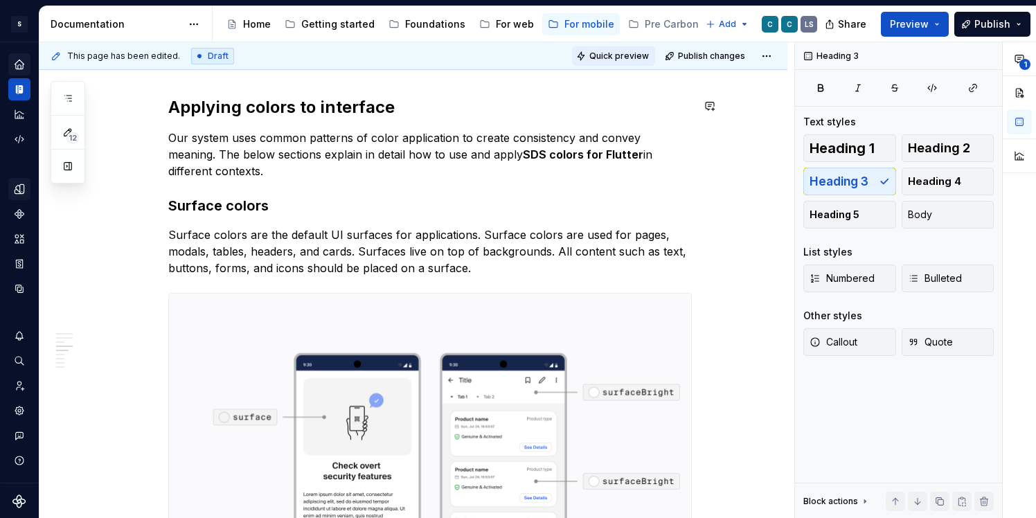
click at [611, 53] on span "Quick preview" at bounding box center [619, 56] width 60 height 11
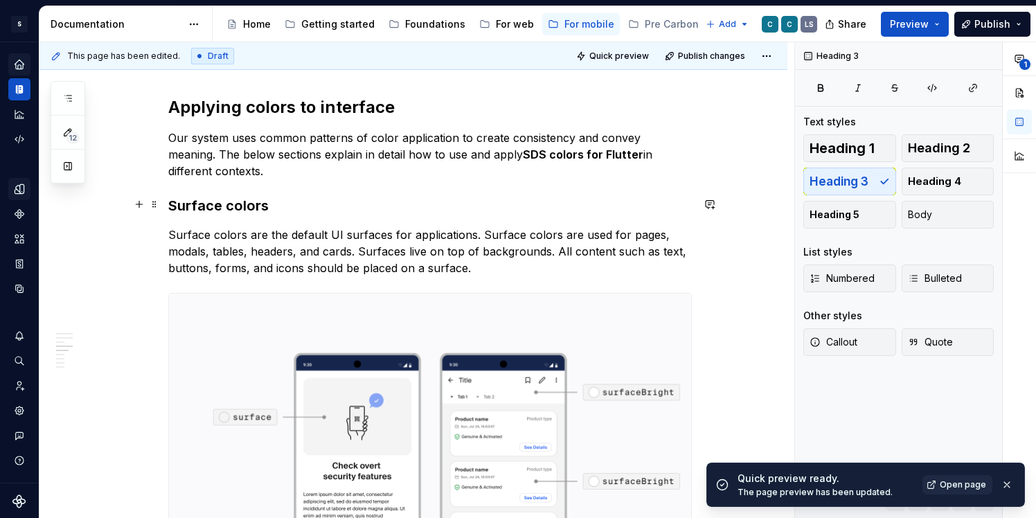
click at [269, 201] on h3 "Surface colors" at bounding box center [430, 205] width 524 height 19
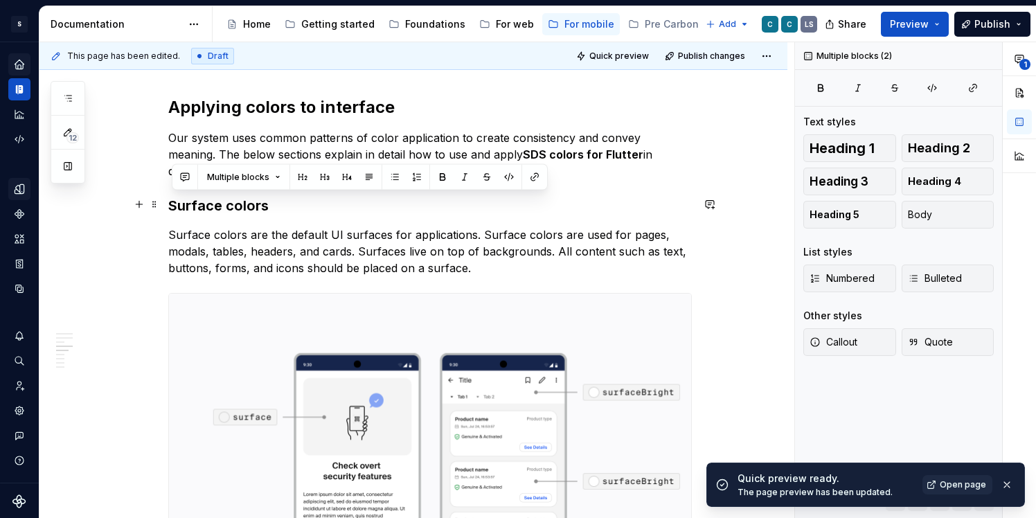
click at [269, 201] on h3 "Surface colors" at bounding box center [430, 205] width 524 height 19
click at [248, 209] on h3 "Surface colors" at bounding box center [430, 205] width 524 height 19
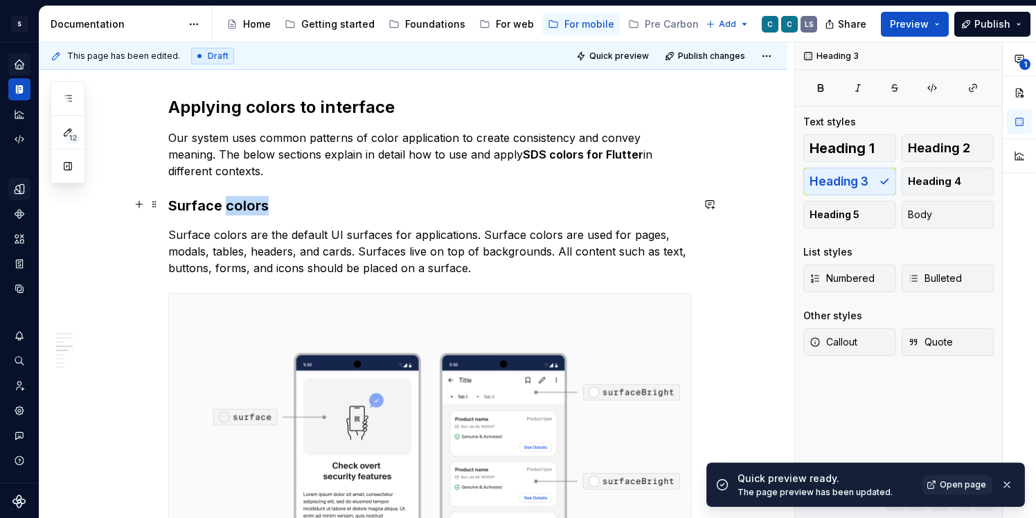
click at [248, 209] on h3 "Surface colors" at bounding box center [430, 205] width 524 height 19
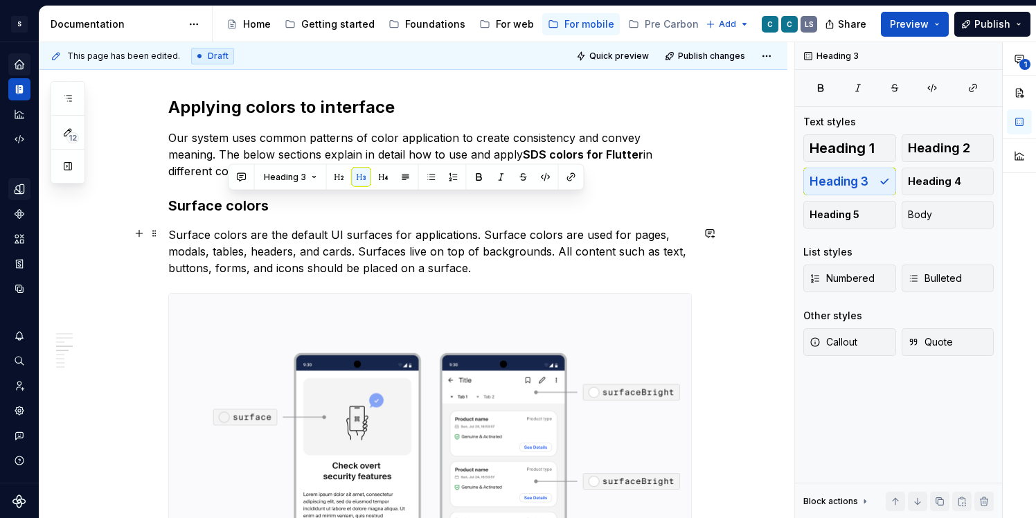
click at [295, 229] on p "Surface colors are the default UI surfaces for applications. Surface colors are…" at bounding box center [430, 252] width 524 height 50
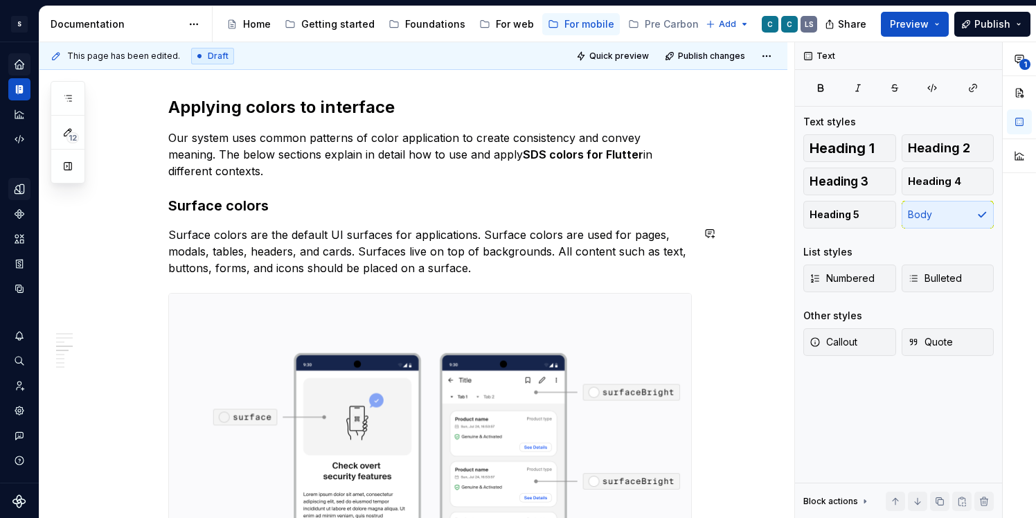
click at [251, 214] on div "**********" at bounding box center [430, 477] width 524 height 4551
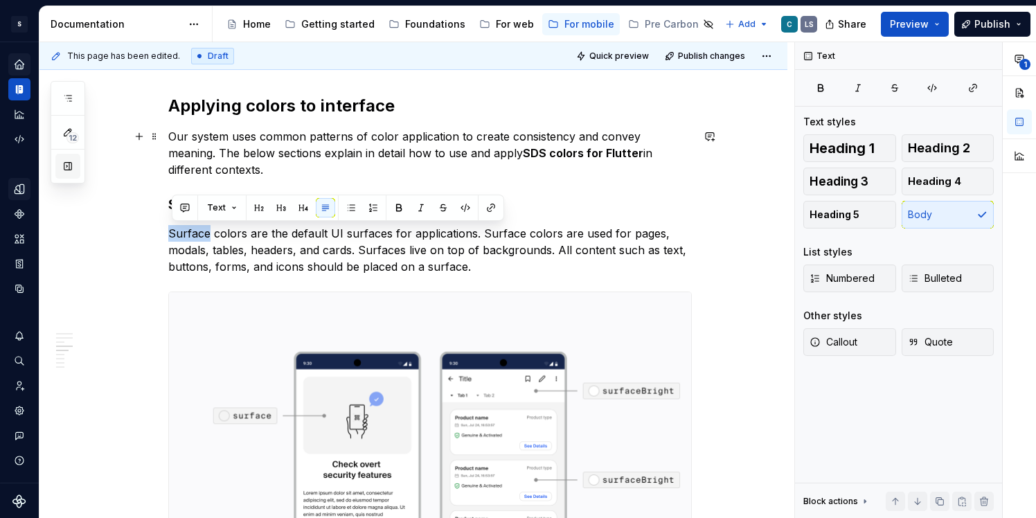
click at [69, 172] on button "button" at bounding box center [67, 166] width 25 height 25
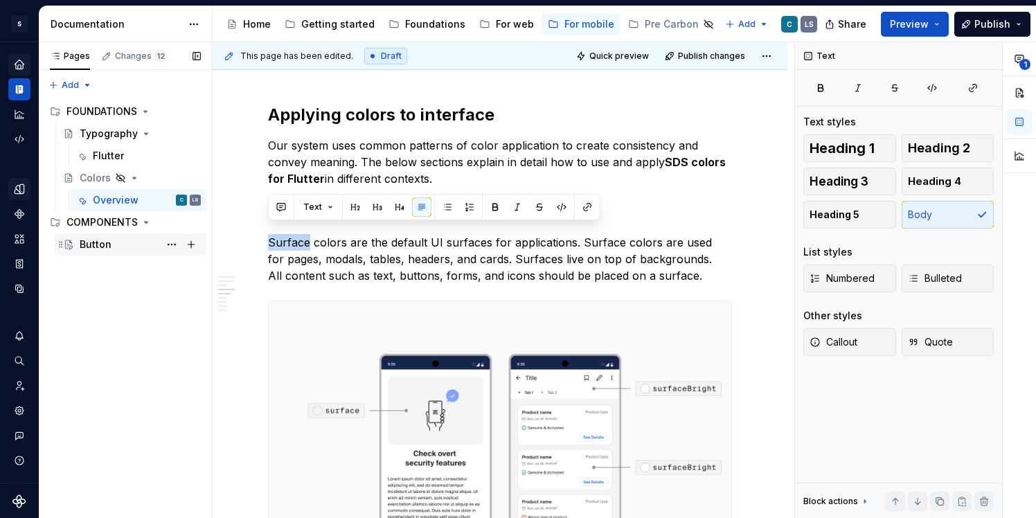
click at [106, 246] on div "Button" at bounding box center [96, 245] width 32 height 14
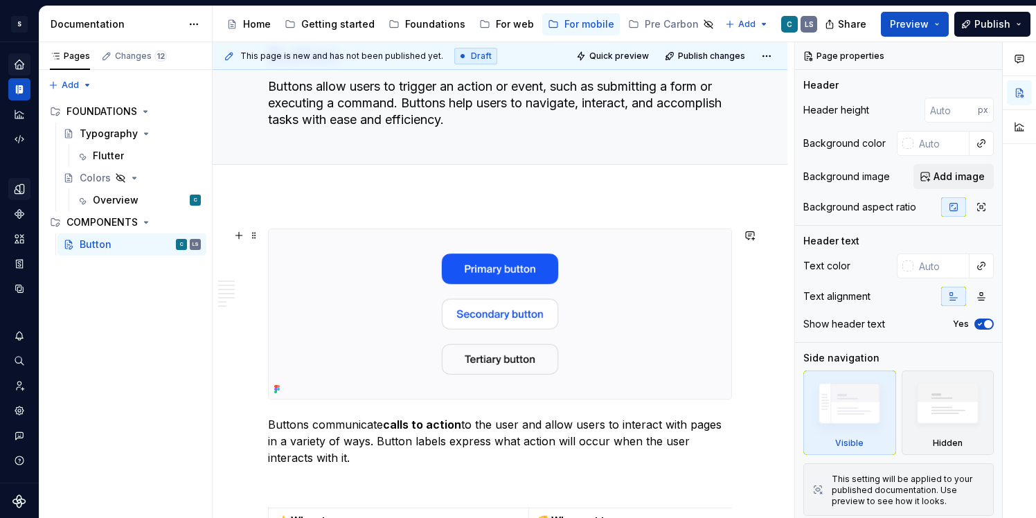
scroll to position [75, 0]
click at [607, 52] on span "Quick preview" at bounding box center [619, 56] width 60 height 11
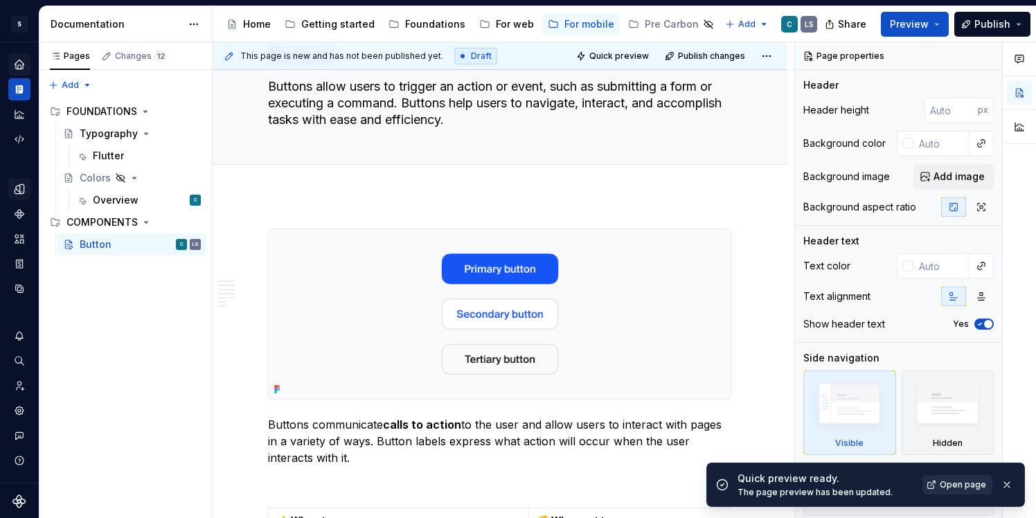
click at [957, 478] on link "Open page" at bounding box center [958, 484] width 70 height 19
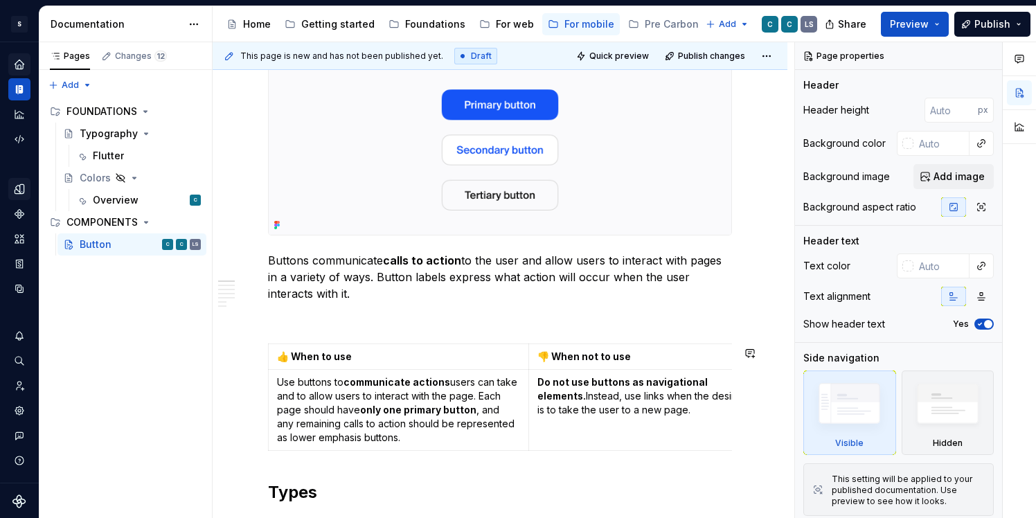
scroll to position [344, 0]
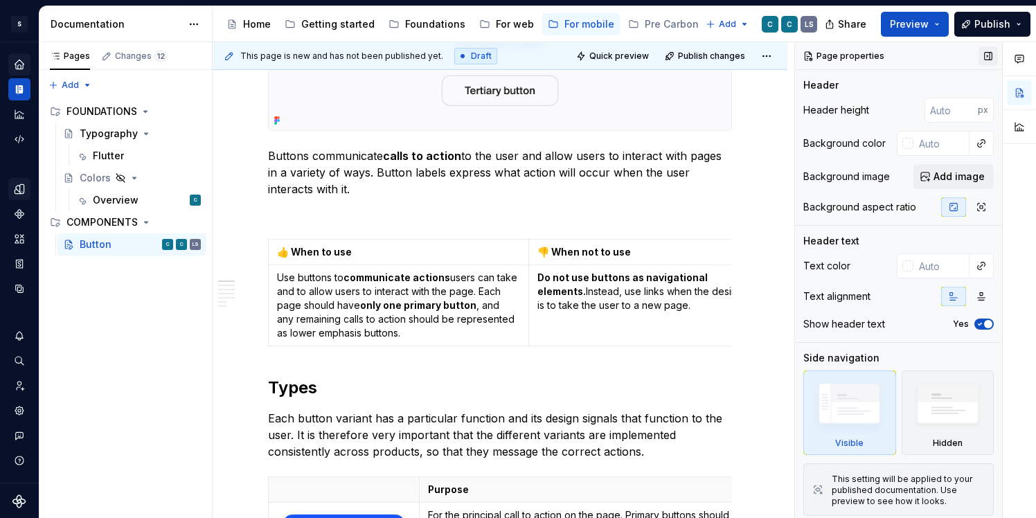
click at [989, 57] on button "button" at bounding box center [988, 55] width 19 height 19
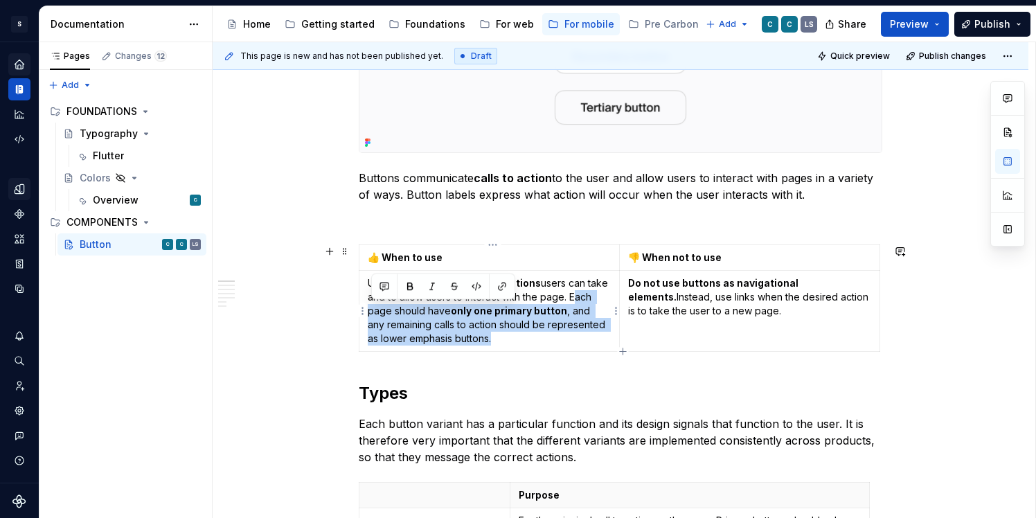
drag, startPoint x: 371, startPoint y: 311, endPoint x: 567, endPoint y: 333, distance: 197.3
click at [567, 333] on td "Use buttons to communicate actions users can take and to allow users to interac…" at bounding box center [490, 310] width 260 height 81
click at [190, 53] on button "button" at bounding box center [196, 55] width 19 height 19
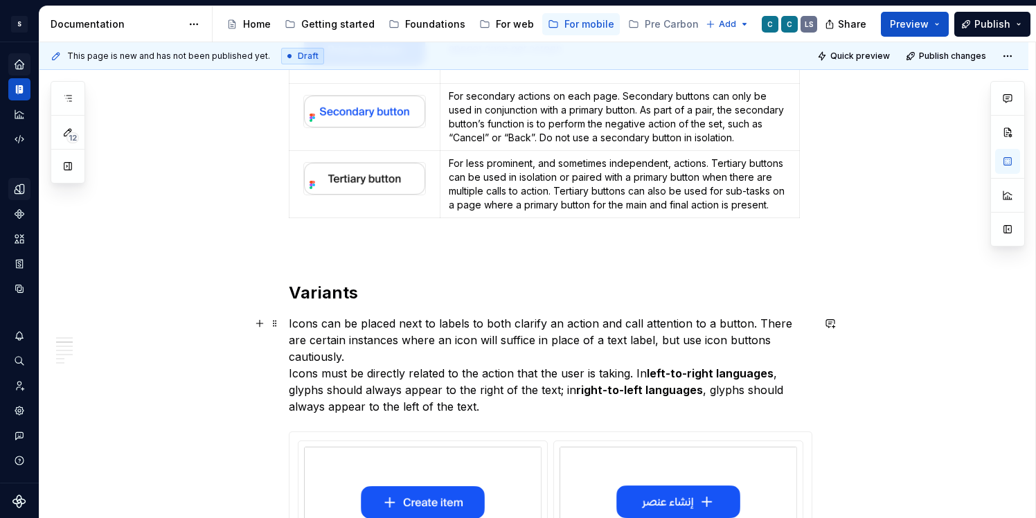
scroll to position [885, 0]
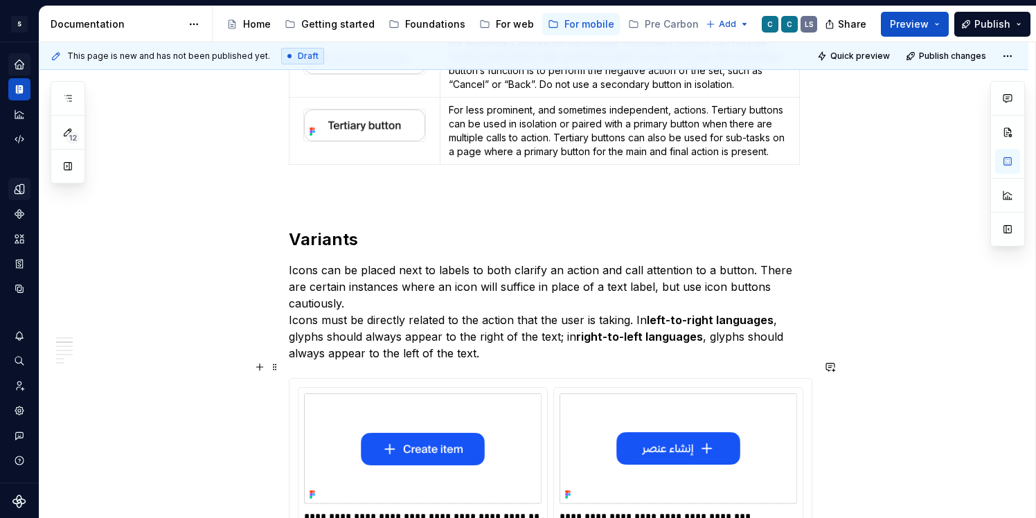
type textarea "*"
